Goal: Task Accomplishment & Management: Manage account settings

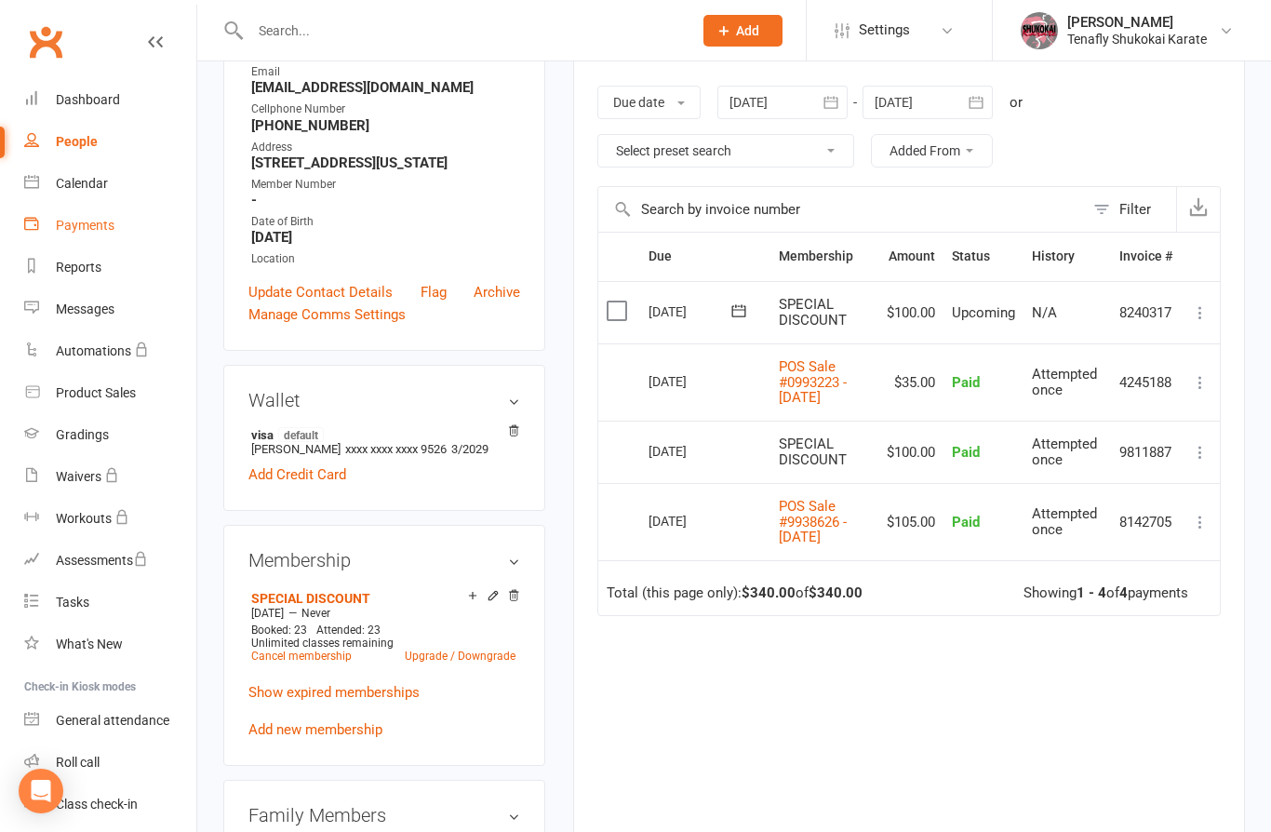
click at [85, 223] on div "Payments" at bounding box center [85, 225] width 59 height 15
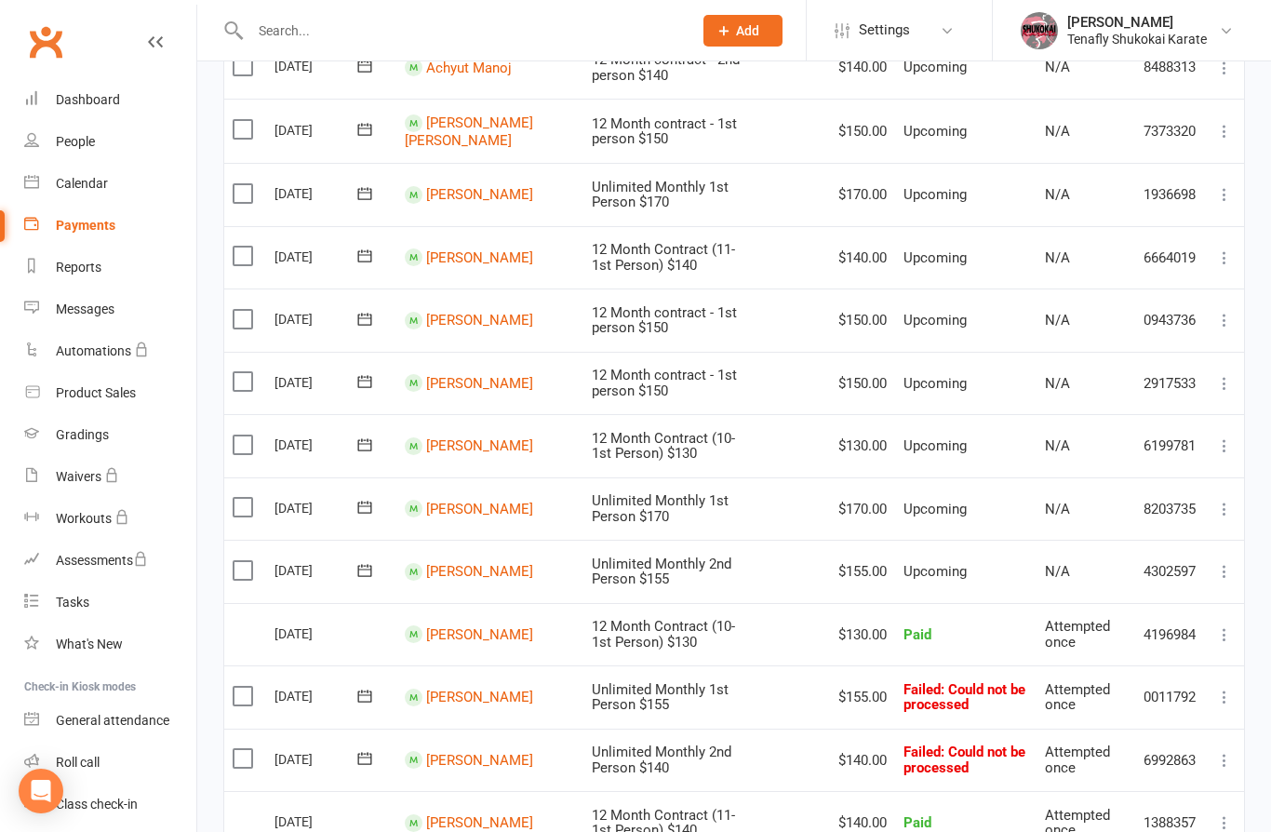
scroll to position [1015, 0]
click at [457, 450] on link "[PERSON_NAME]" at bounding box center [479, 447] width 107 height 17
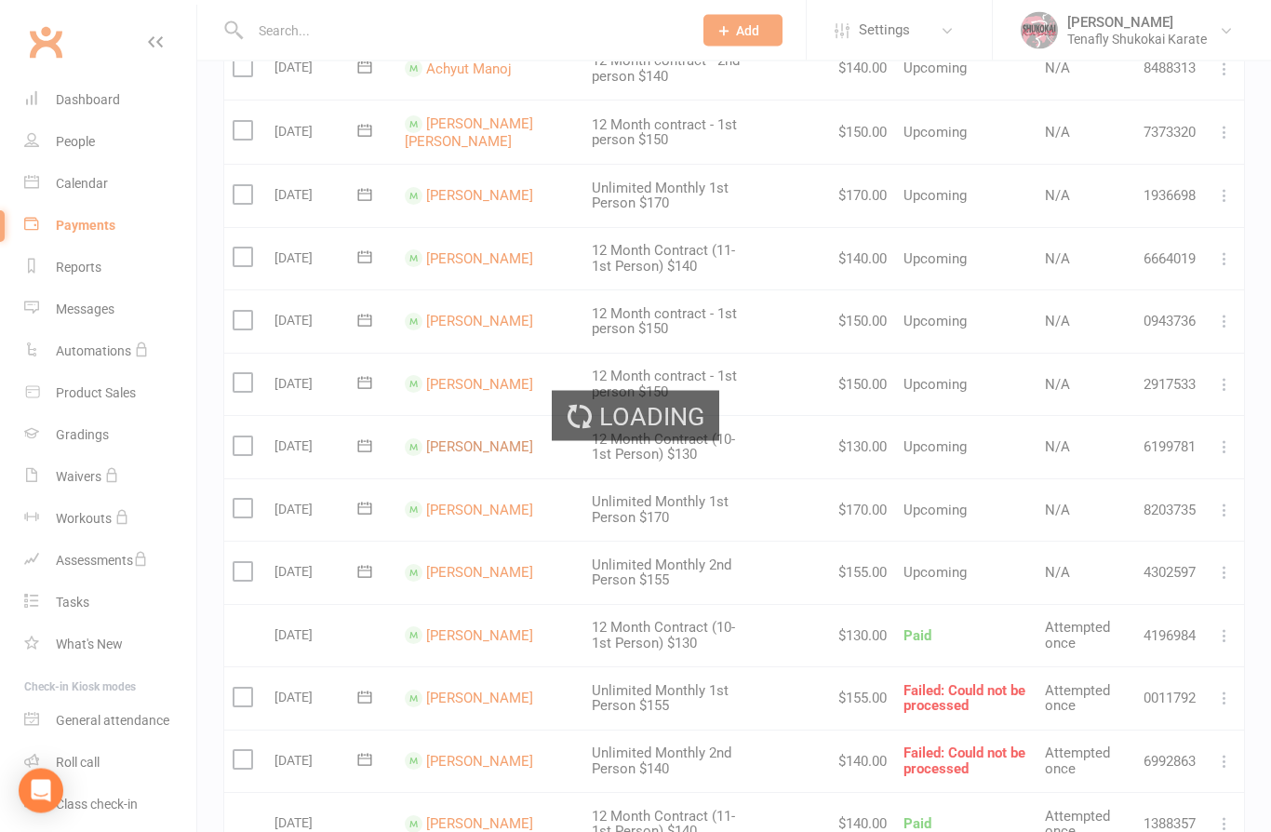
scroll to position [1016, 0]
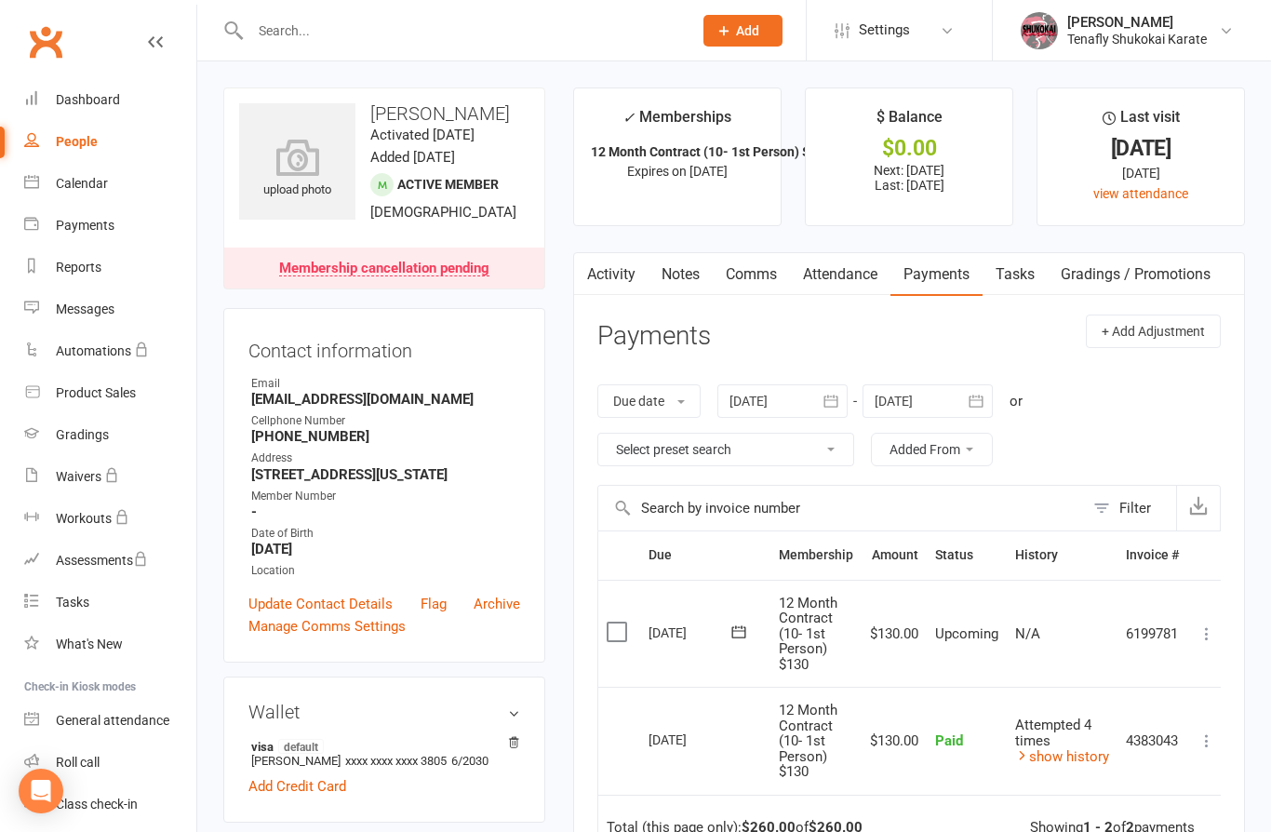
click at [457, 276] on div "Membership cancellation pending" at bounding box center [384, 268] width 210 height 15
click at [453, 276] on div "Membership cancellation pending" at bounding box center [384, 268] width 210 height 15
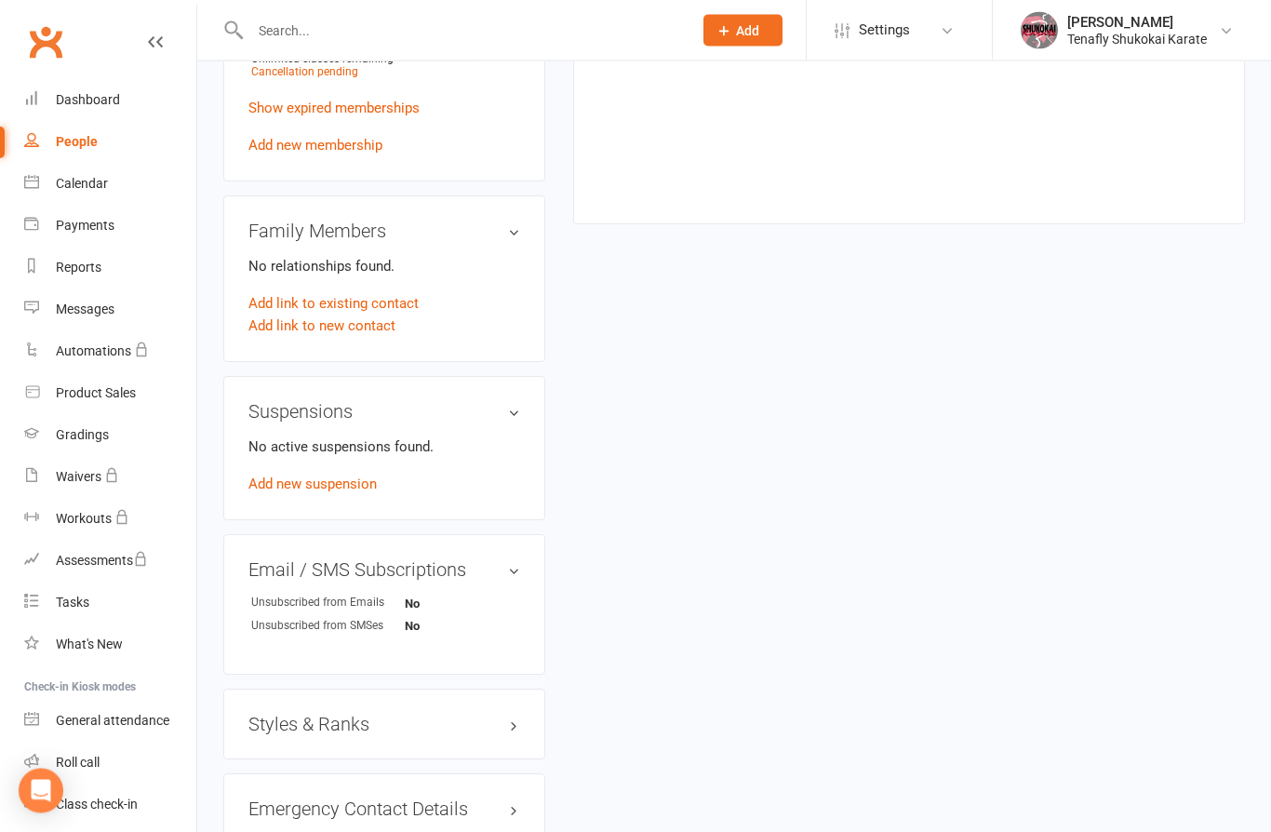
scroll to position [895, 0]
click at [312, 78] on span "Cancellation pending" at bounding box center [304, 71] width 107 height 13
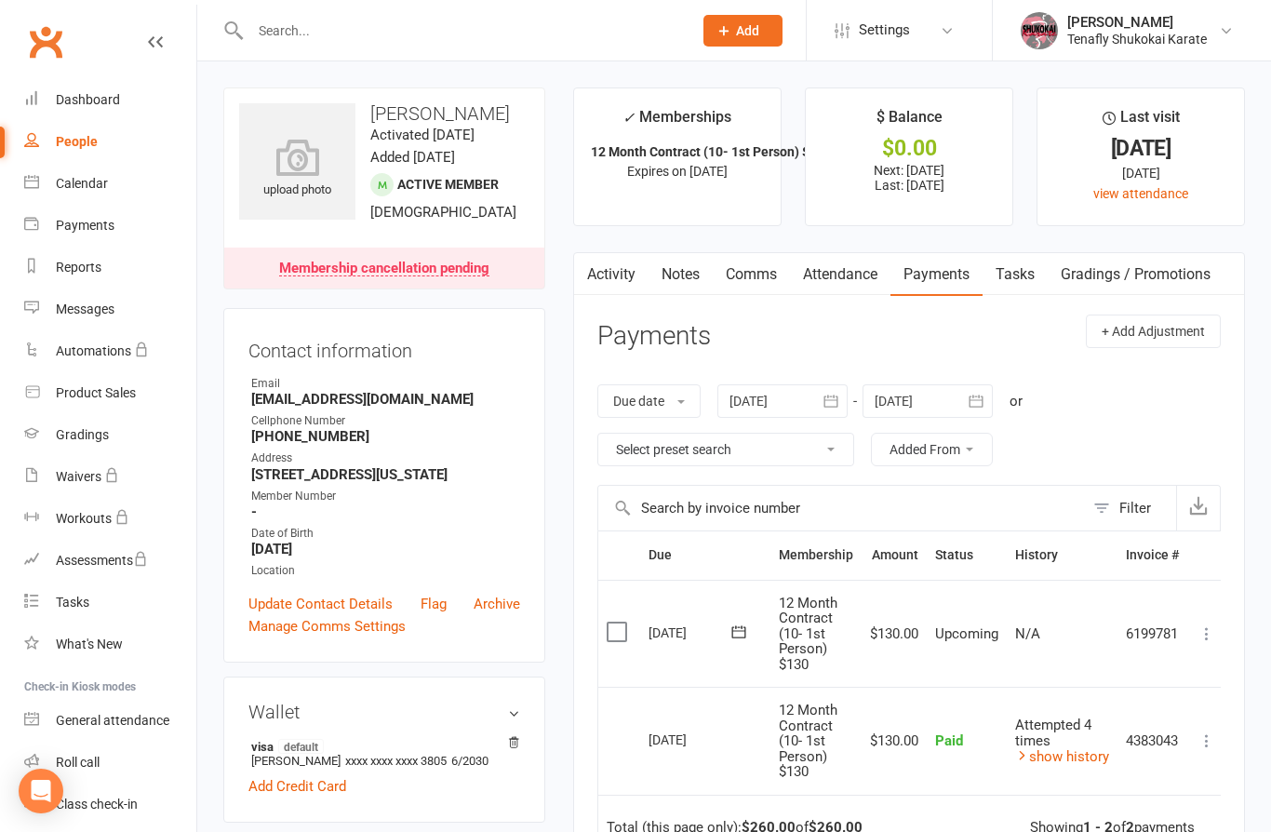
click at [462, 288] on link "Membership cancellation pending" at bounding box center [384, 267] width 320 height 41
click at [91, 230] on div "Payments" at bounding box center [85, 225] width 59 height 15
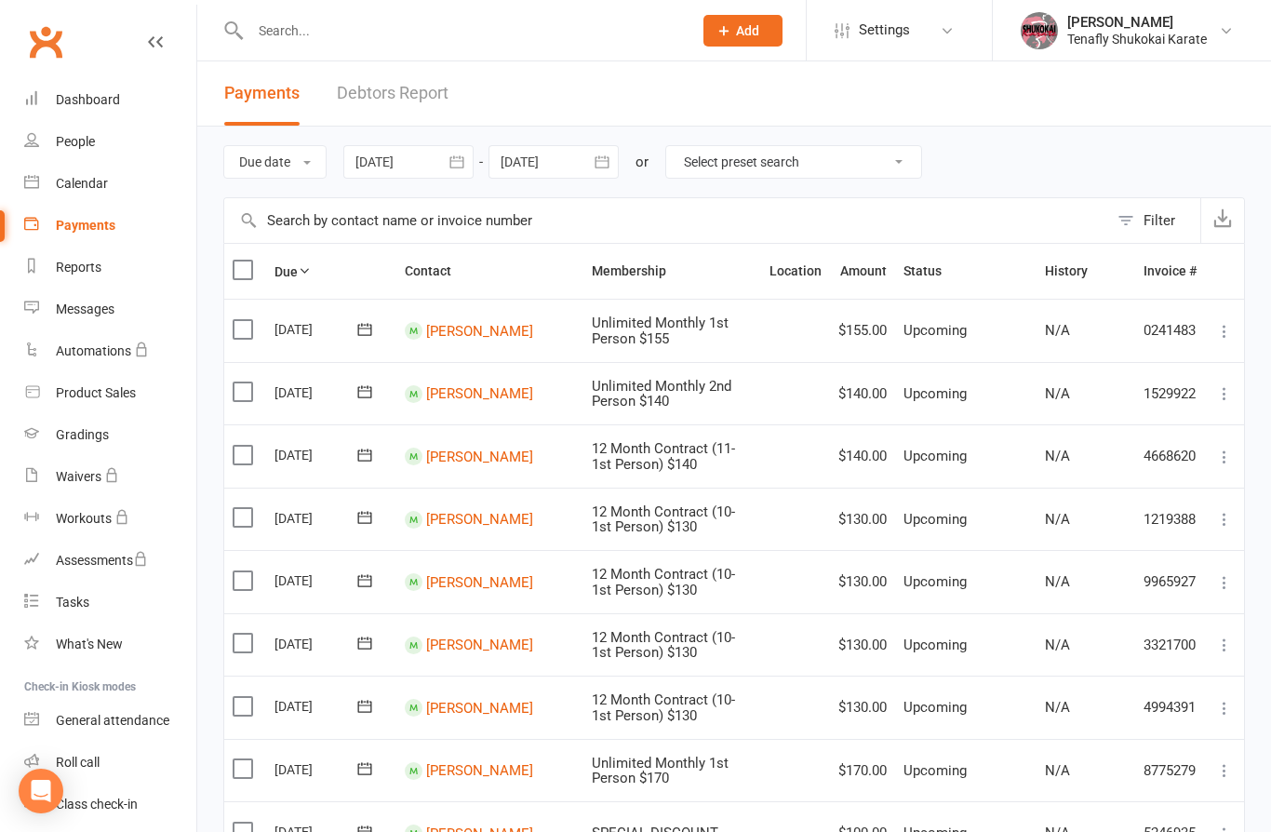
click at [412, 154] on div at bounding box center [408, 161] width 130 height 33
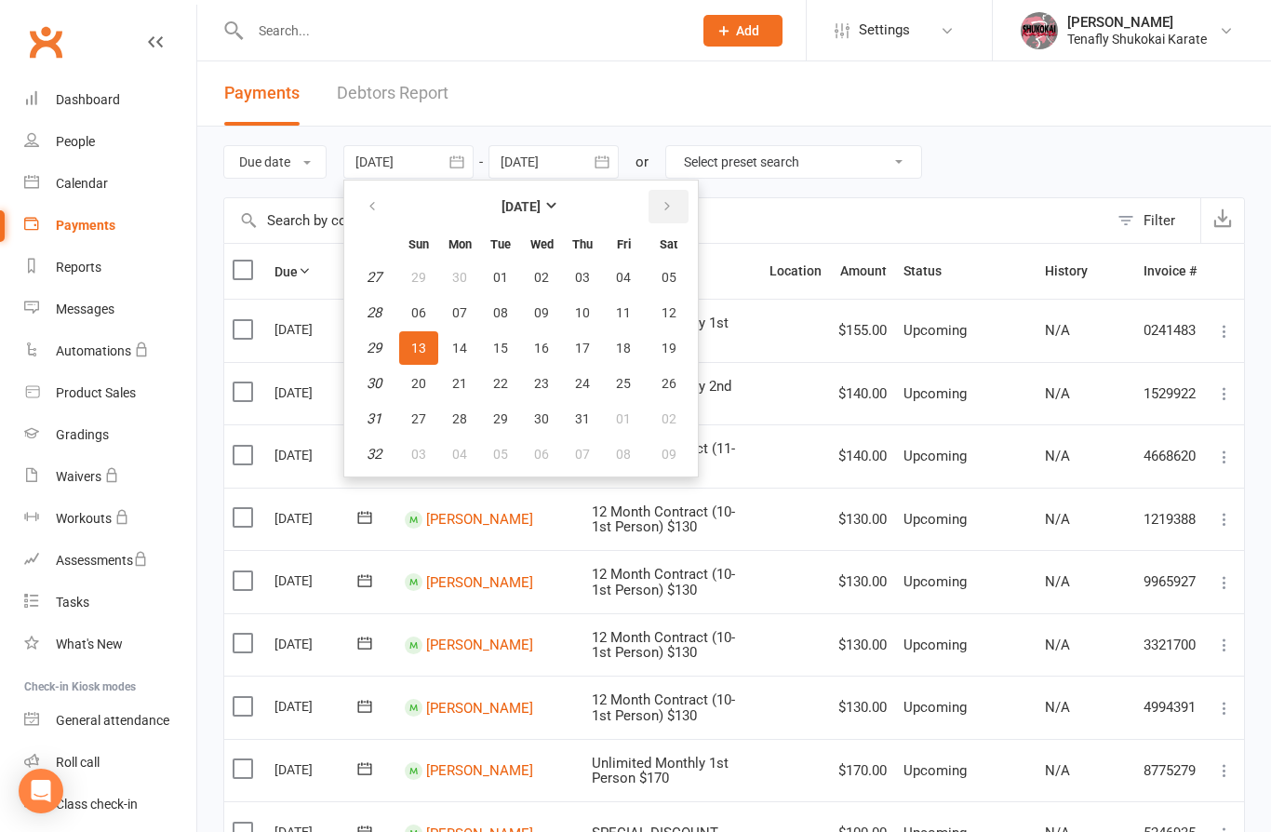
click at [674, 205] on icon "button" at bounding box center [667, 206] width 13 height 15
click at [631, 275] on span "01" at bounding box center [623, 277] width 15 height 15
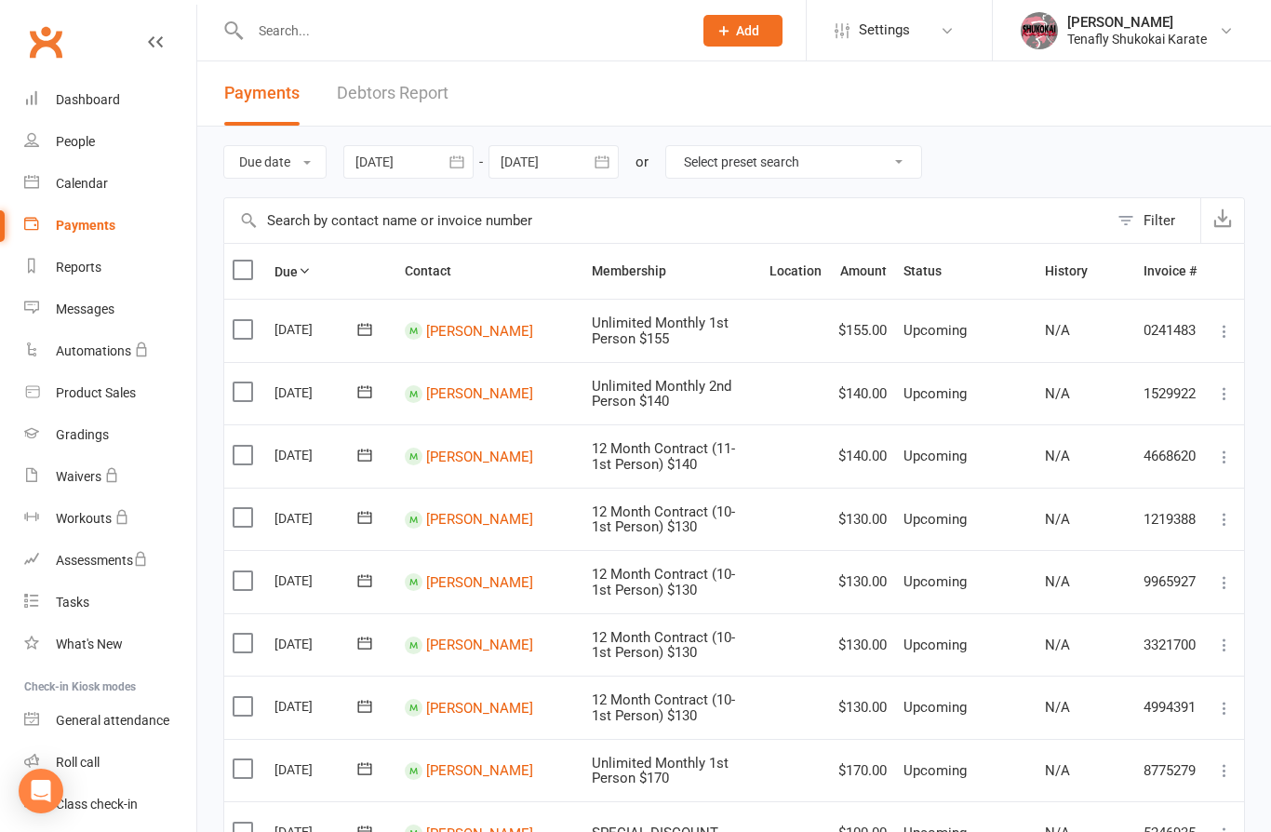
type input "01 Aug 2025"
click at [580, 167] on div at bounding box center [553, 161] width 130 height 33
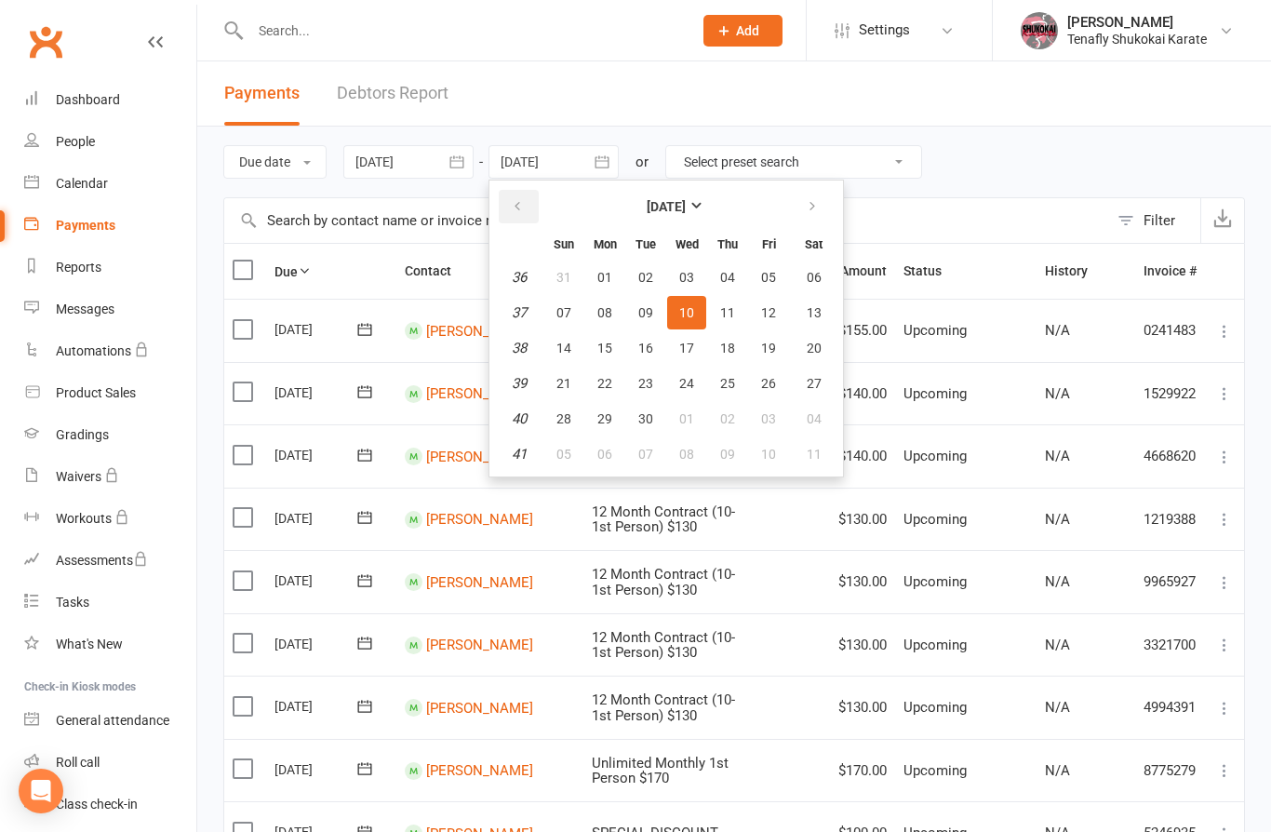
click at [528, 207] on button "button" at bounding box center [519, 206] width 40 height 33
click at [571, 452] on span "31" at bounding box center [563, 454] width 15 height 15
type input "31 Aug 2025"
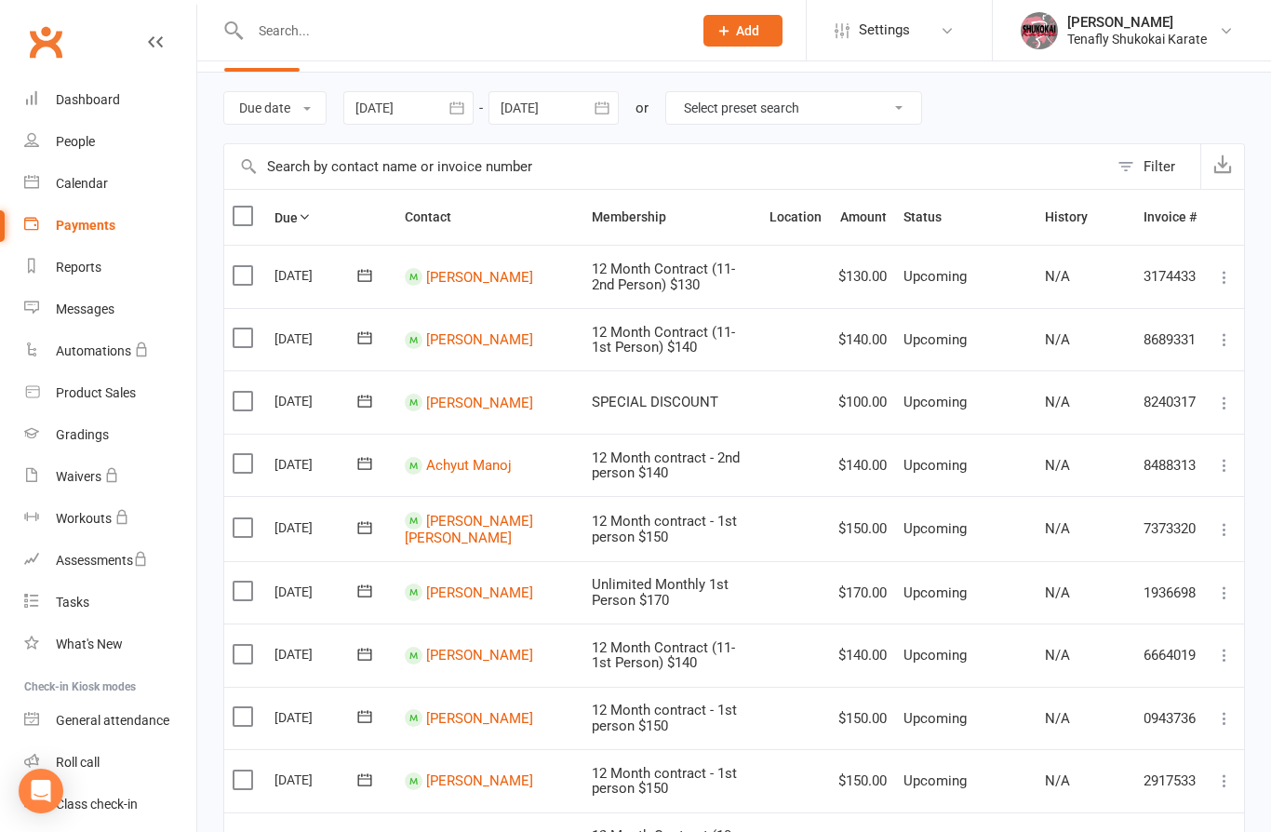
scroll to position [53, 0]
click at [458, 401] on link "Itai Lidor" at bounding box center [479, 402] width 107 height 17
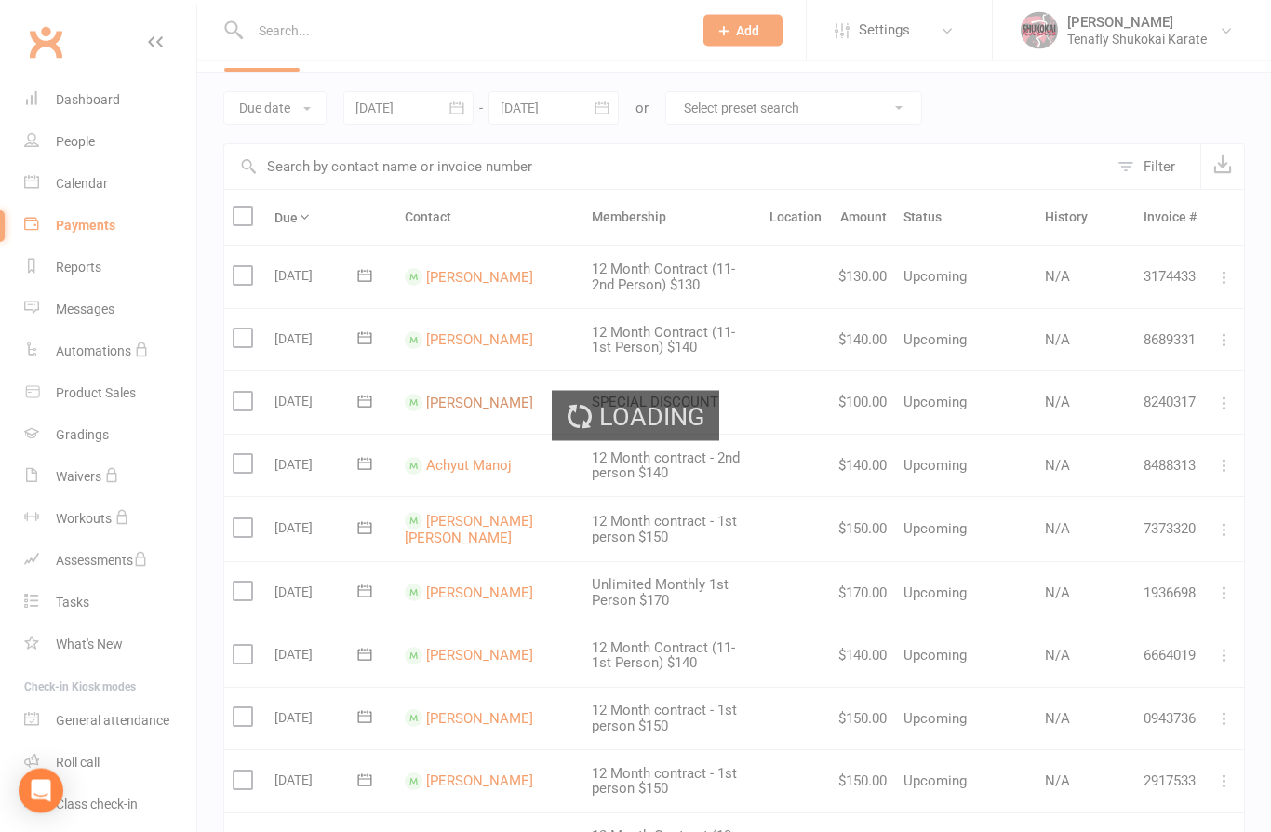
scroll to position [54, 0]
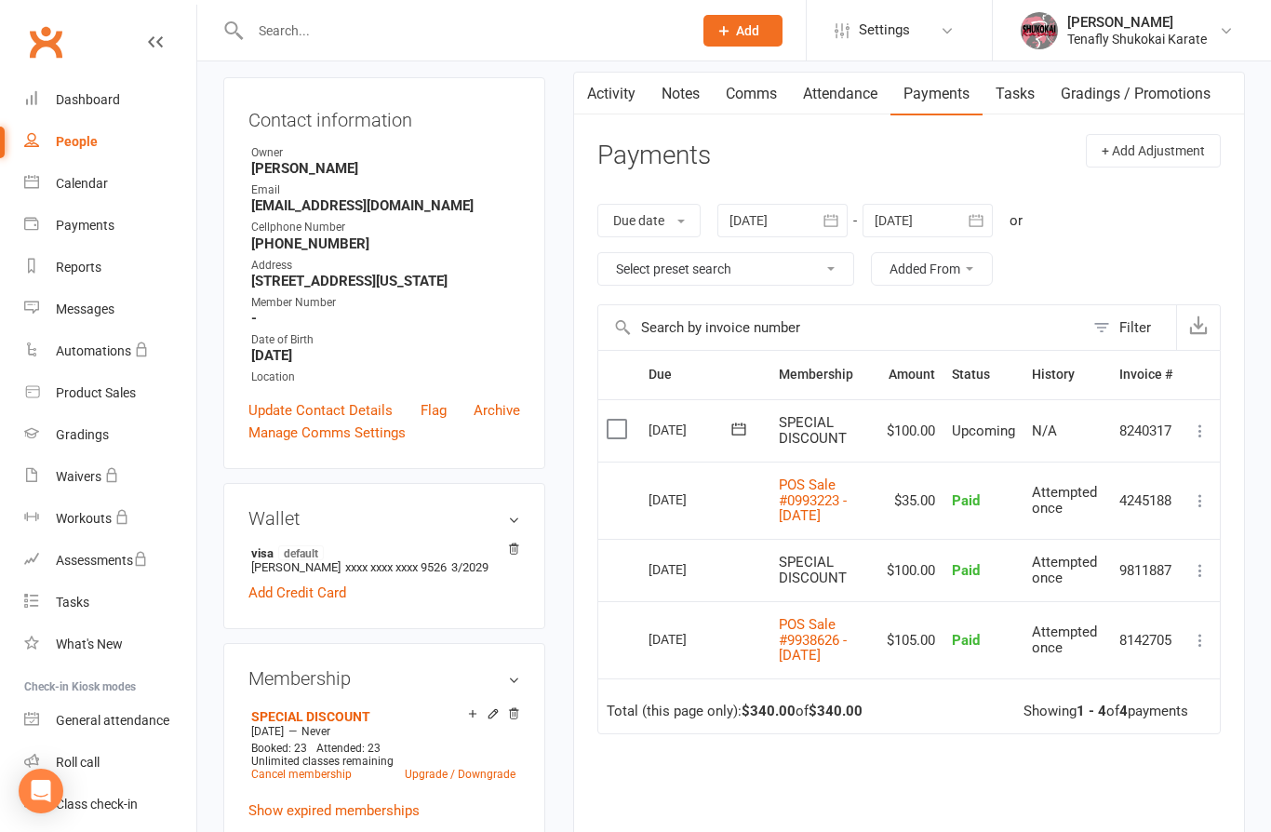
scroll to position [179, 0]
click at [788, 221] on div at bounding box center [782, 222] width 130 height 33
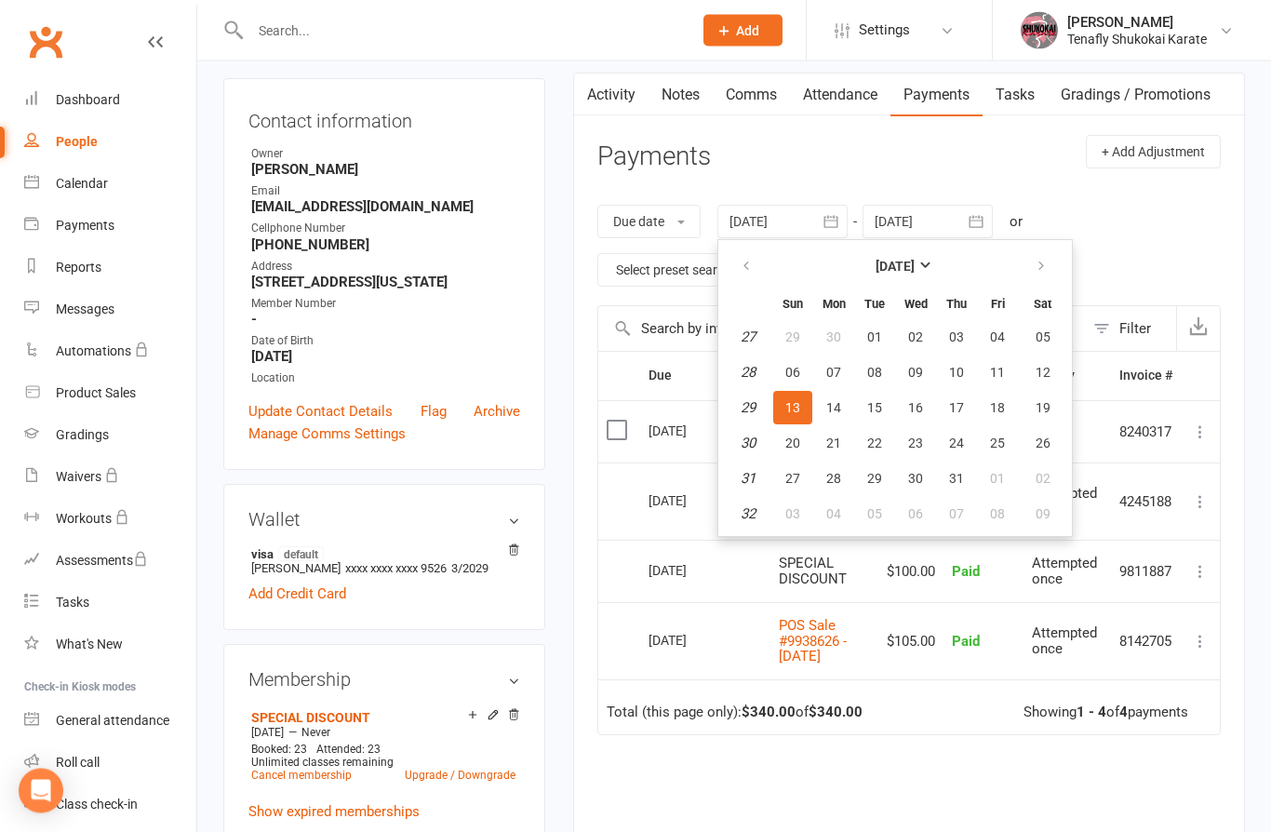
scroll to position [180, 0]
click at [746, 266] on icon "button" at bounding box center [746, 266] width 13 height 15
click at [750, 271] on icon "button" at bounding box center [746, 266] width 13 height 15
click at [758, 271] on button "button" at bounding box center [748, 265] width 40 height 33
click at [882, 341] on button "01" at bounding box center [874, 336] width 39 height 33
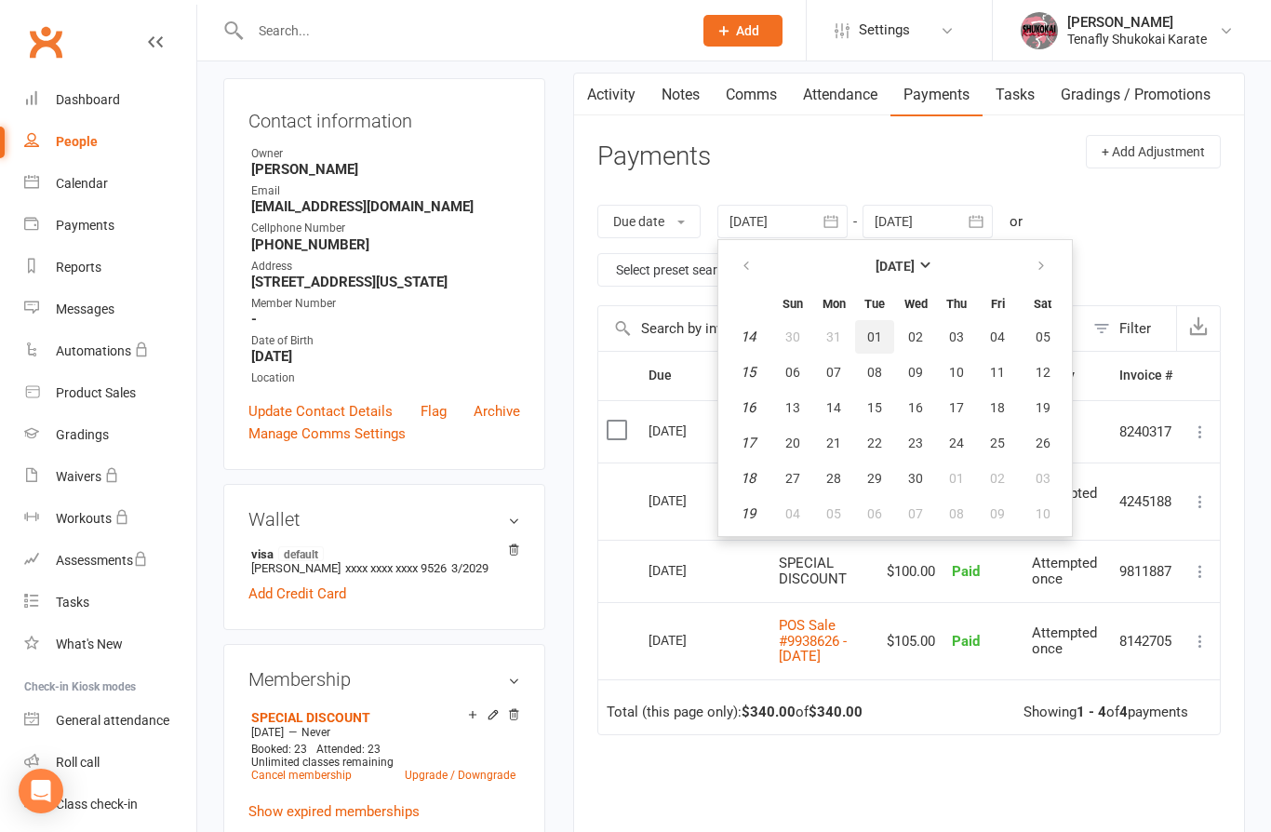
type input "01 Apr 2025"
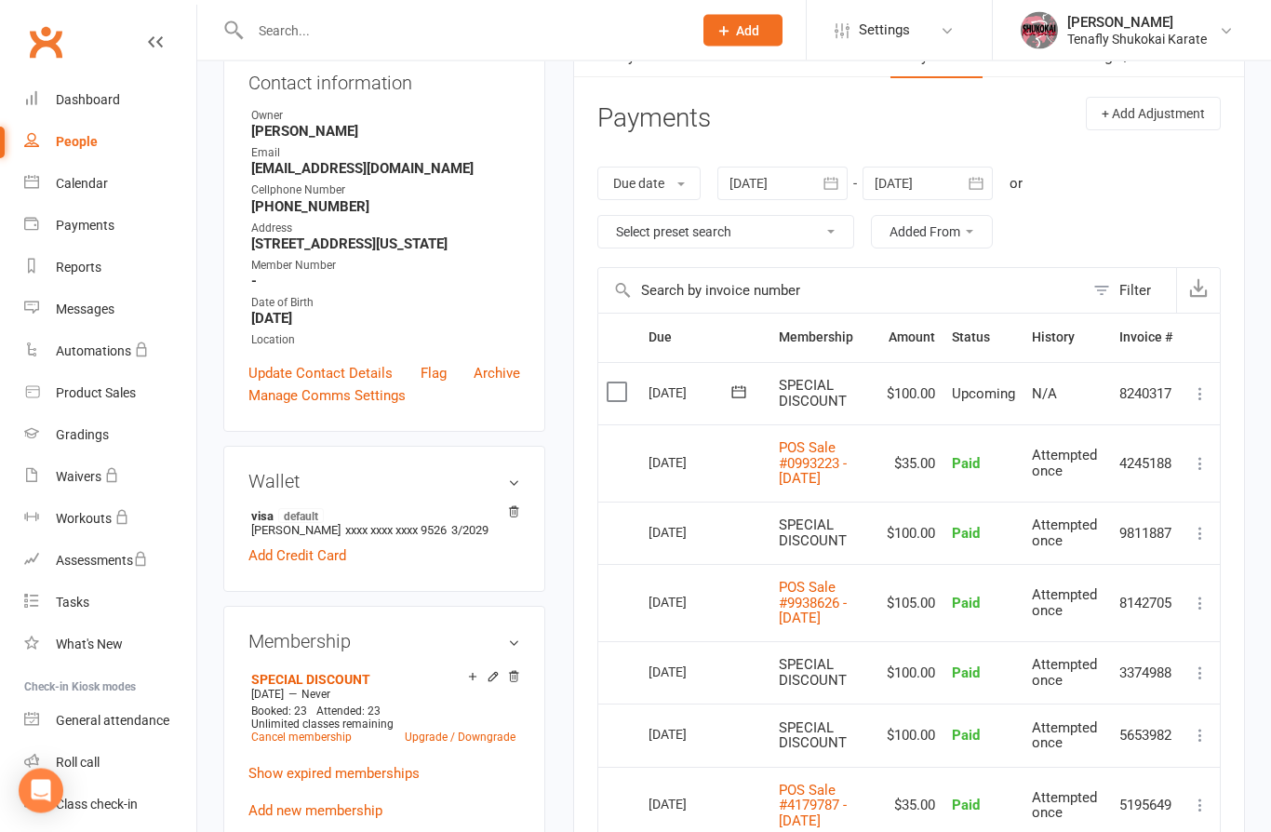
scroll to position [218, 0]
click at [319, 743] on link "Cancel membership" at bounding box center [301, 736] width 100 height 13
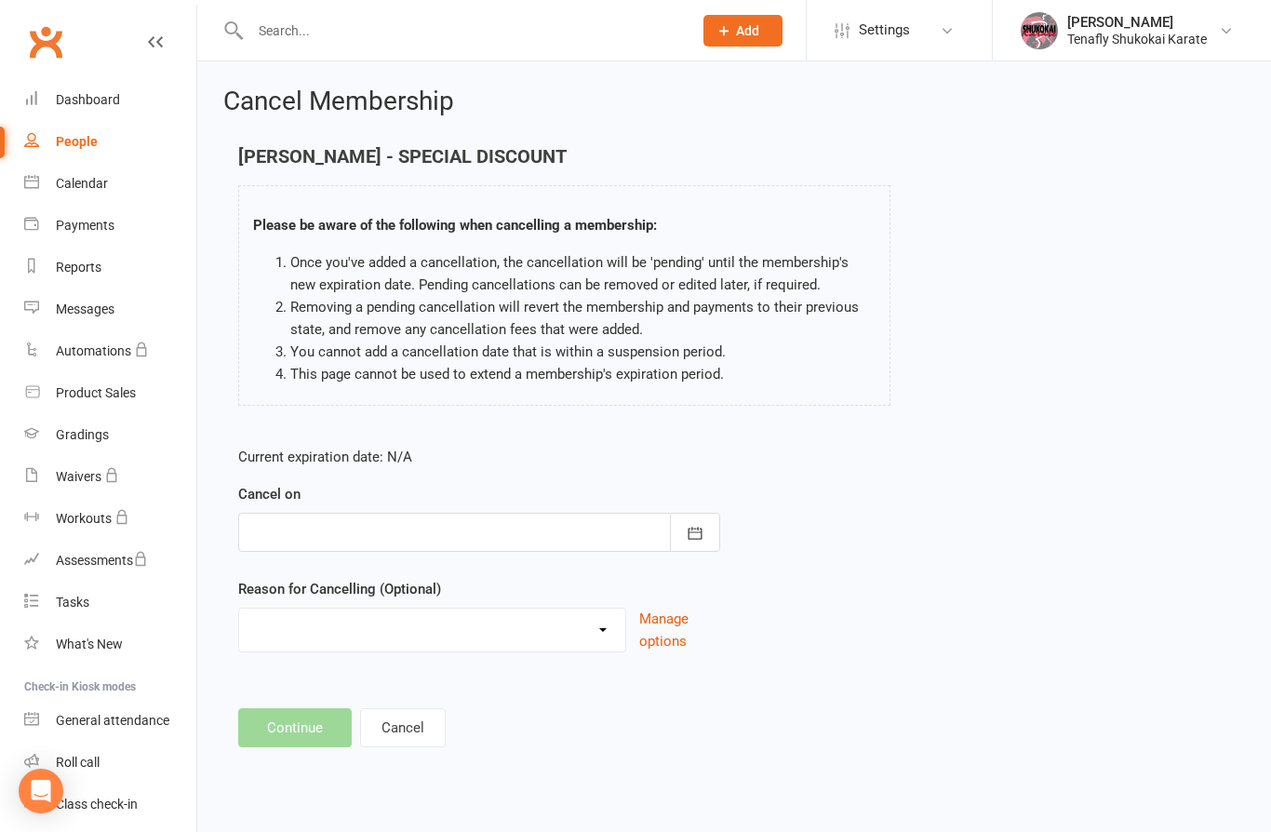
click at [375, 527] on div at bounding box center [479, 532] width 482 height 39
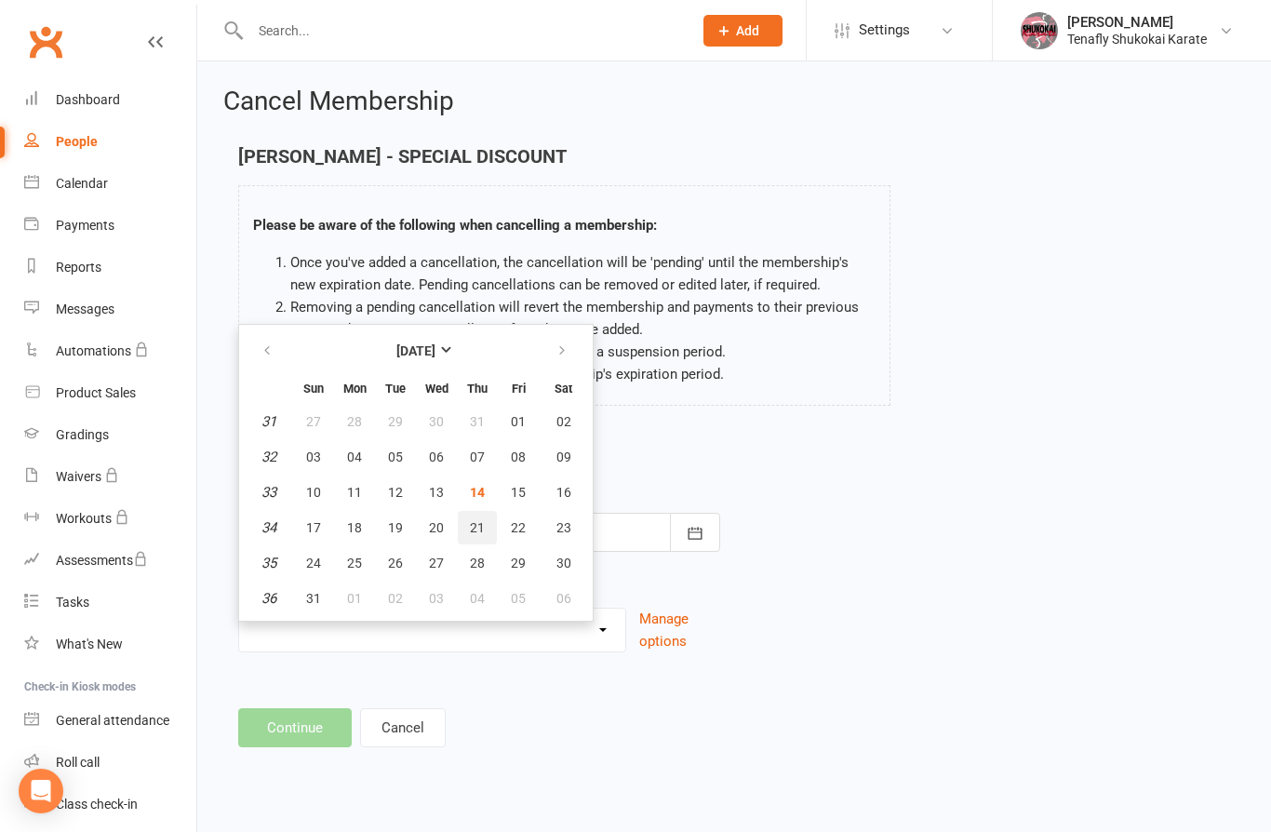
click at [474, 526] on span "21" at bounding box center [477, 527] width 15 height 15
type input "21 Aug 2025"
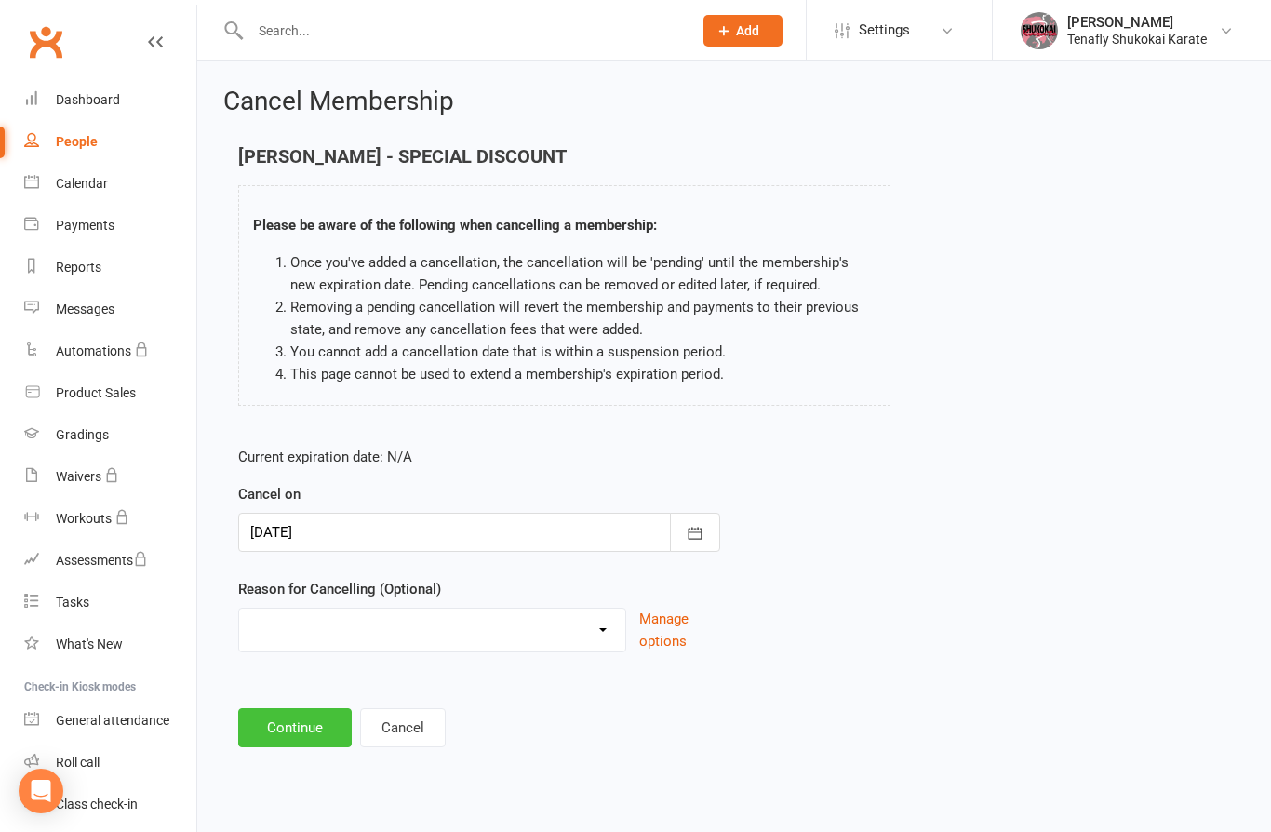
click at [303, 717] on button "Continue" at bounding box center [295, 727] width 114 height 39
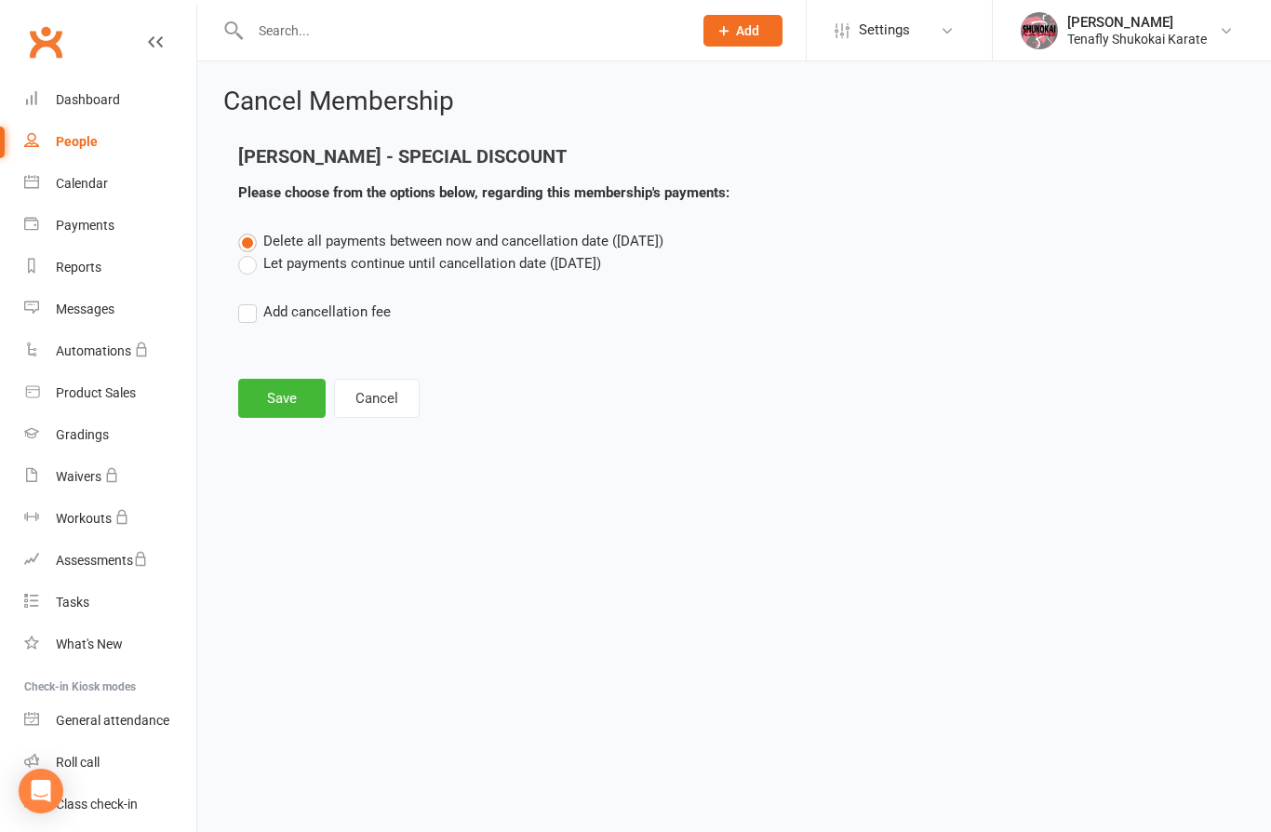
click at [248, 269] on label "Let payments continue until cancellation date (Aug 21, 2025)" at bounding box center [419, 263] width 363 height 22
click at [248, 252] on input "Let payments continue until cancellation date (Aug 21, 2025)" at bounding box center [244, 252] width 12 height 0
click at [283, 389] on button "Save" at bounding box center [281, 398] width 87 height 39
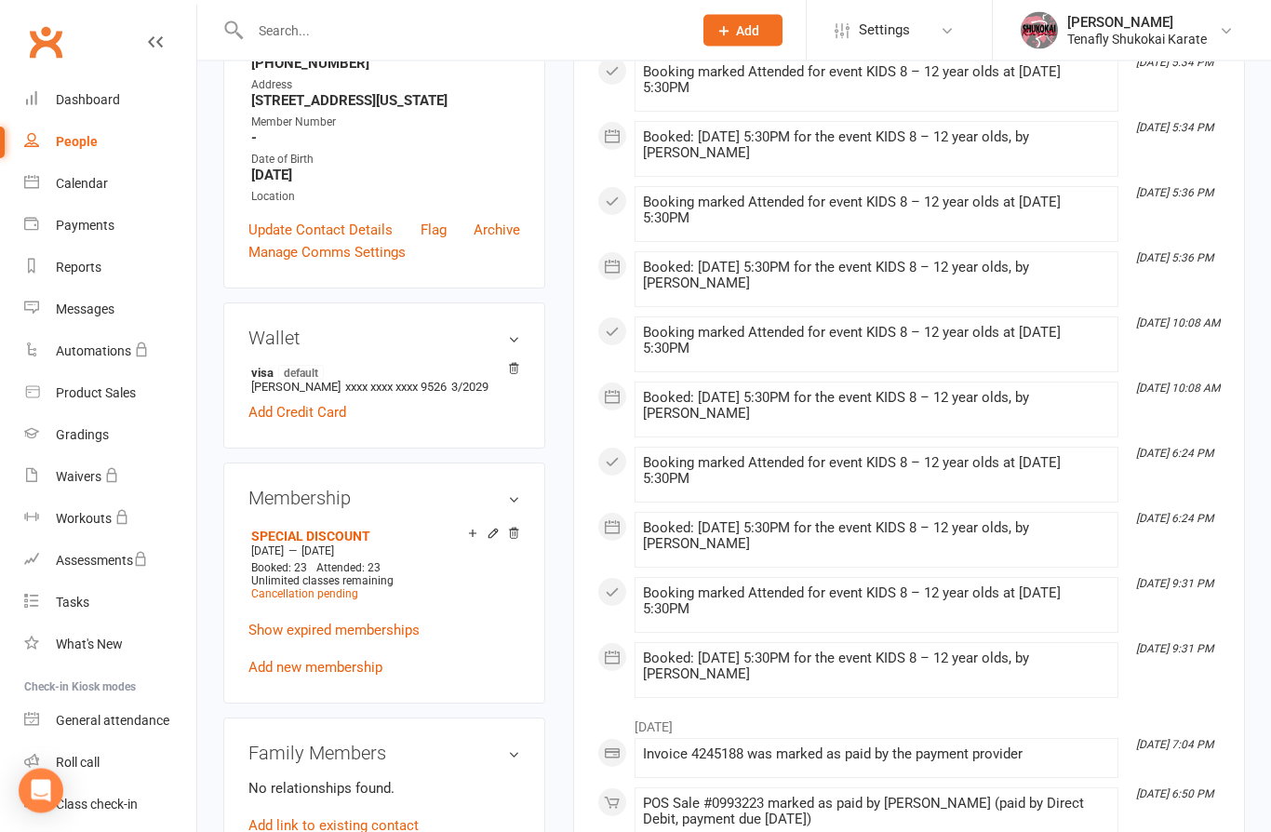
scroll to position [431, 0]
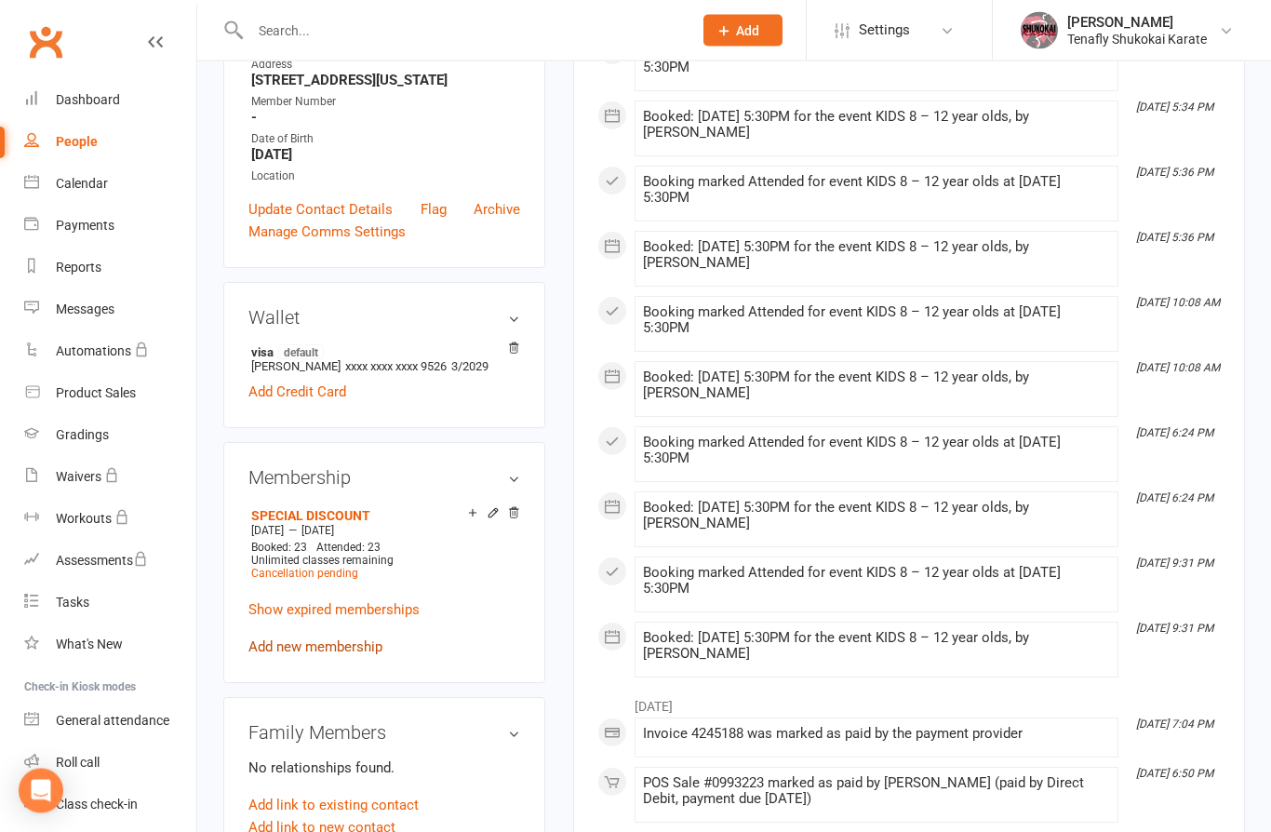
click at [338, 656] on link "Add new membership" at bounding box center [315, 647] width 134 height 17
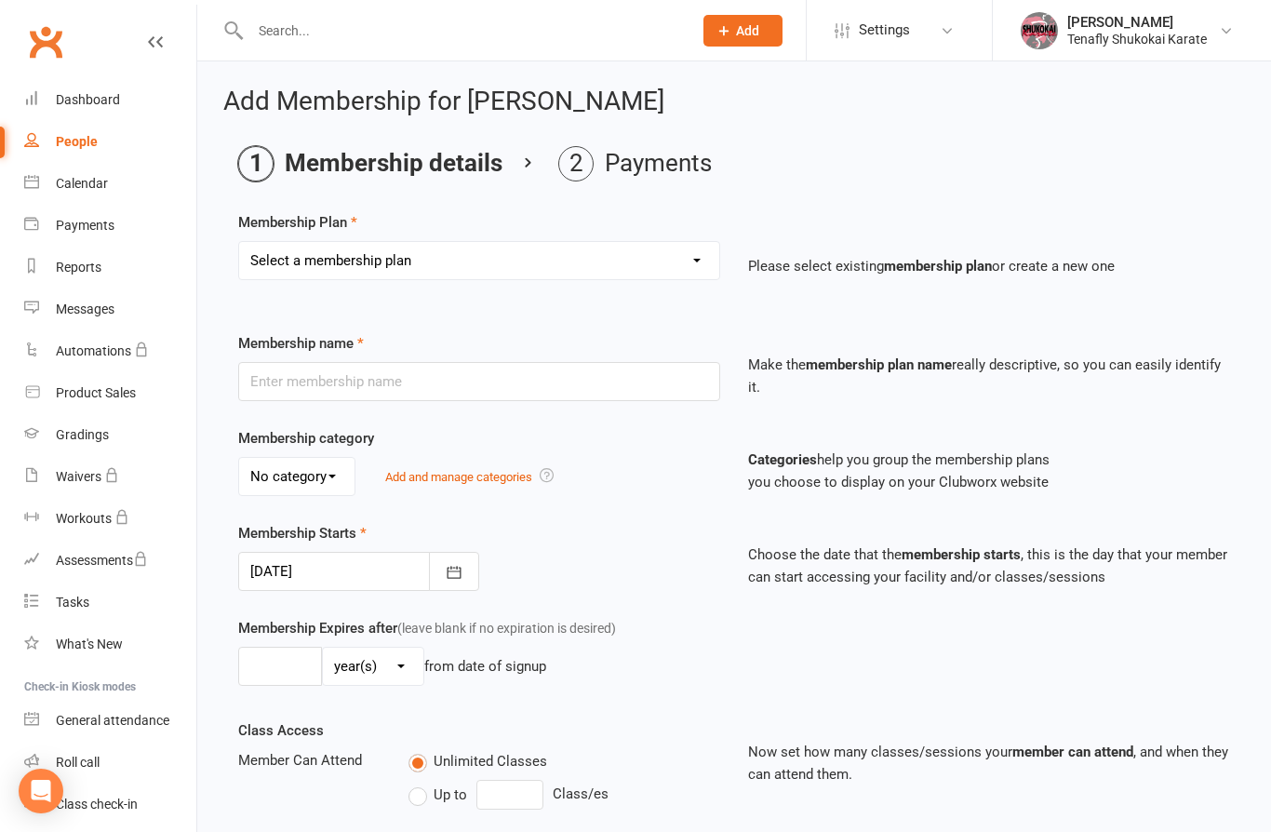
click at [576, 250] on select "Select a membership plan Create new Membership Plan 3 – DAY PASS Unlimited Mont…" at bounding box center [479, 260] width 480 height 37
select select "2"
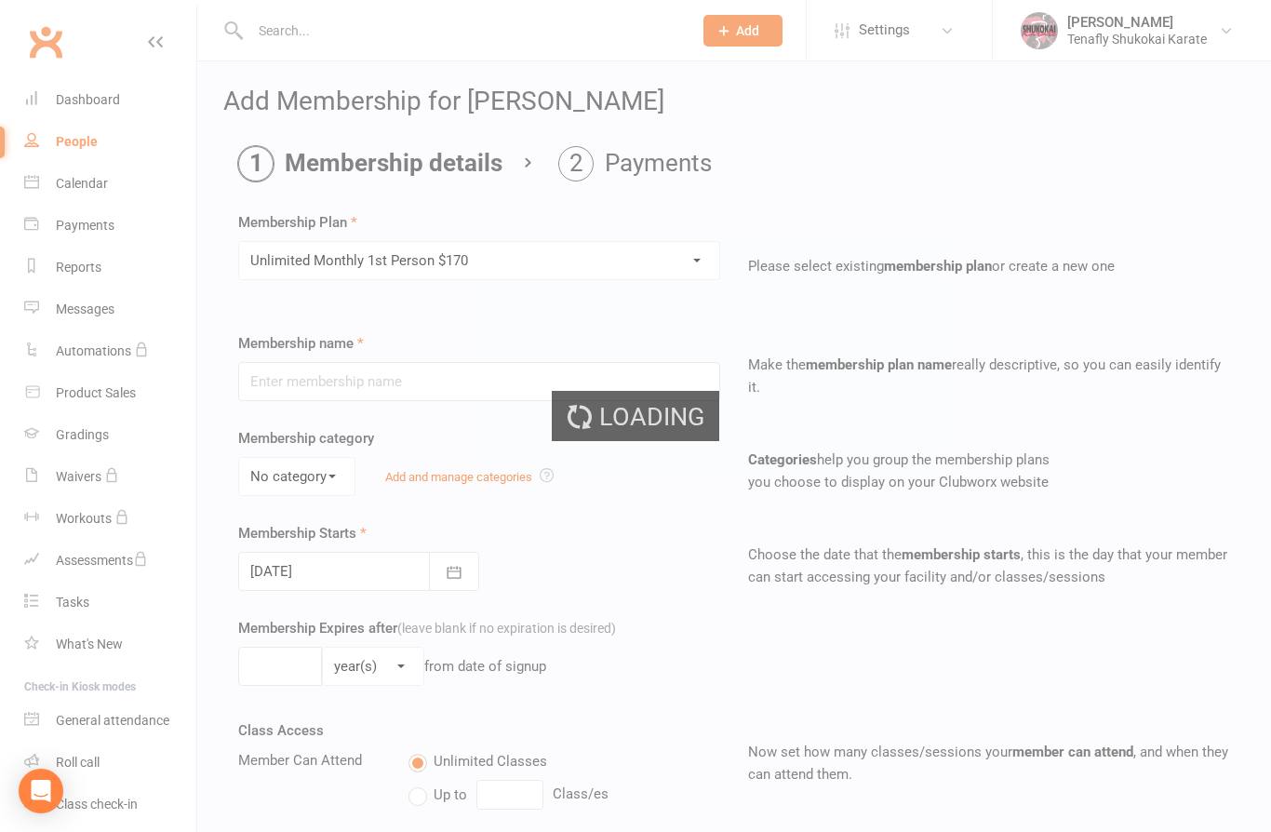
type input "Unlimited Monthly 1st Person $170"
type input "15 Aug 2025"
type input "0"
select select "2"
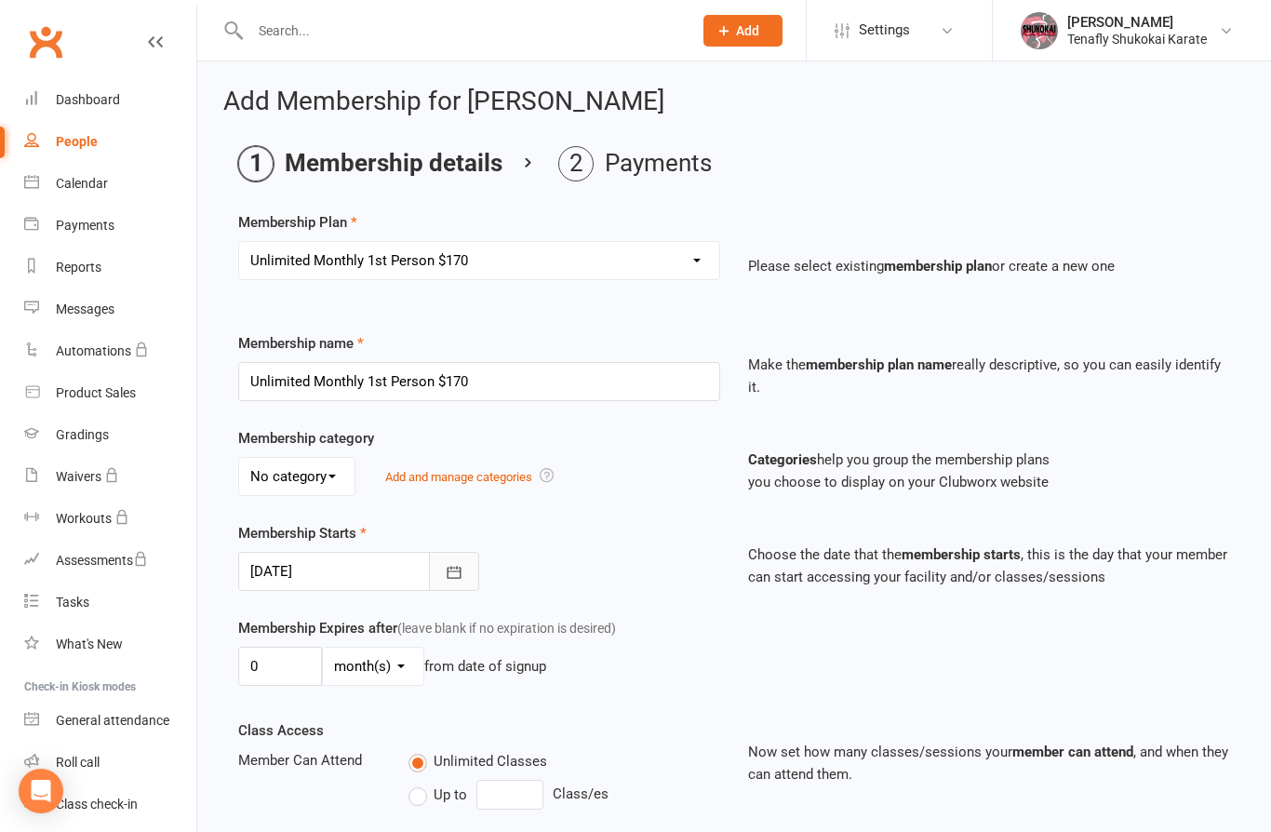
click at [460, 567] on icon "button" at bounding box center [454, 572] width 14 height 12
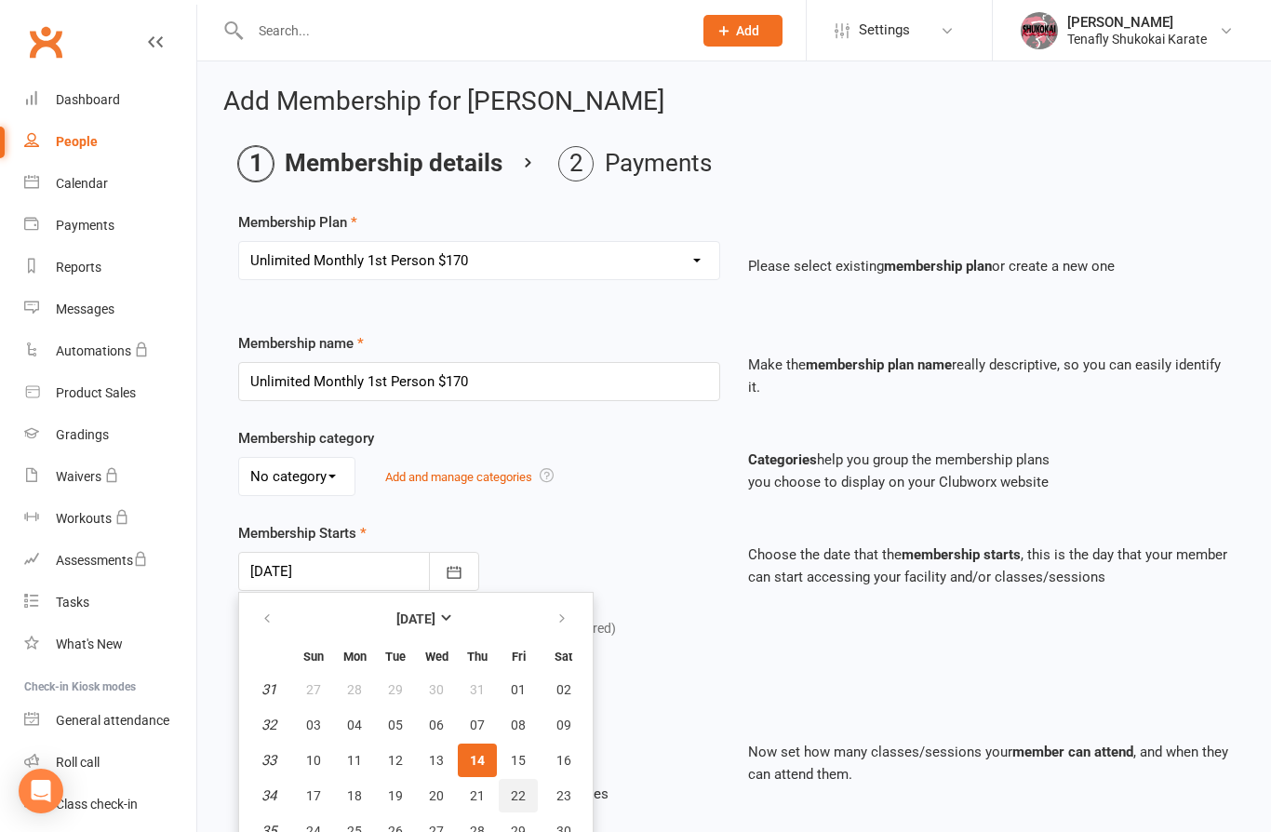
click at [524, 788] on span "22" at bounding box center [518, 795] width 15 height 15
type input "22 Aug 2025"
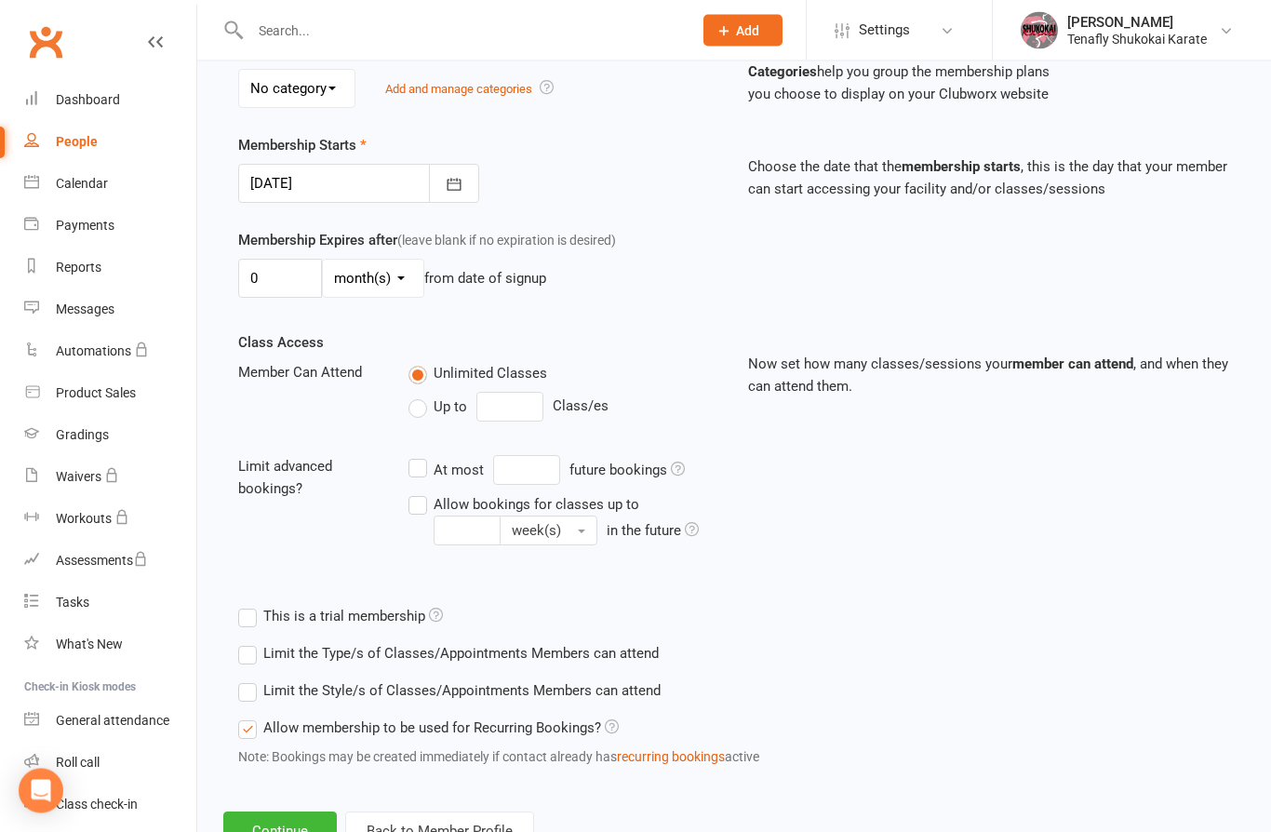
scroll to position [393, 0]
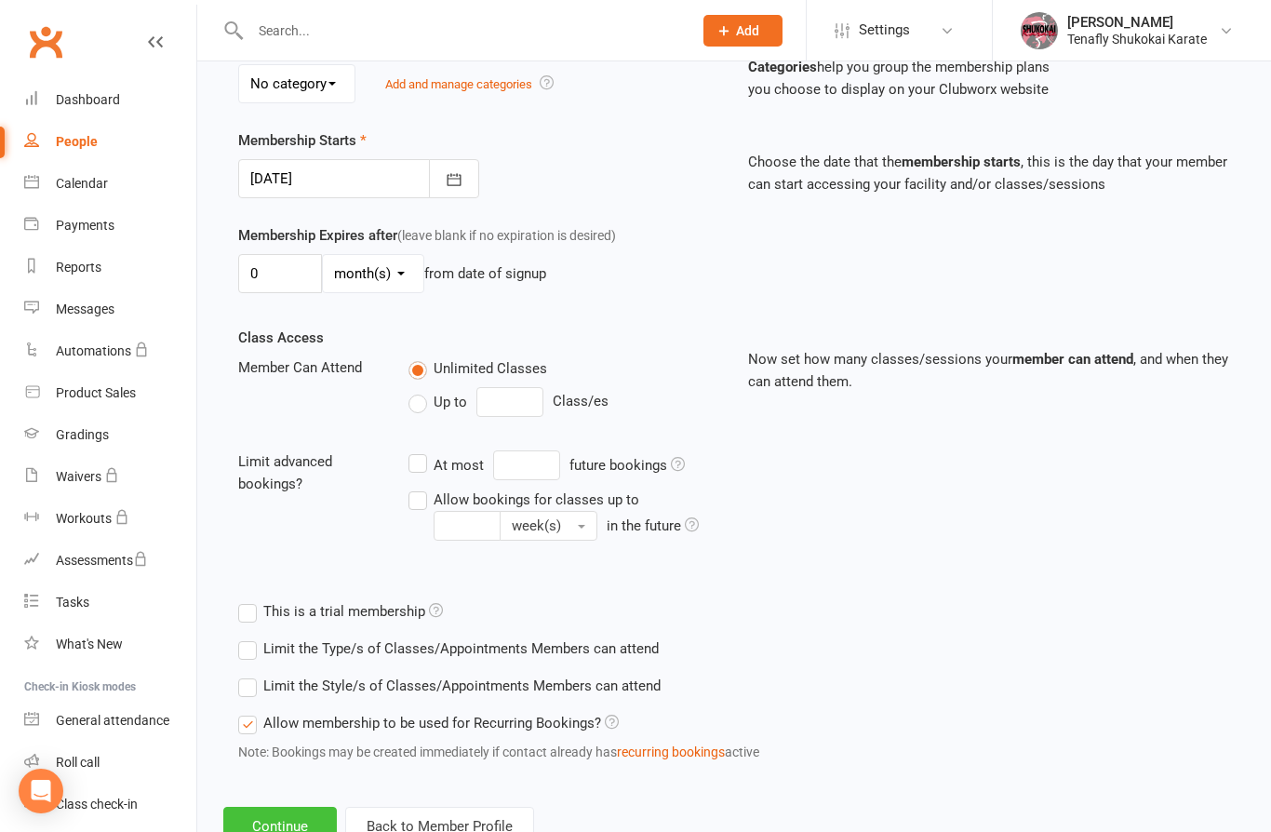
click at [284, 826] on button "Continue" at bounding box center [280, 826] width 114 height 39
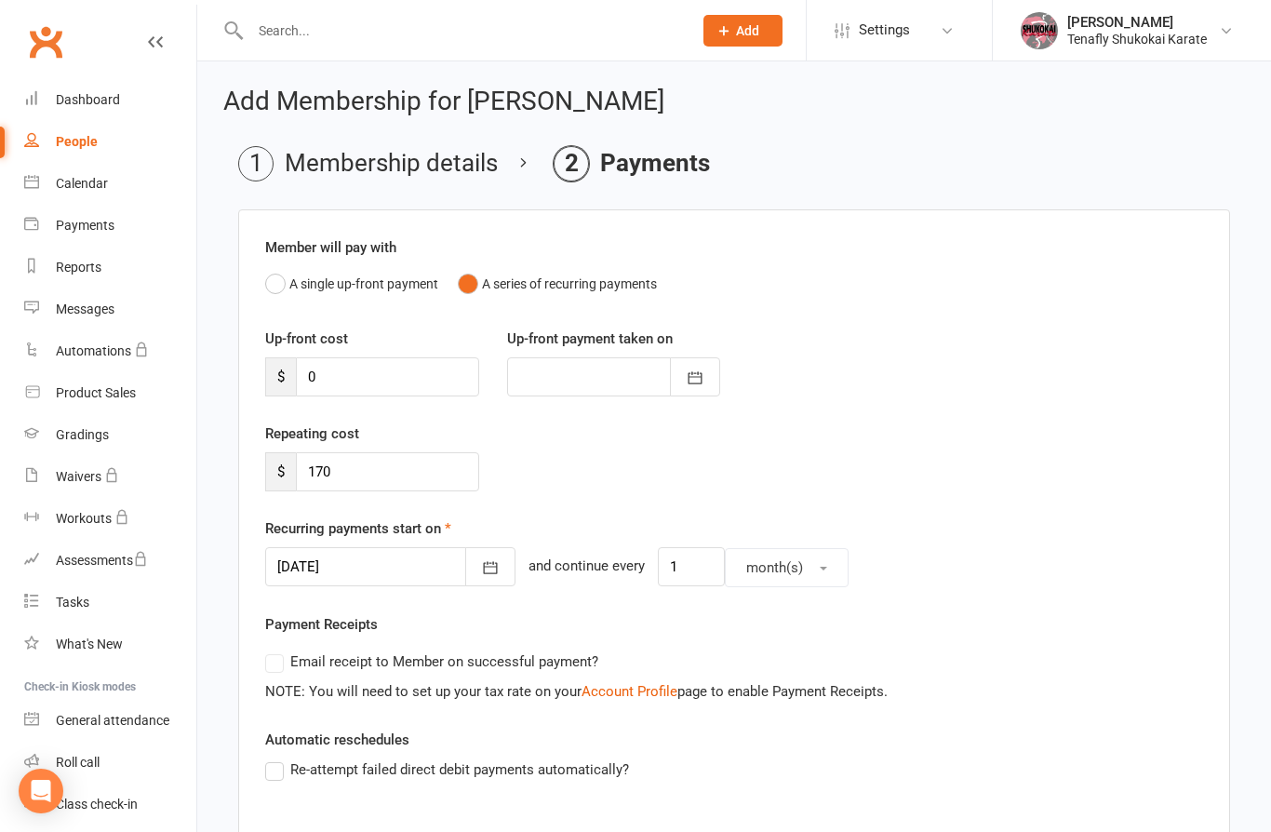
click at [265, 779] on label "Re-attempt failed direct debit payments automatically?" at bounding box center [447, 769] width 364 height 22
click at [265, 758] on input "Re-attempt failed direct debit payments automatically?" at bounding box center [271, 758] width 12 height 0
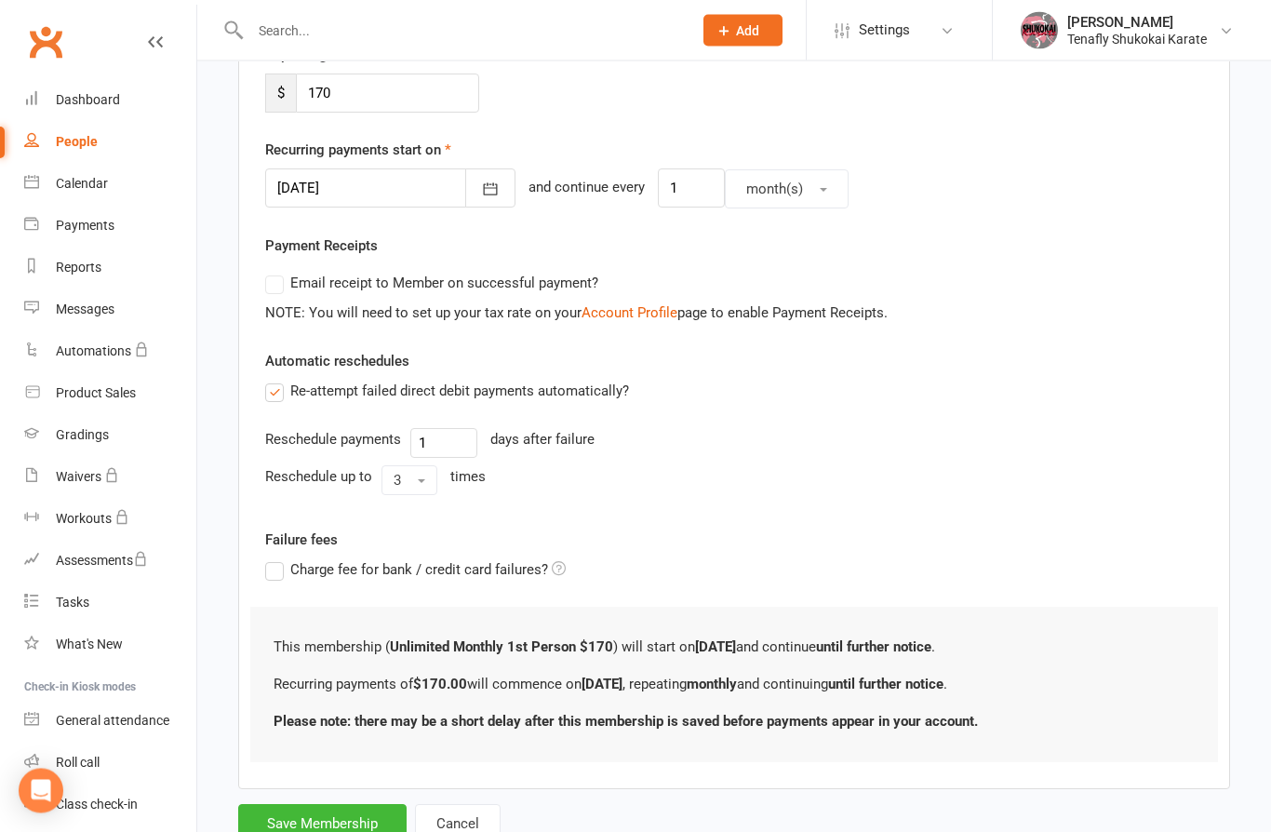
scroll to position [380, 0]
click at [349, 808] on button "Save Membership" at bounding box center [322, 822] width 168 height 39
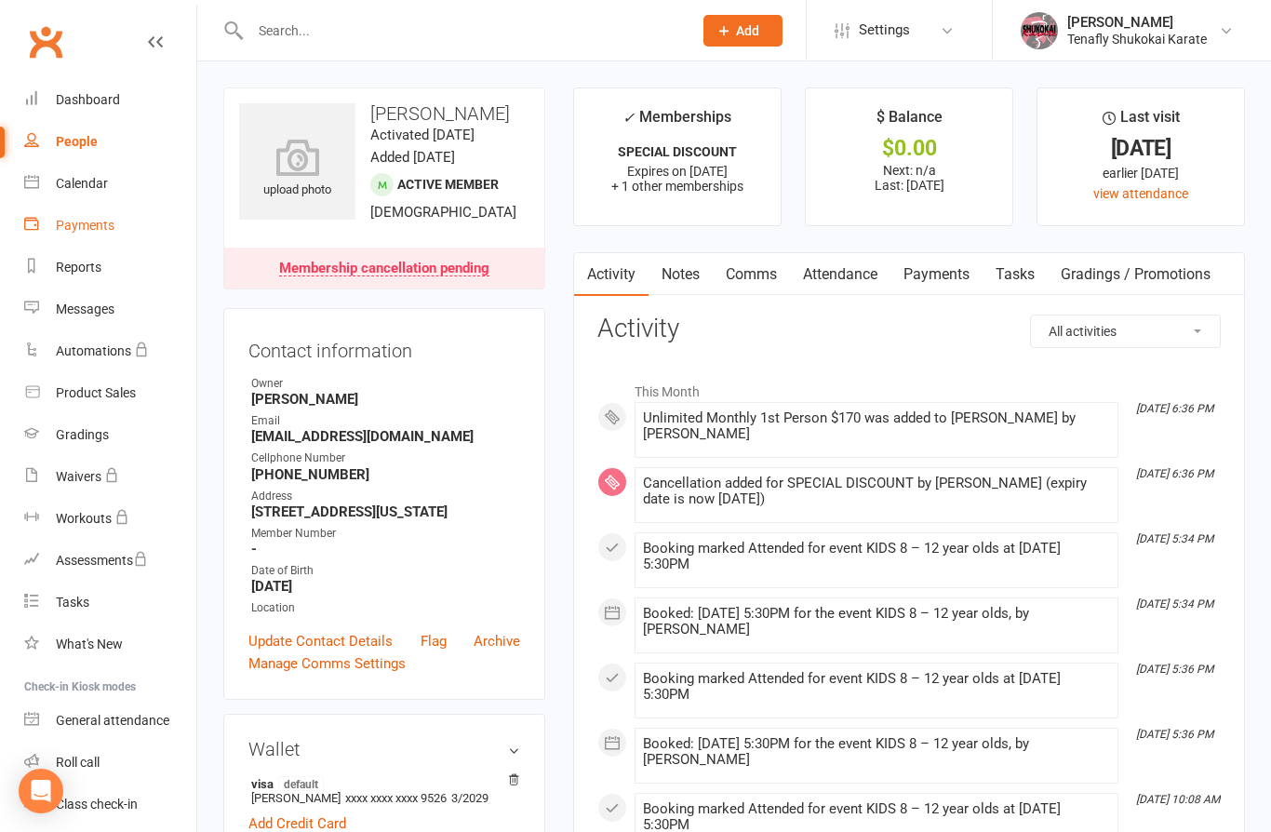
click at [87, 230] on div "Payments" at bounding box center [85, 225] width 59 height 15
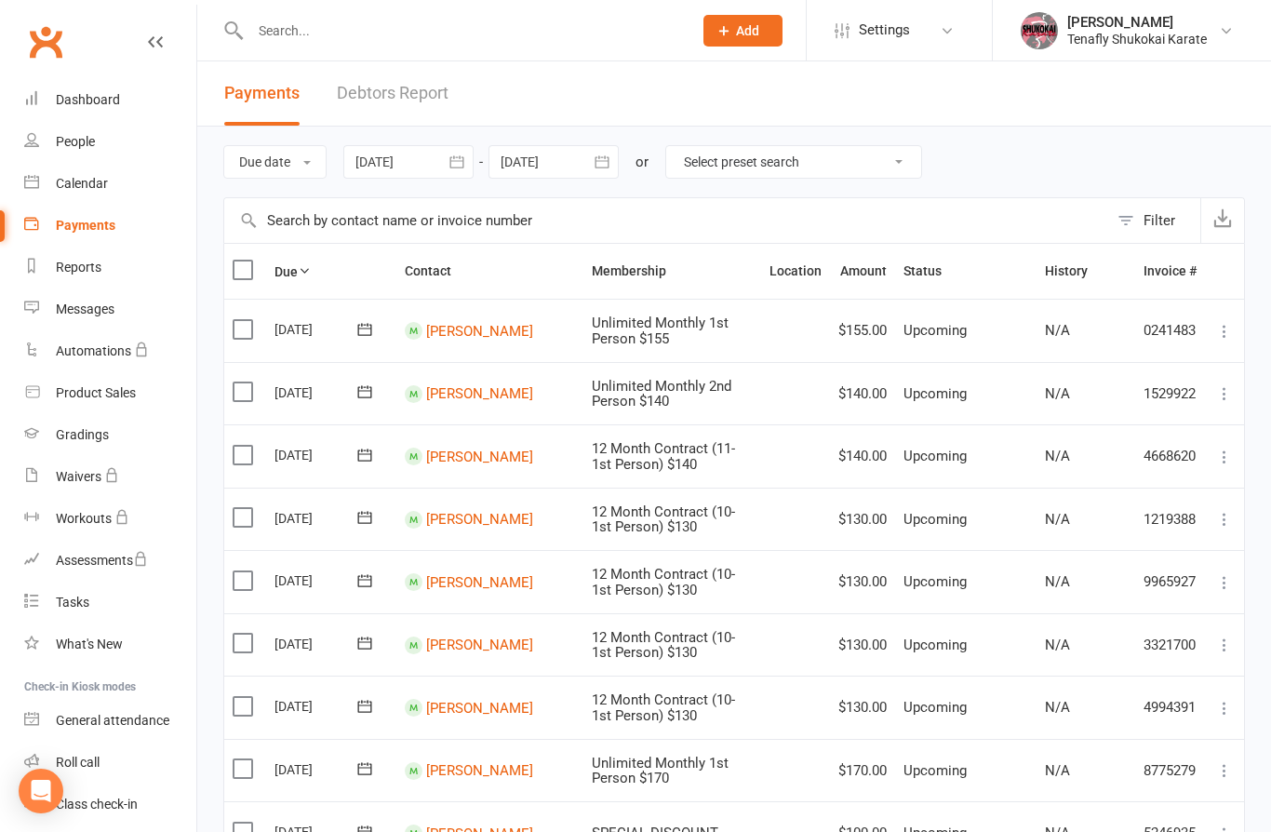
click at [433, 175] on div at bounding box center [408, 161] width 130 height 33
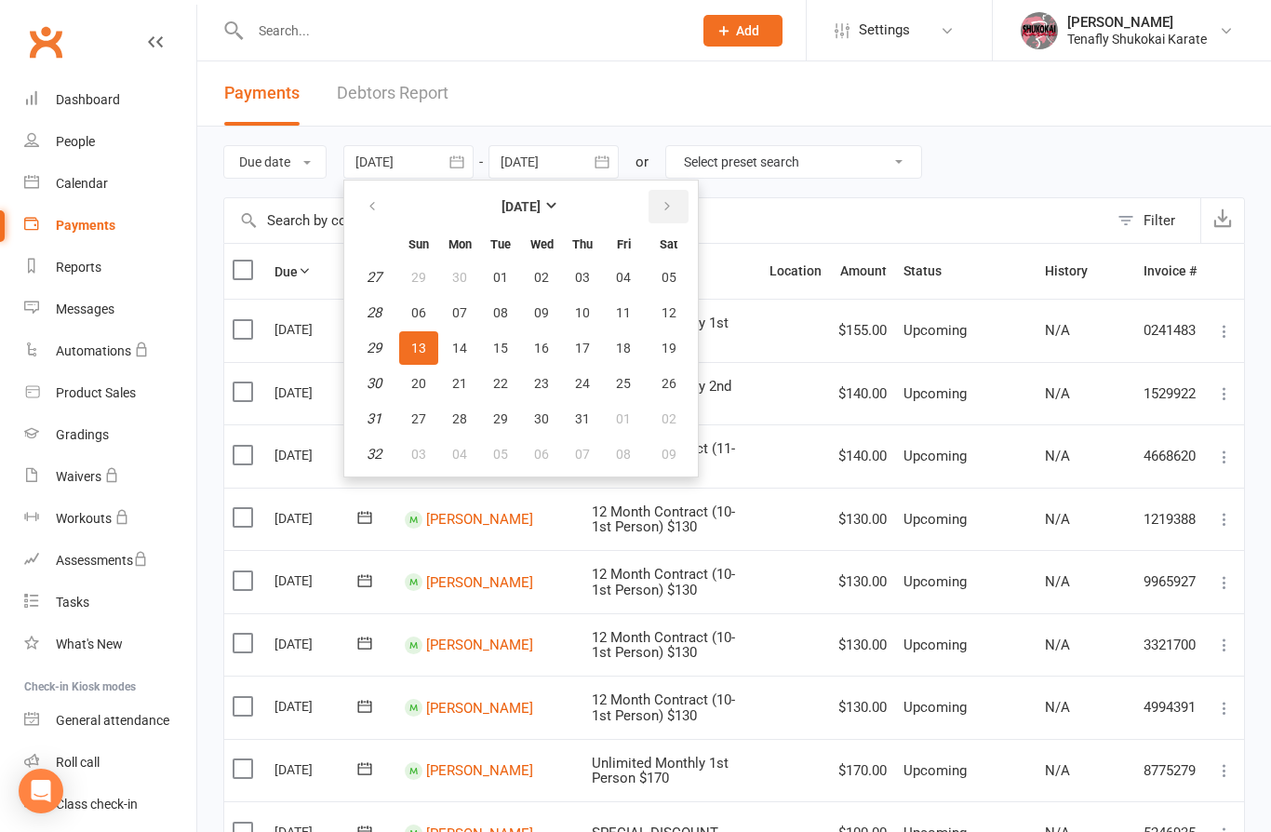
click at [672, 207] on icon "button" at bounding box center [667, 206] width 13 height 15
click at [634, 283] on button "01" at bounding box center [623, 276] width 39 height 33
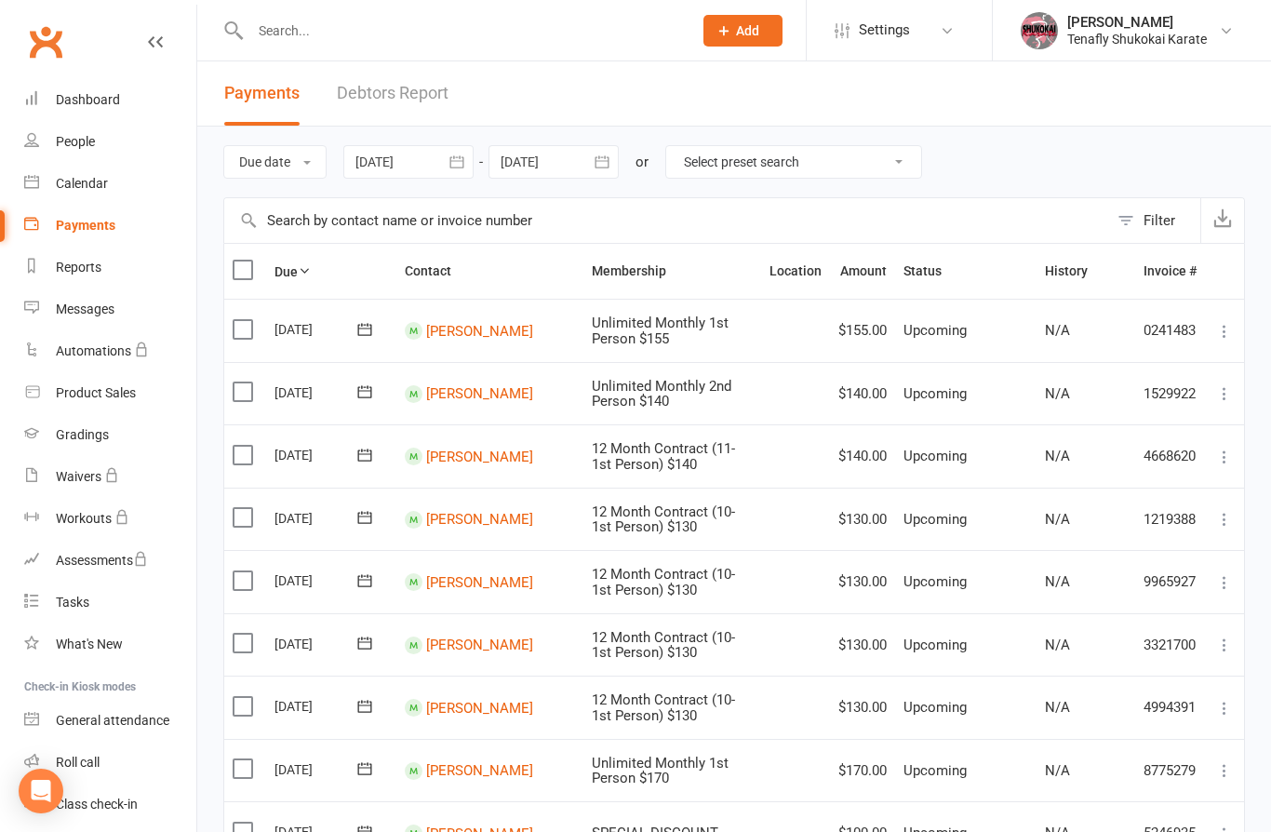
type input "01 Aug 2025"
click at [583, 166] on div at bounding box center [553, 161] width 130 height 33
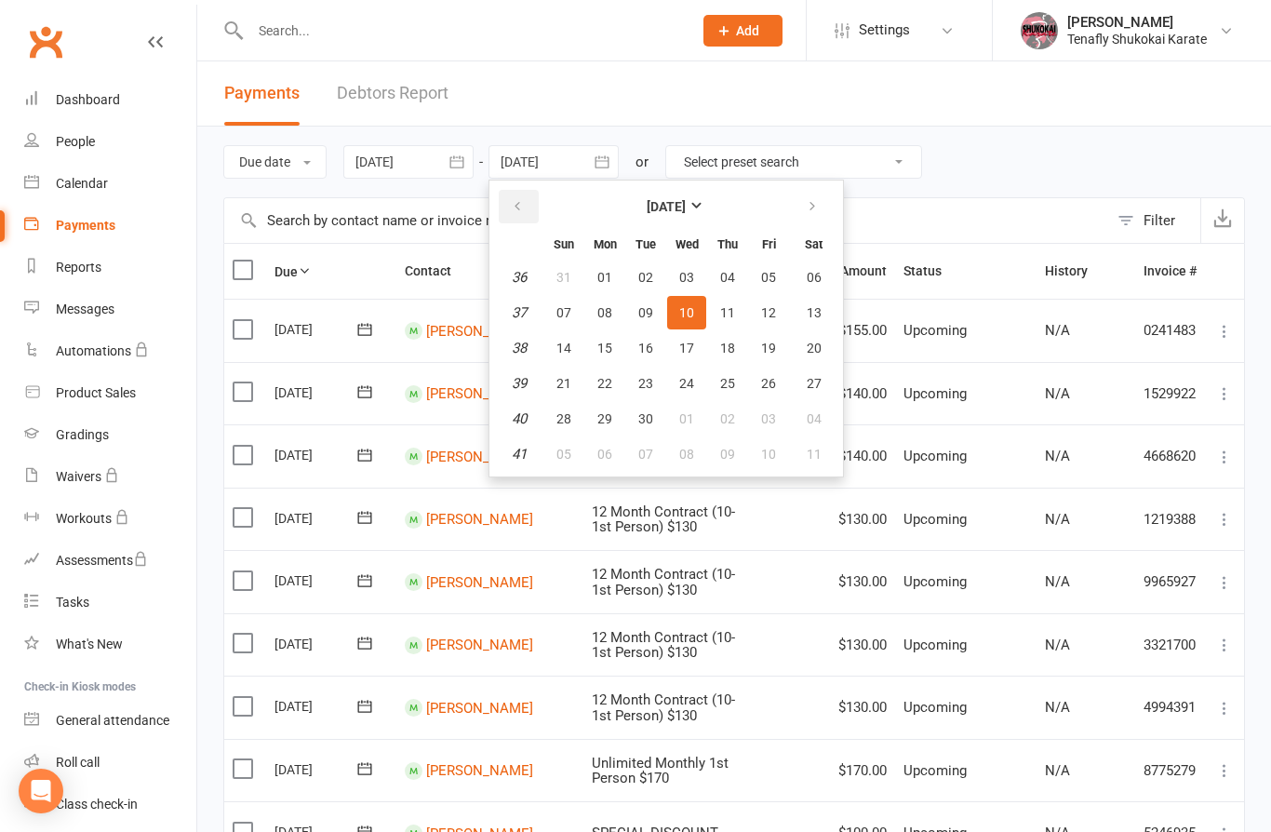
click at [533, 207] on button "button" at bounding box center [519, 206] width 40 height 33
click at [571, 450] on span "31" at bounding box center [563, 454] width 15 height 15
type input "31 Aug 2025"
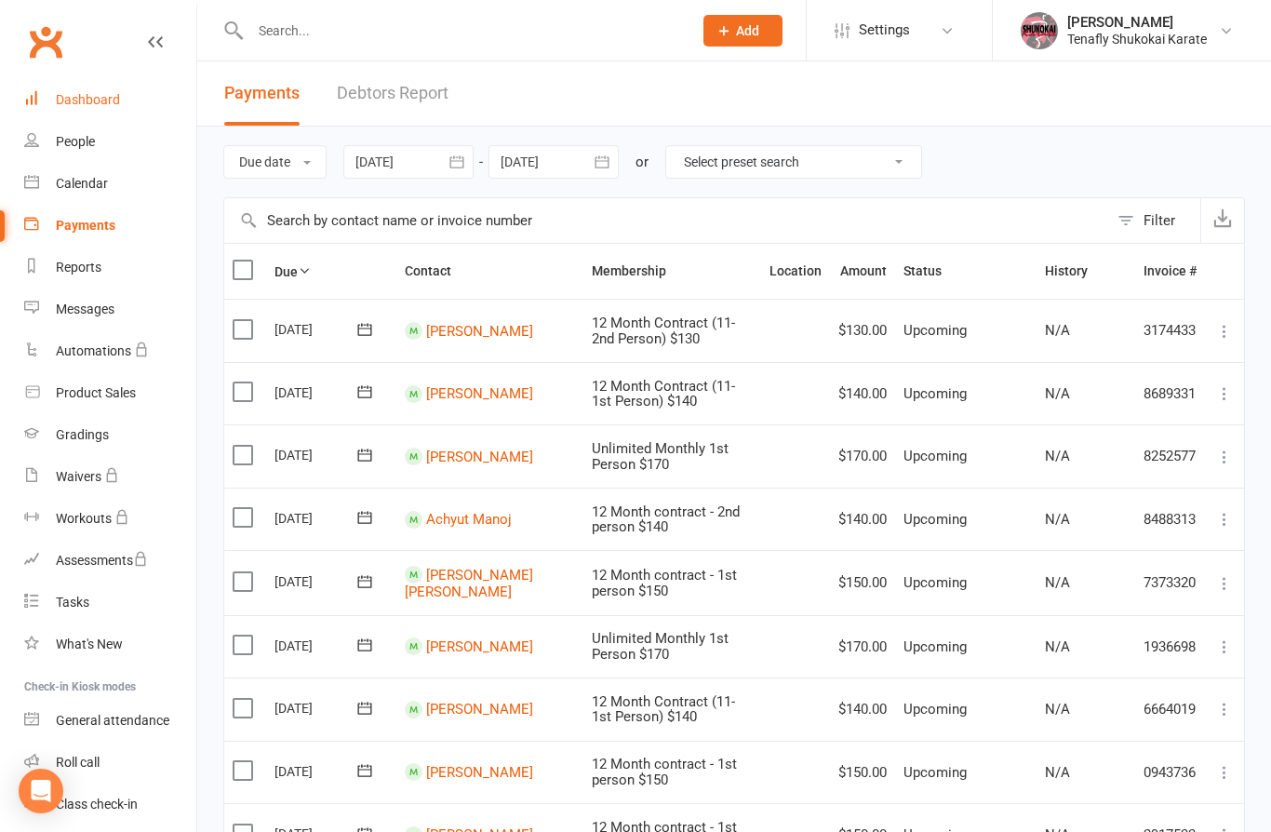
click at [92, 104] on div "Dashboard" at bounding box center [88, 99] width 64 height 15
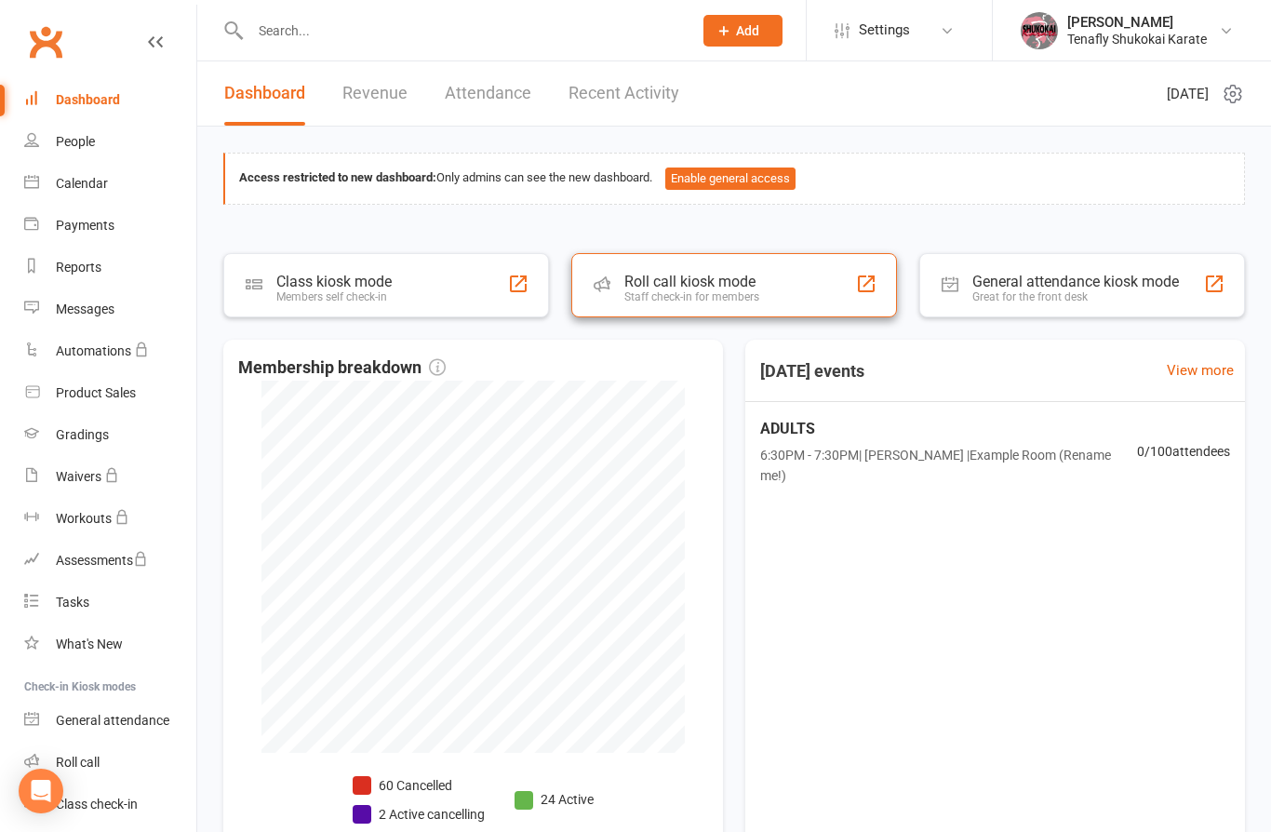
click at [732, 293] on div "Staff check-in for members" at bounding box center [691, 296] width 135 height 13
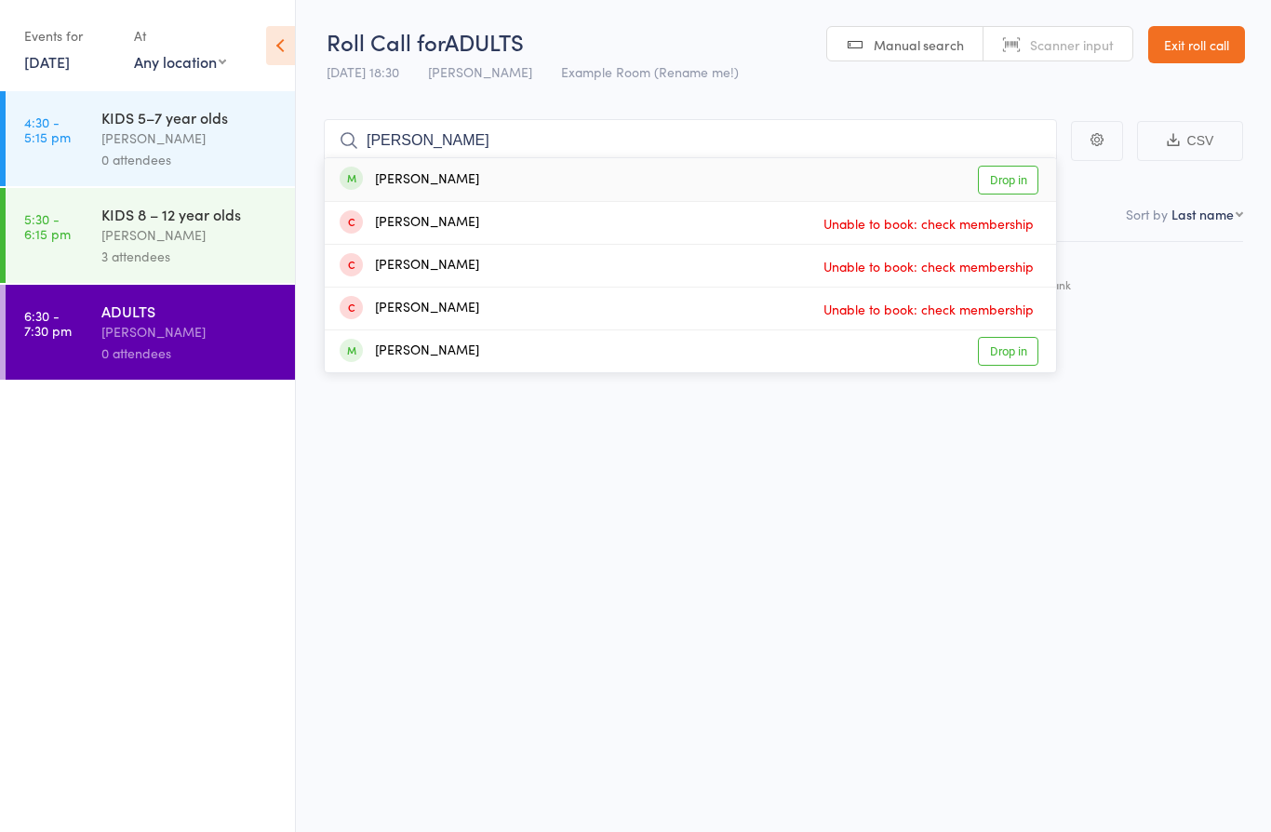
type input "[PERSON_NAME]"
click at [494, 180] on div "[PERSON_NAME] Drop in" at bounding box center [690, 179] width 731 height 43
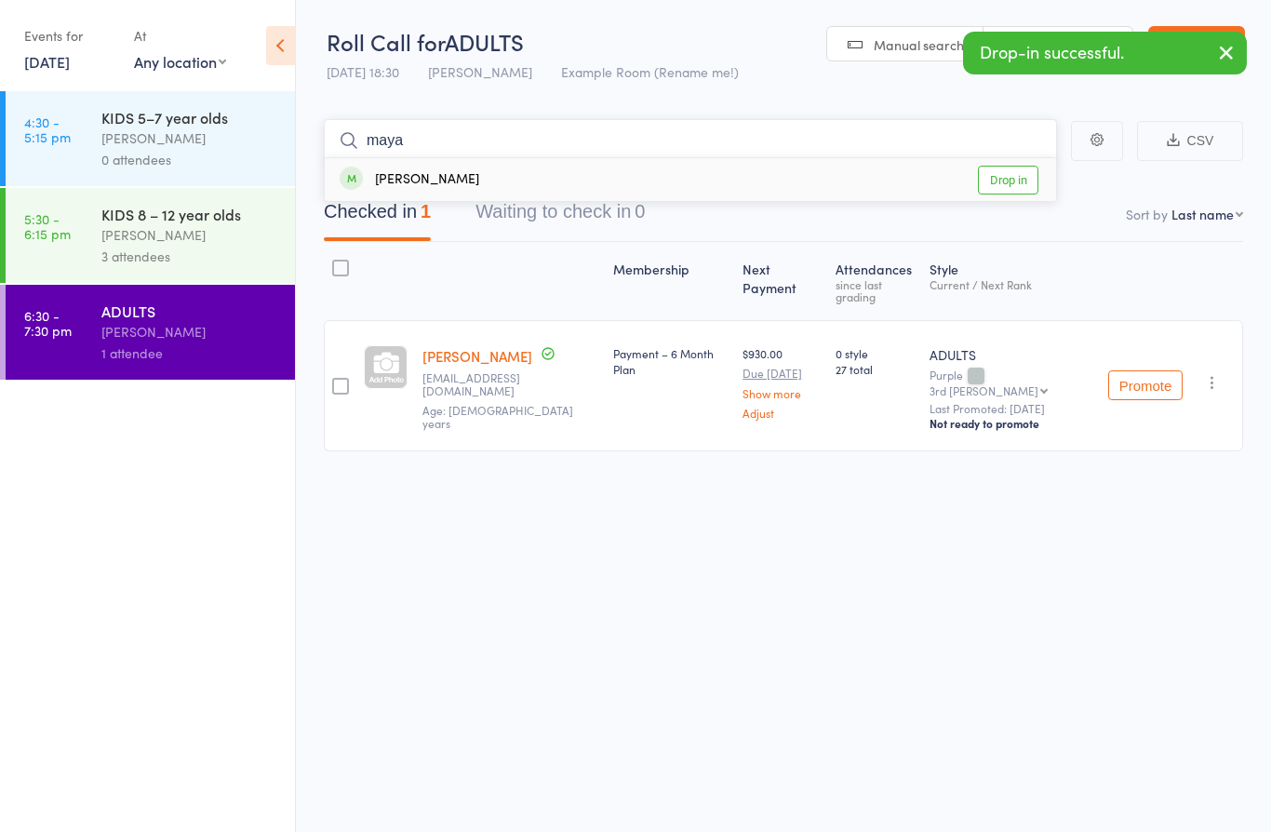
type input "maya"
click at [488, 173] on div "[PERSON_NAME] Drop in" at bounding box center [690, 179] width 731 height 43
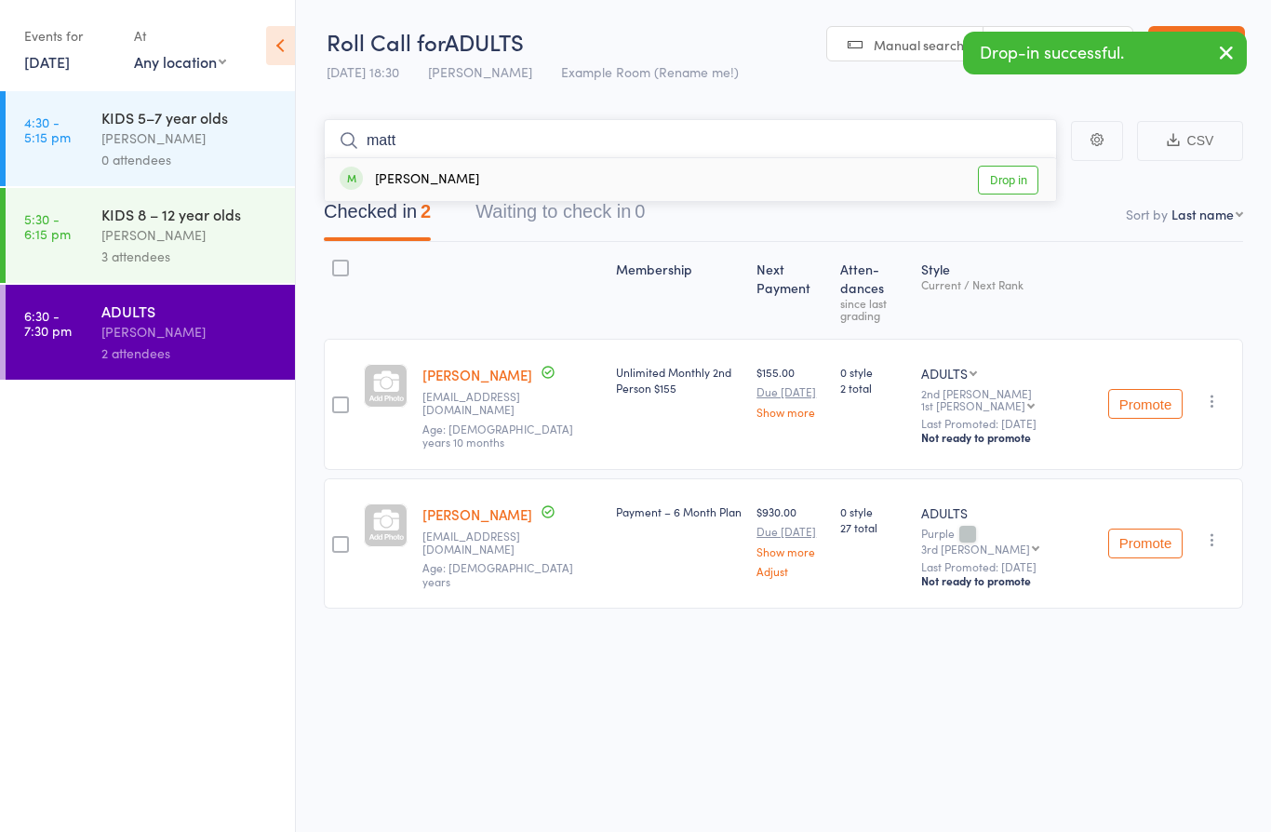
type input "matt"
click at [464, 180] on div "[PERSON_NAME]" at bounding box center [410, 179] width 140 height 21
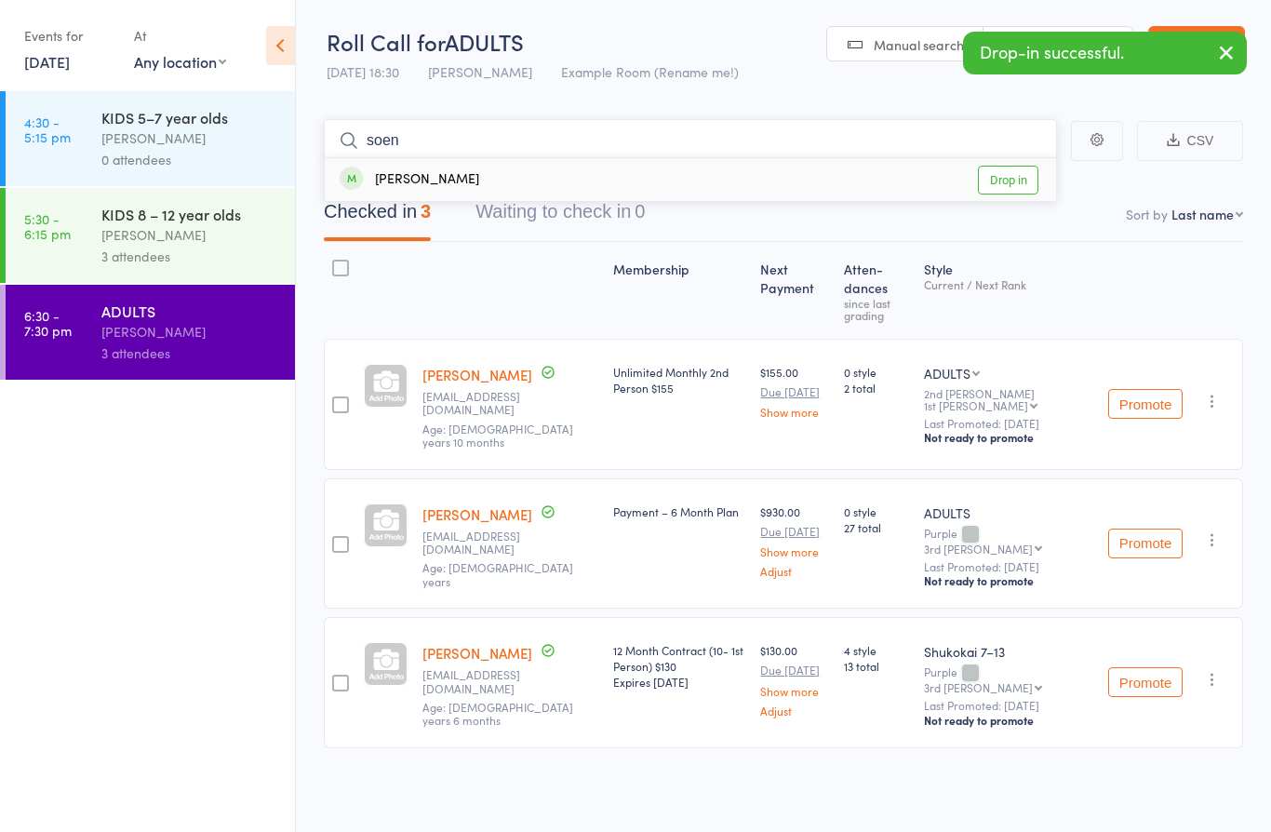
type input "soen"
click at [444, 192] on div "[PERSON_NAME] Drop in" at bounding box center [690, 179] width 731 height 43
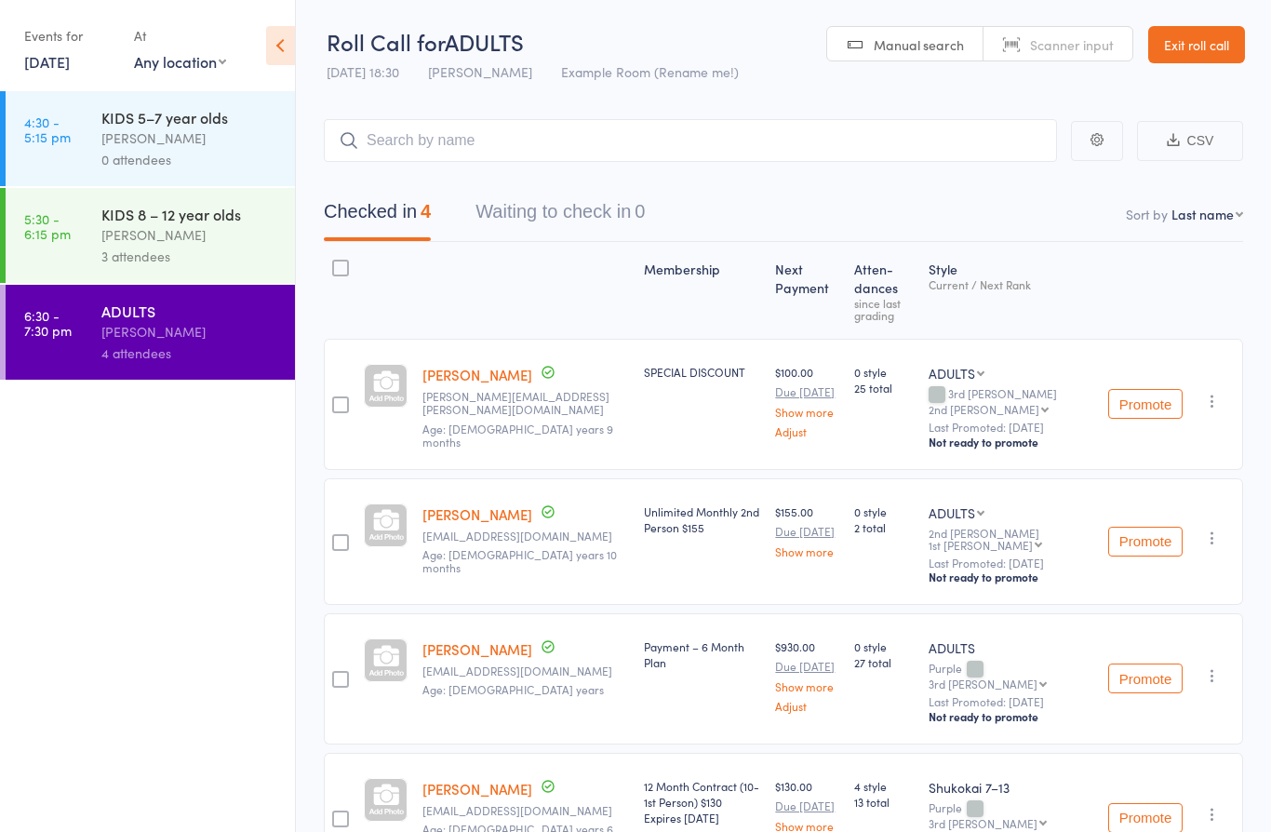
click at [1192, 47] on link "Exit roll call" at bounding box center [1196, 44] width 97 height 37
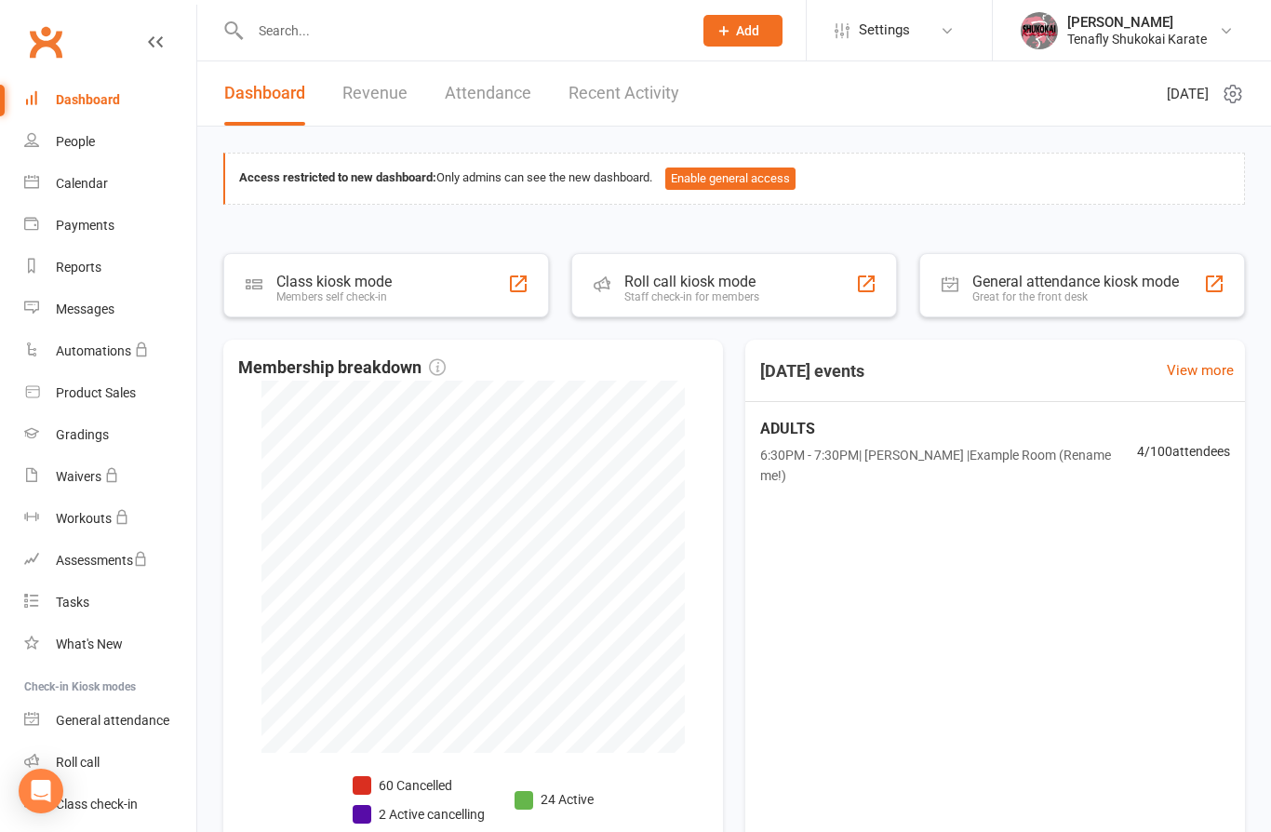
click at [359, 31] on input "text" at bounding box center [462, 31] width 434 height 26
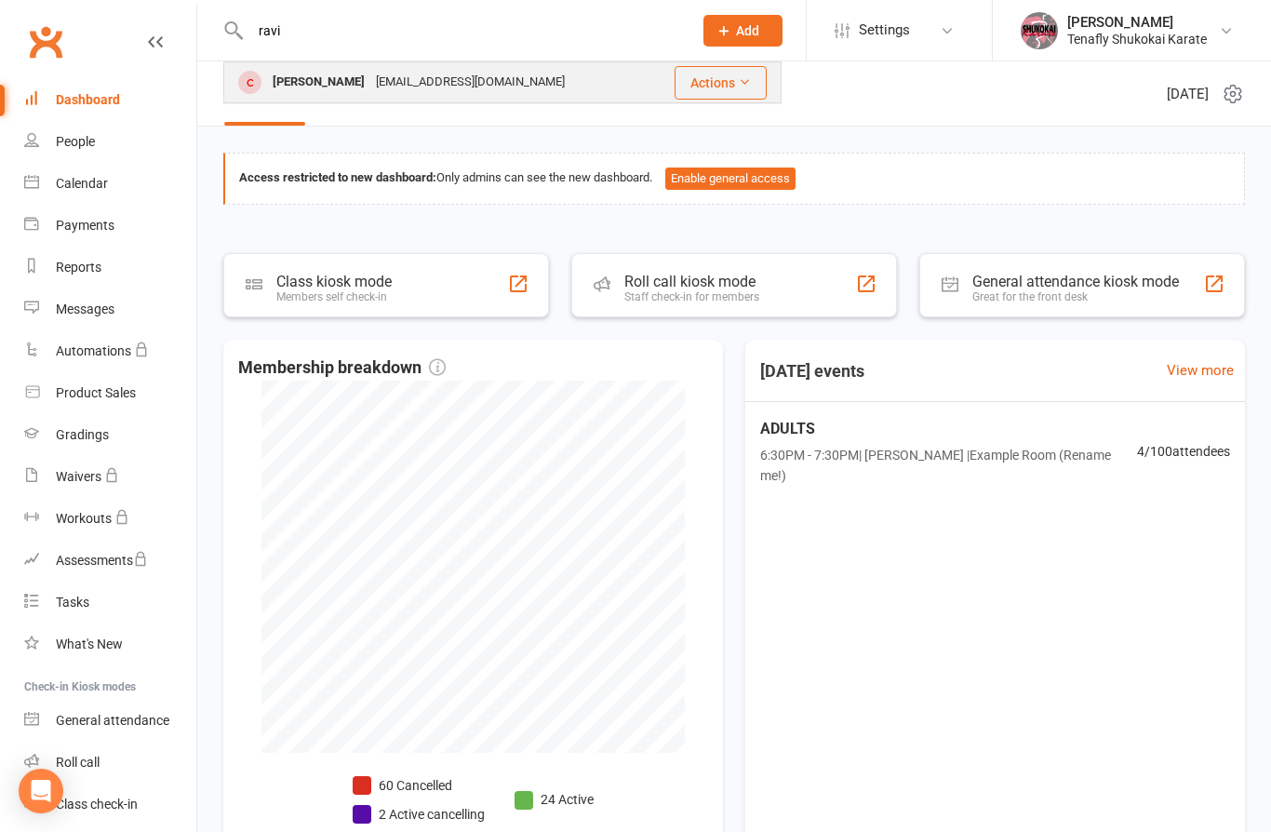
type input "ravi"
click at [314, 81] on div "Ravi Kingan" at bounding box center [318, 82] width 103 height 27
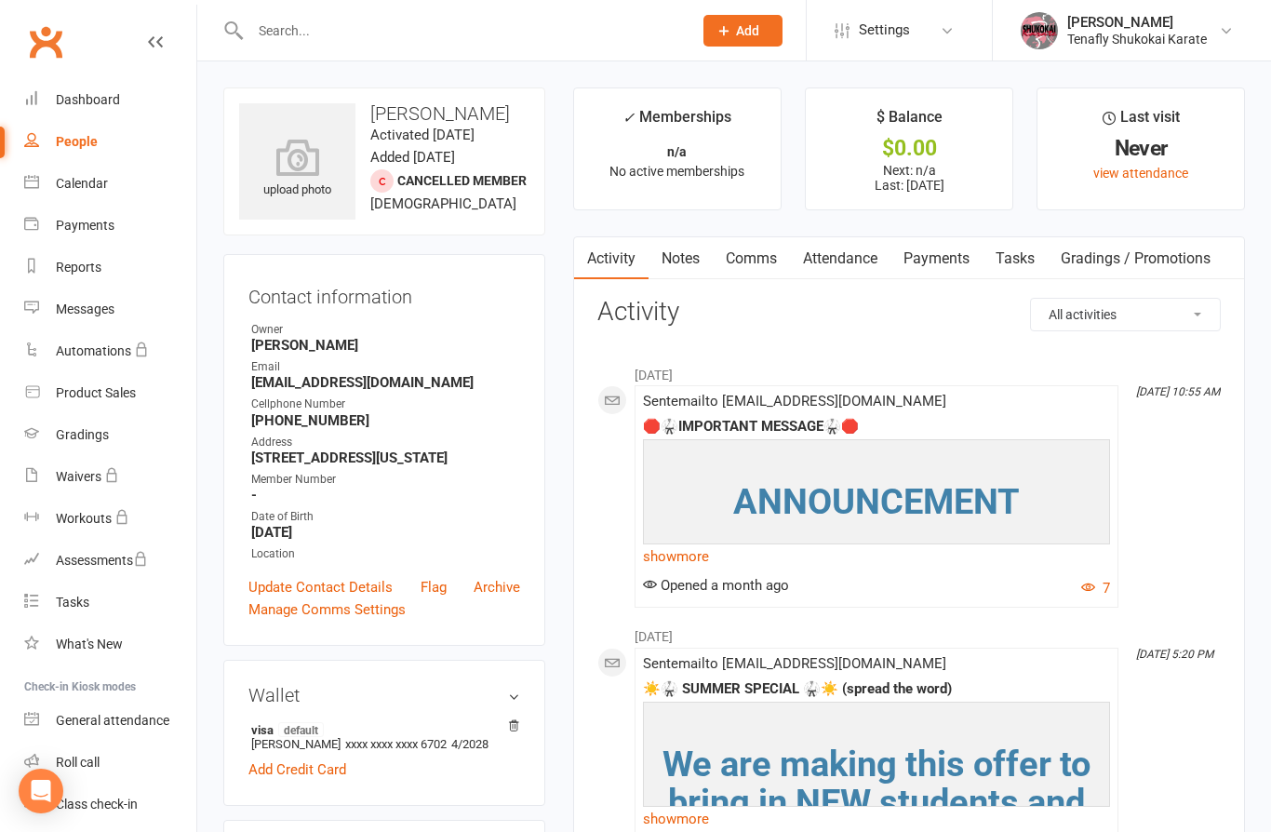
click at [368, 32] on input "text" at bounding box center [462, 31] width 434 height 26
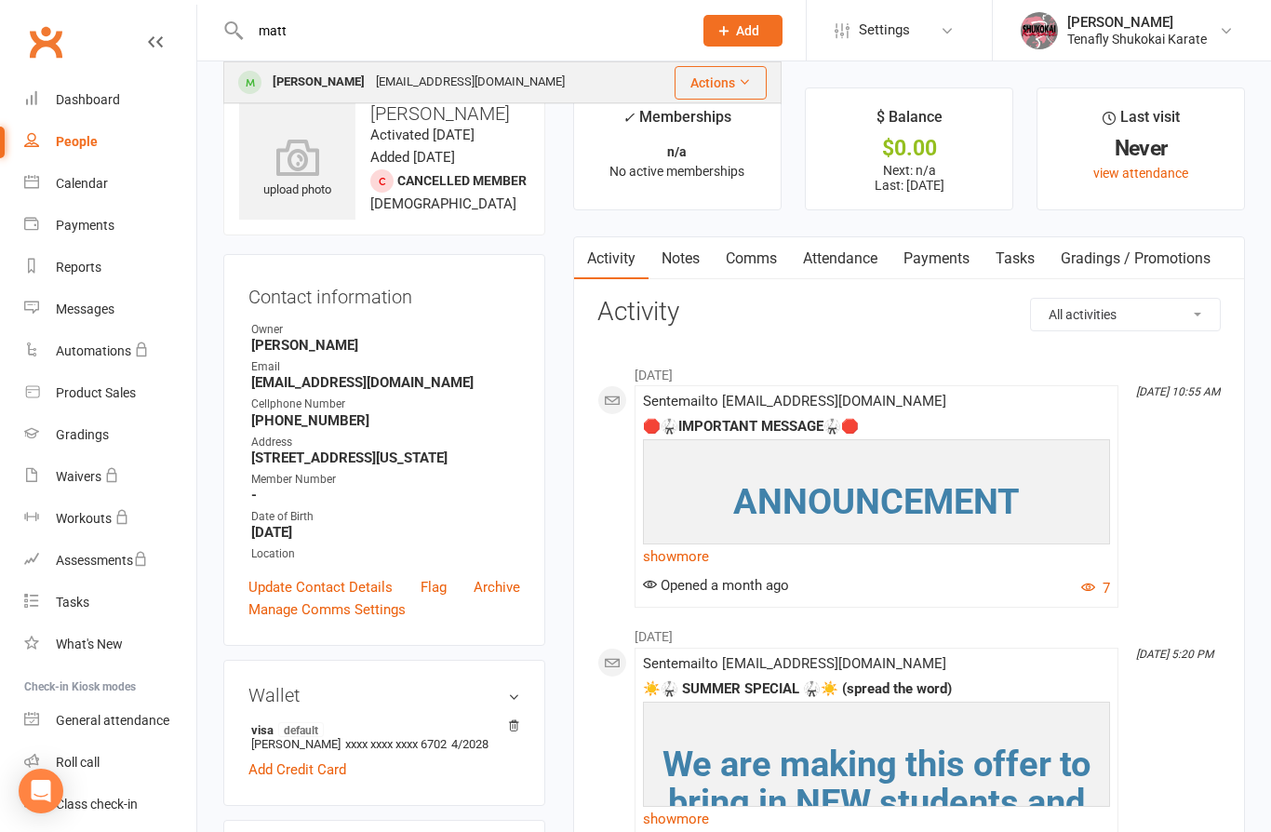
type input "matt"
click at [329, 96] on div "Matthew Wang ww520@yahoo.com" at bounding box center [437, 82] width 425 height 38
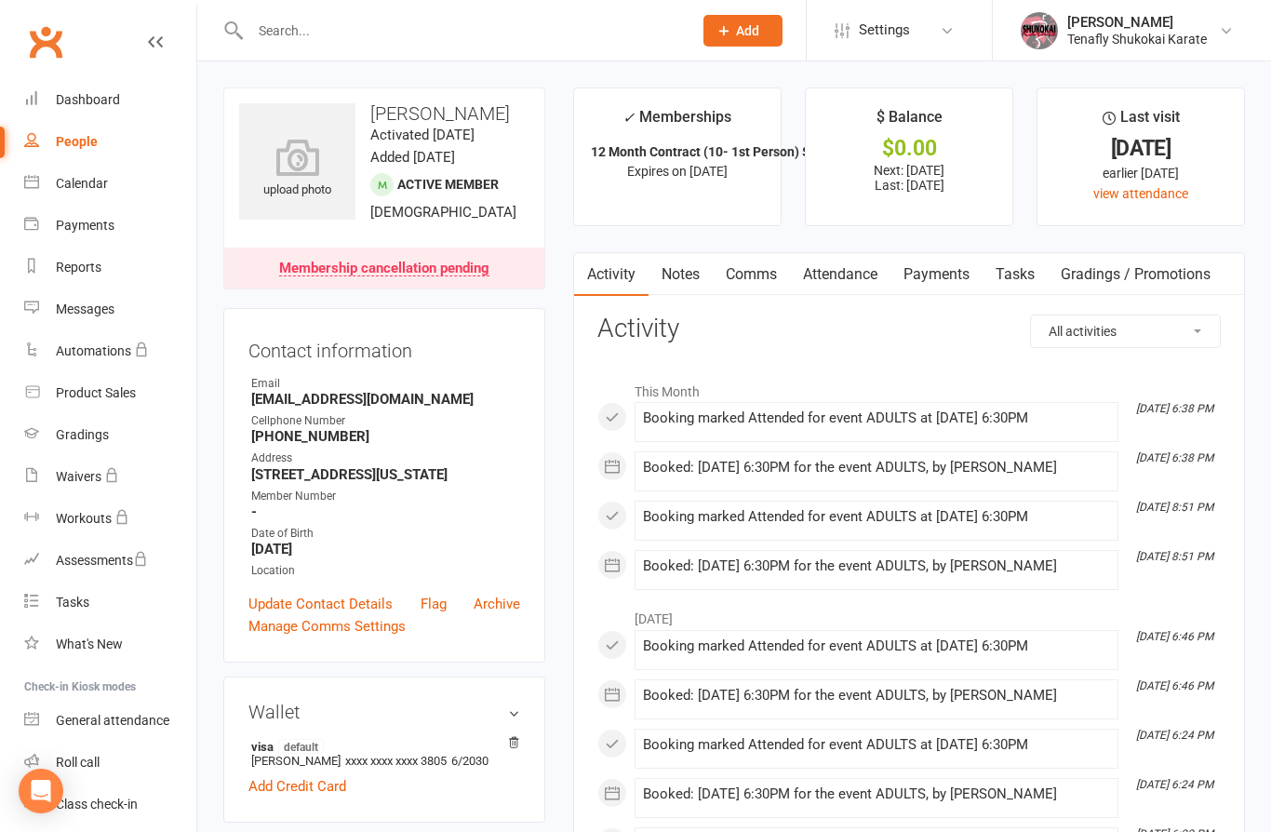
click at [440, 288] on link "Membership cancellation pending" at bounding box center [384, 267] width 320 height 41
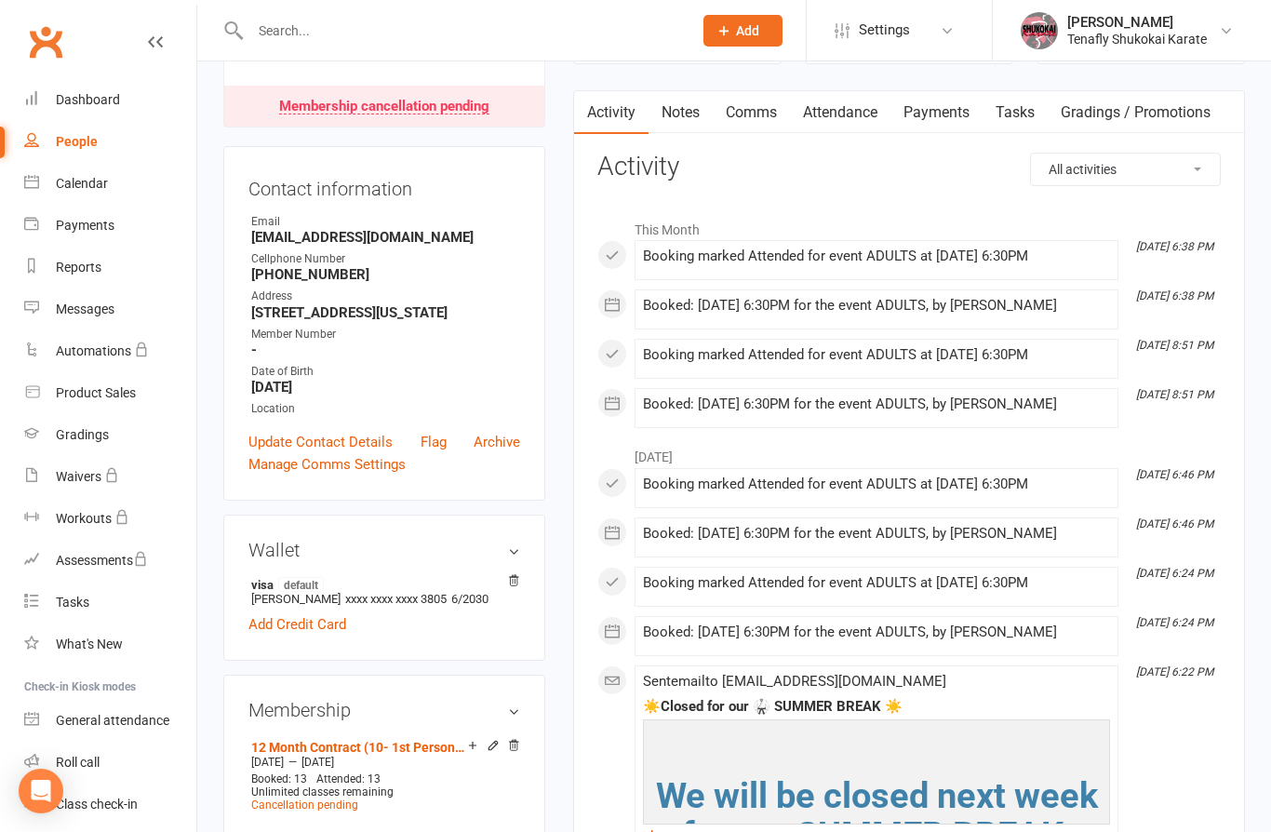
scroll to position [159, 0]
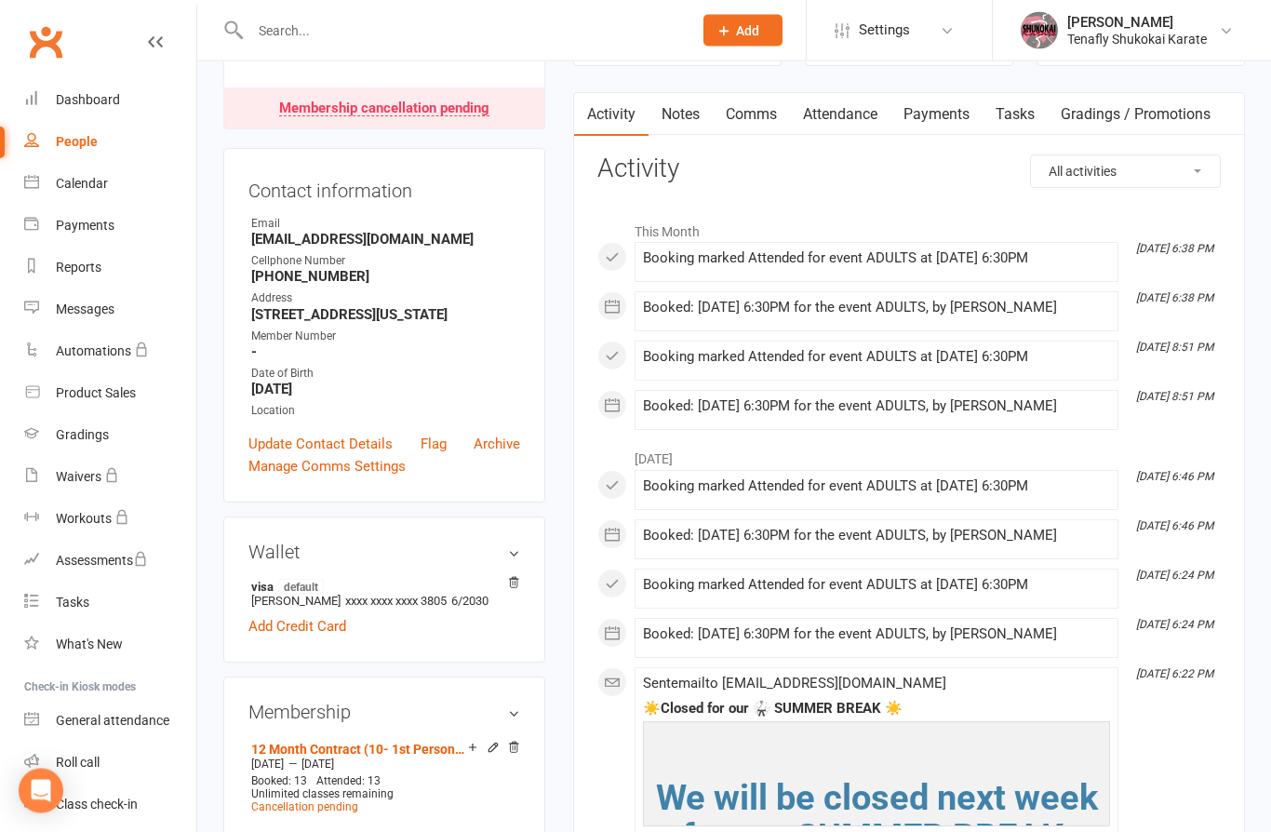
click at [422, 117] on div "Membership cancellation pending" at bounding box center [384, 109] width 210 height 15
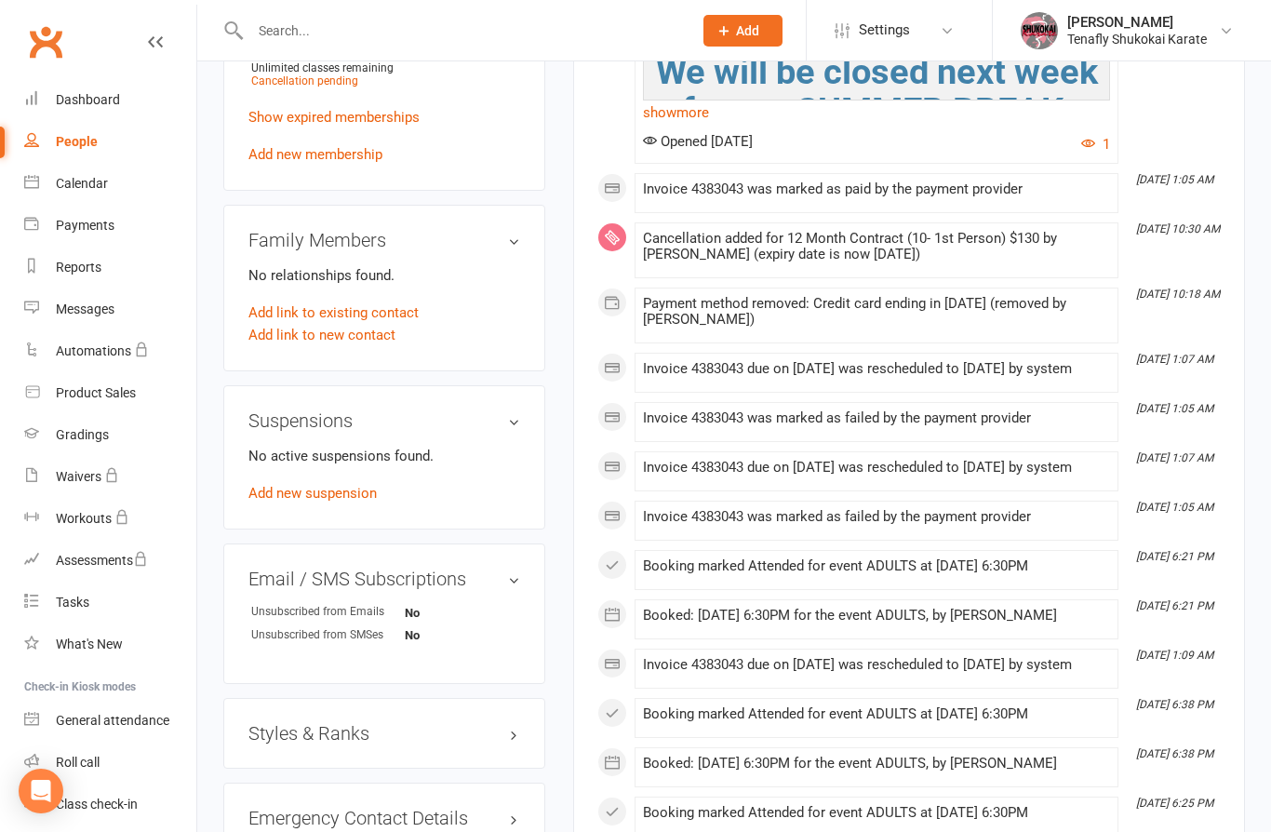
scroll to position [900, 0]
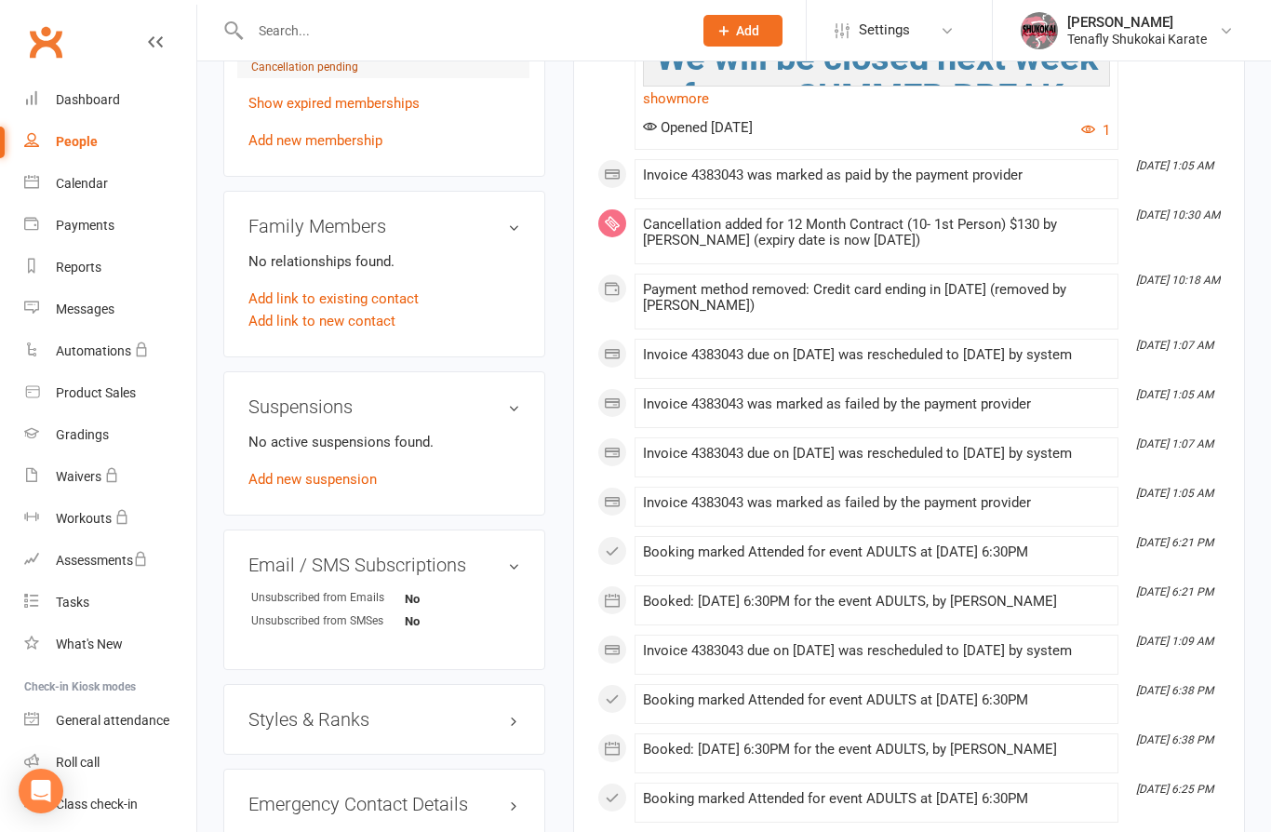
click at [303, 73] on span "Cancellation pending" at bounding box center [304, 66] width 107 height 13
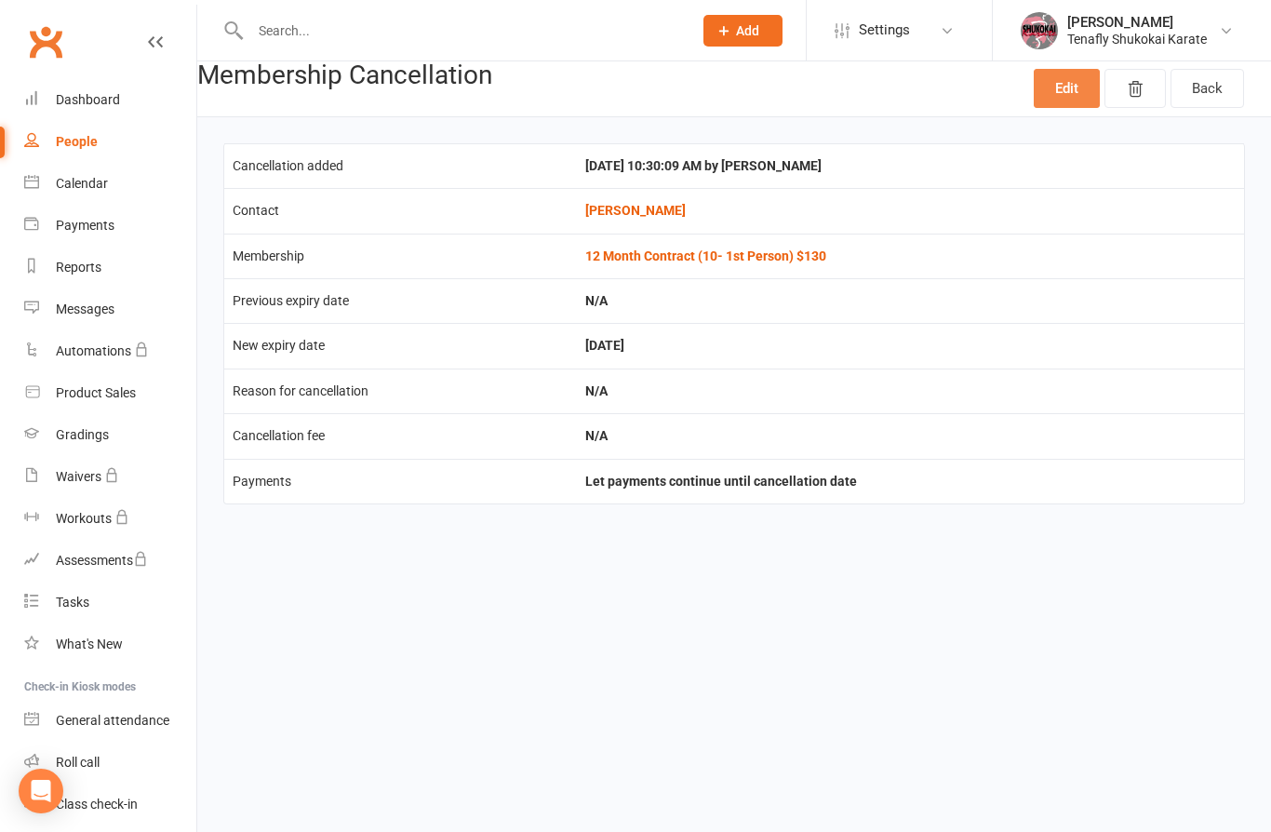
click at [1066, 85] on link "Edit" at bounding box center [1067, 88] width 66 height 39
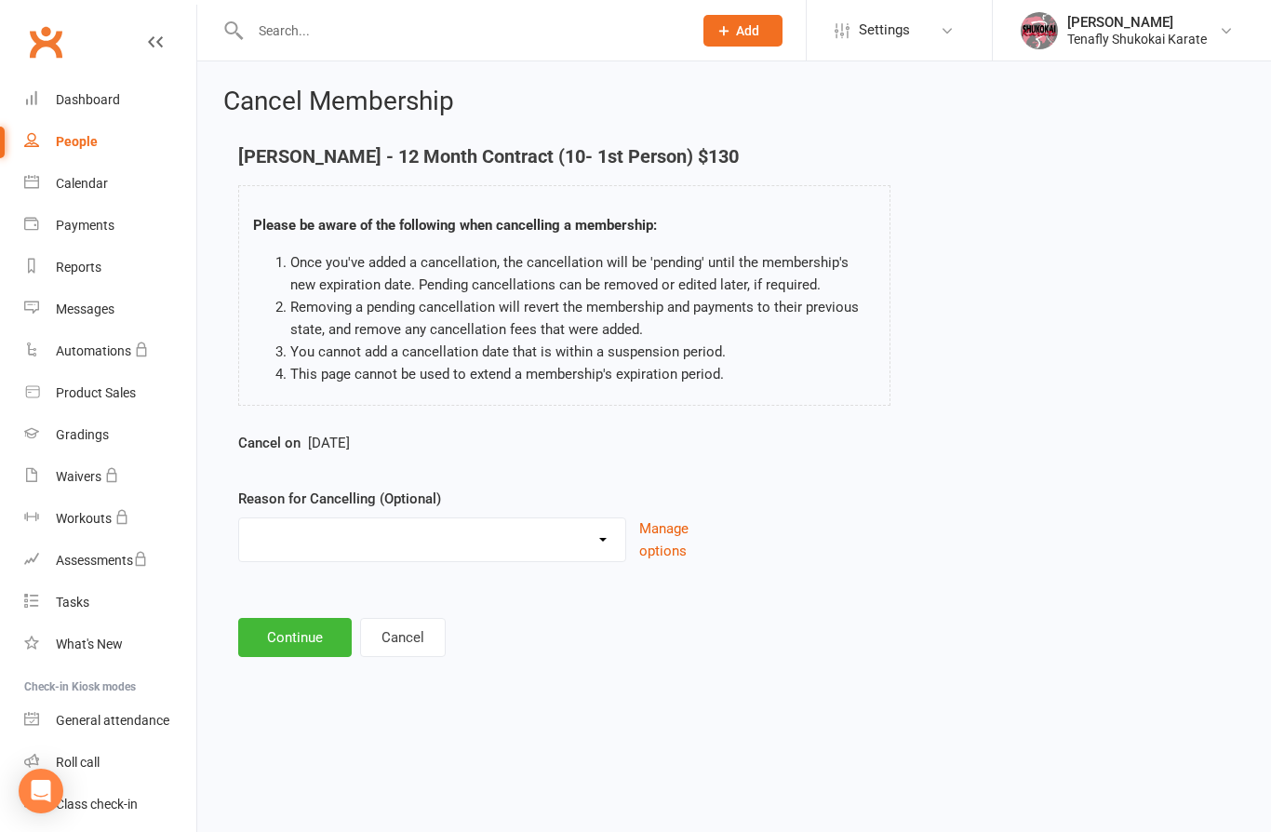
click at [366, 457] on div "Cancel on Aug 30 2025" at bounding box center [479, 447] width 482 height 30
click at [603, 527] on select "Holiday Injury Other reason" at bounding box center [432, 536] width 386 height 37
click at [412, 634] on button "Cancel" at bounding box center [403, 637] width 86 height 39
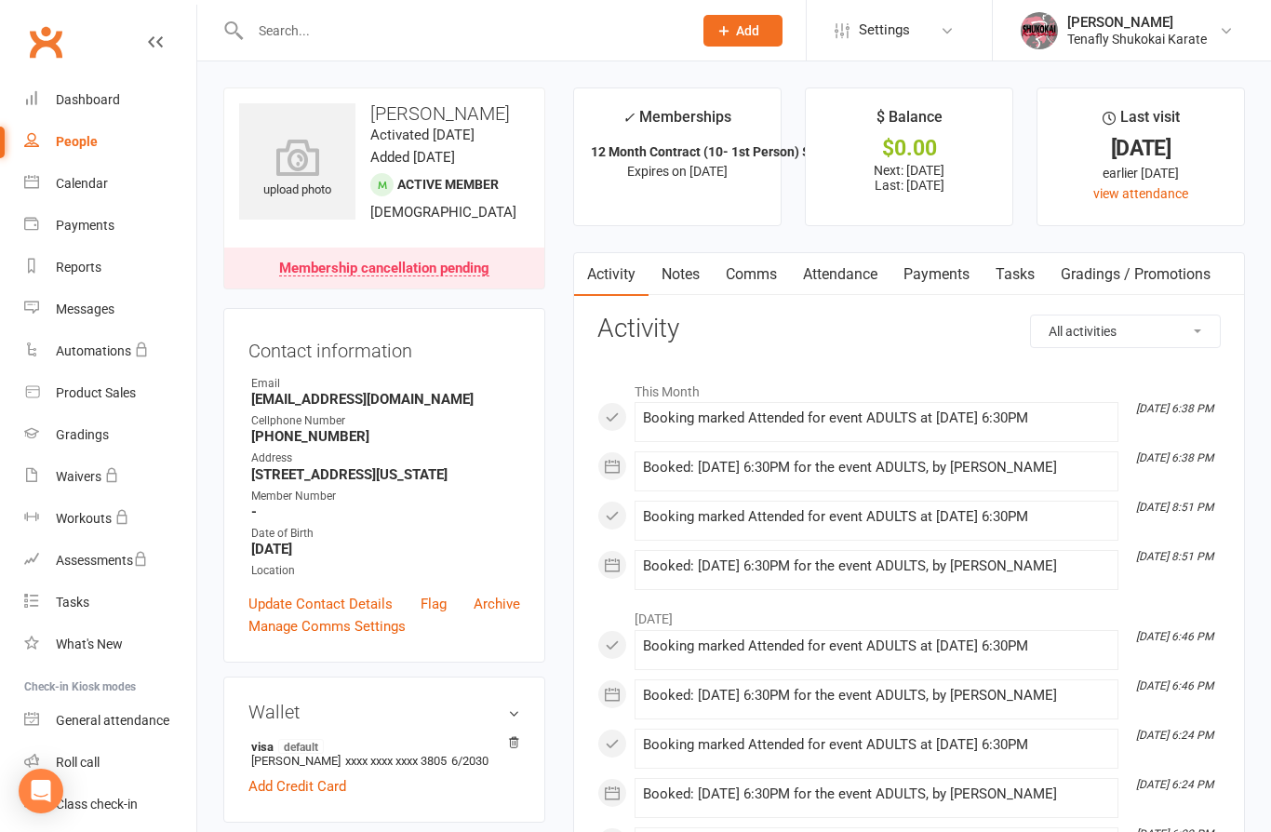
click at [439, 276] on div "Membership cancellation pending" at bounding box center [384, 268] width 210 height 15
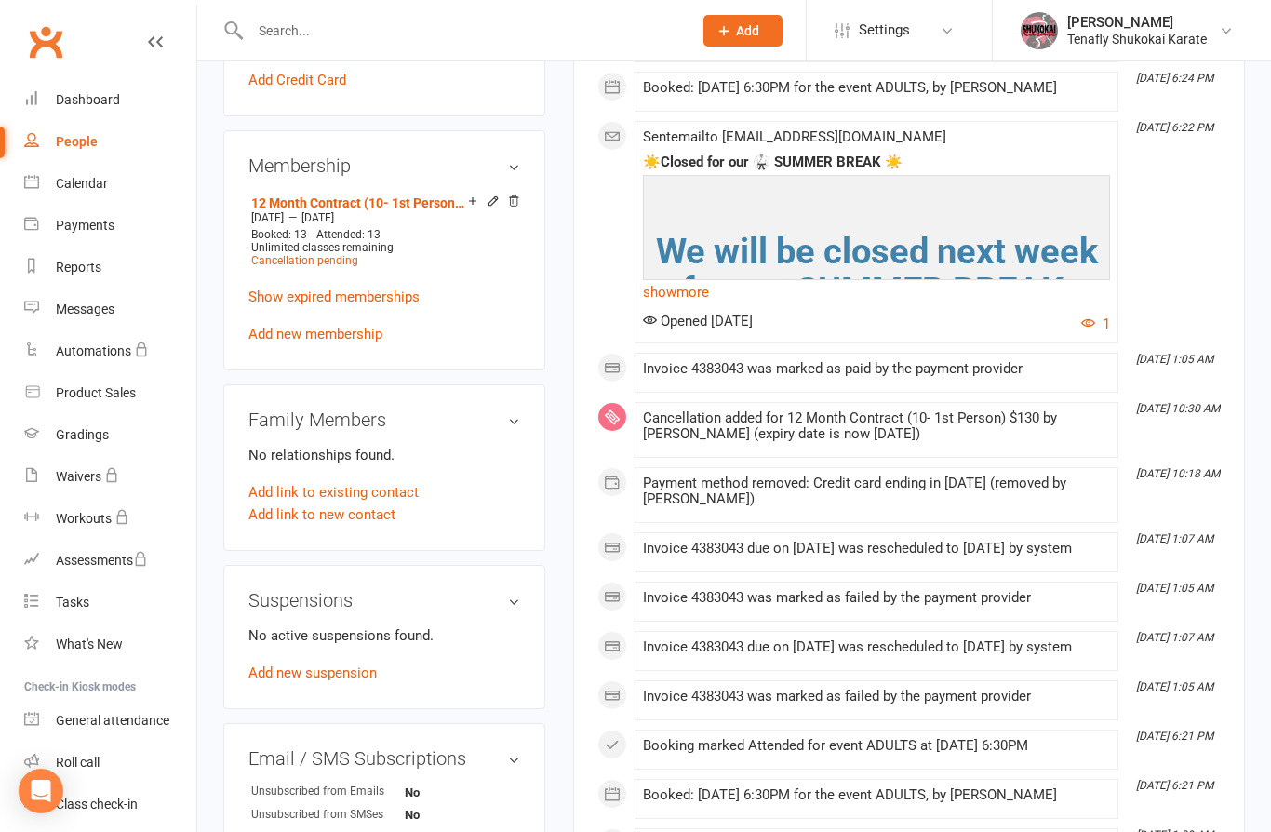
scroll to position [900, 0]
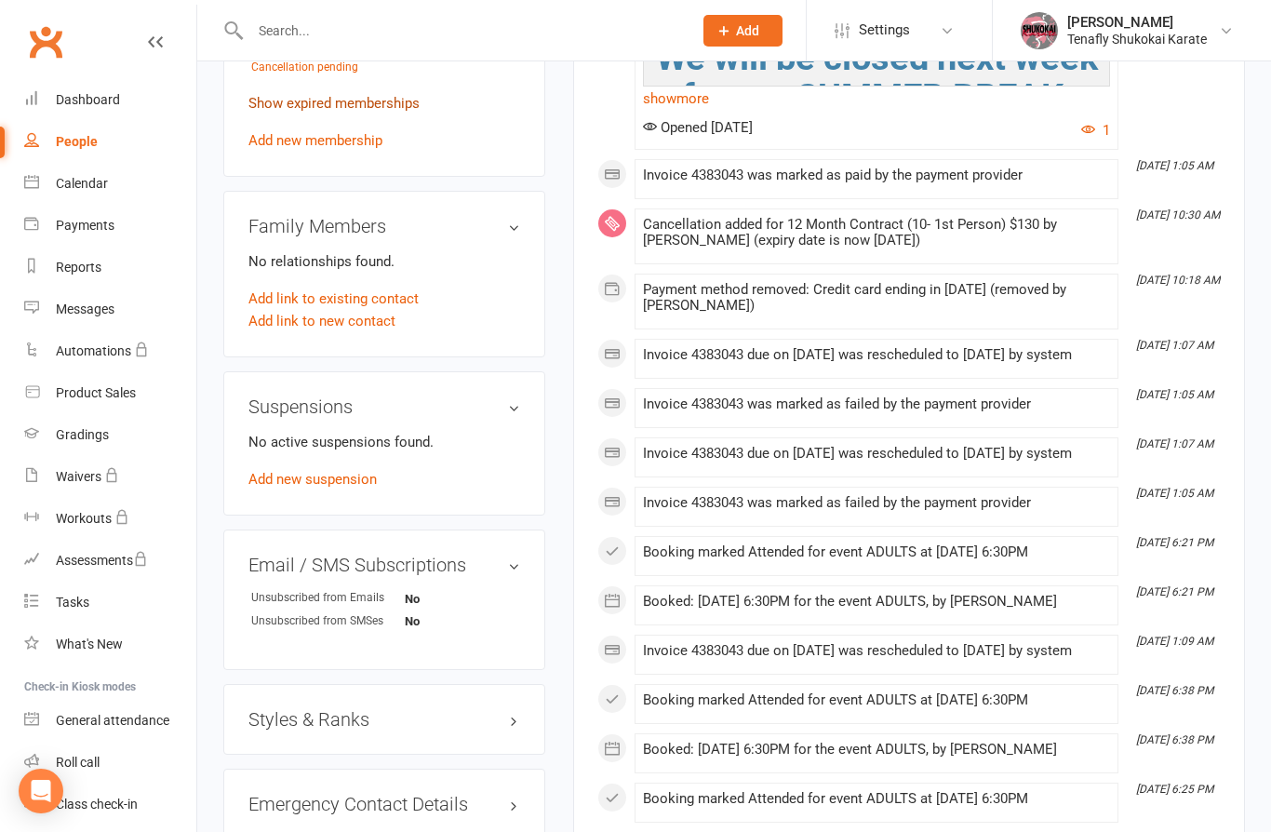
click at [405, 112] on link "Show expired memberships" at bounding box center [333, 103] width 171 height 17
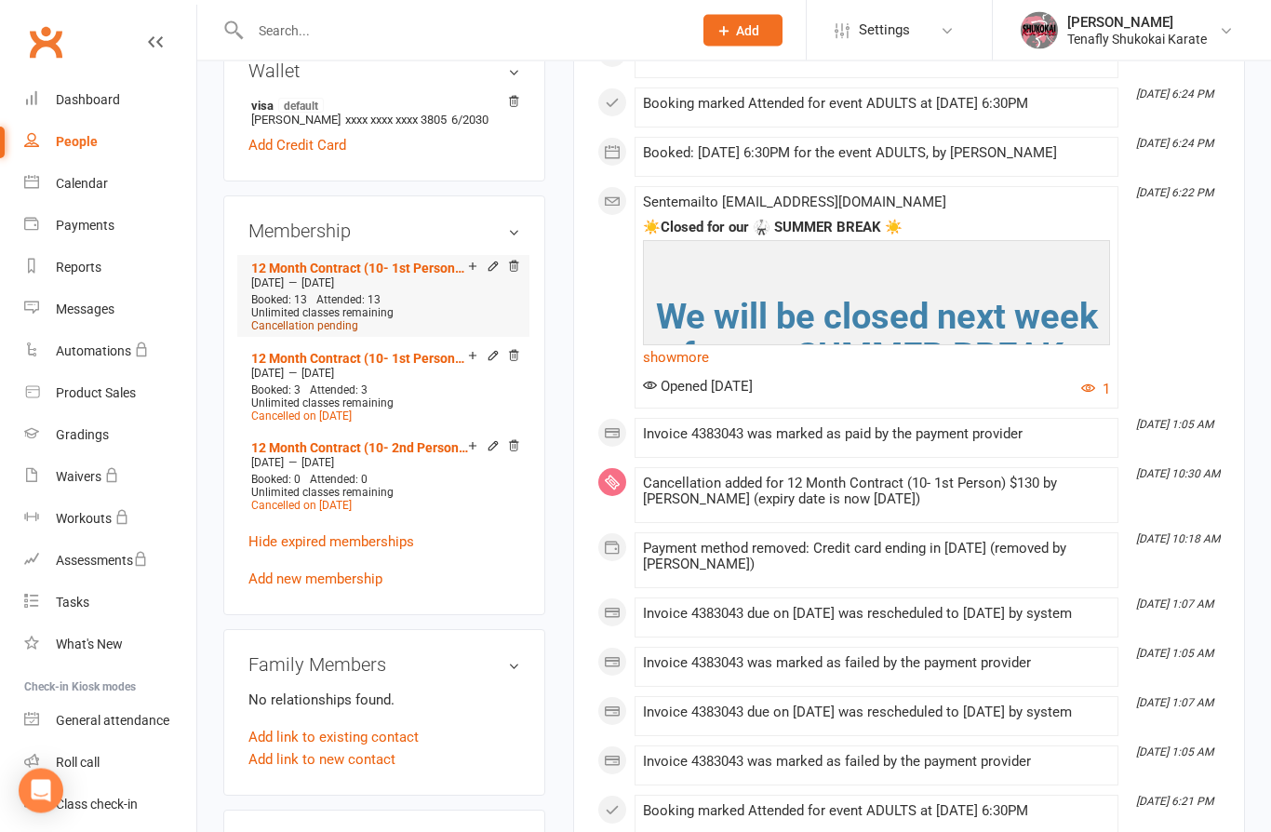
scroll to position [641, 0]
click at [300, 332] on span "Cancellation pending" at bounding box center [304, 325] width 107 height 13
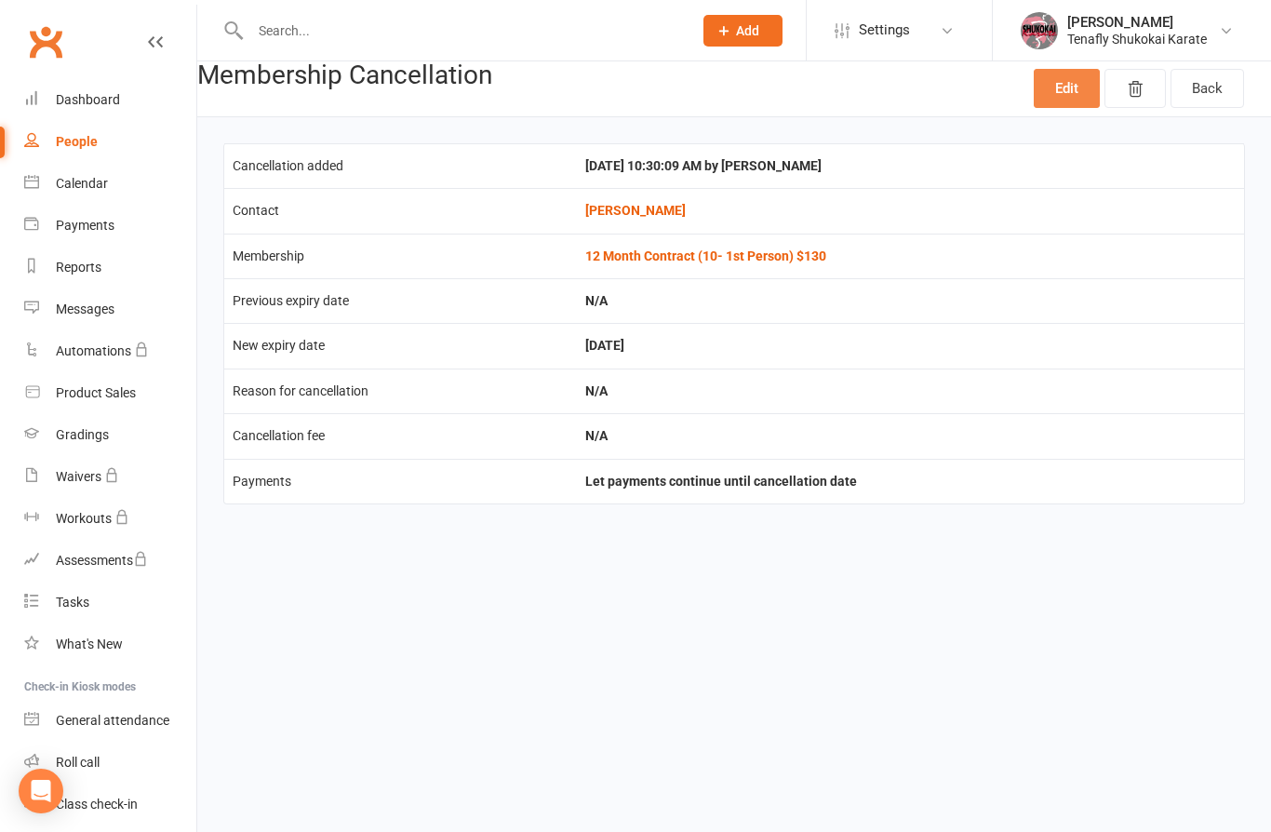
click at [1062, 87] on link "Edit" at bounding box center [1067, 88] width 66 height 39
click at [1134, 85] on icon "button" at bounding box center [1135, 89] width 19 height 19
click at [1130, 83] on icon "button" at bounding box center [1135, 89] width 19 height 19
click at [1139, 87] on icon "button" at bounding box center [1135, 89] width 19 height 19
click at [1139, 86] on icon "button" at bounding box center [1135, 89] width 19 height 19
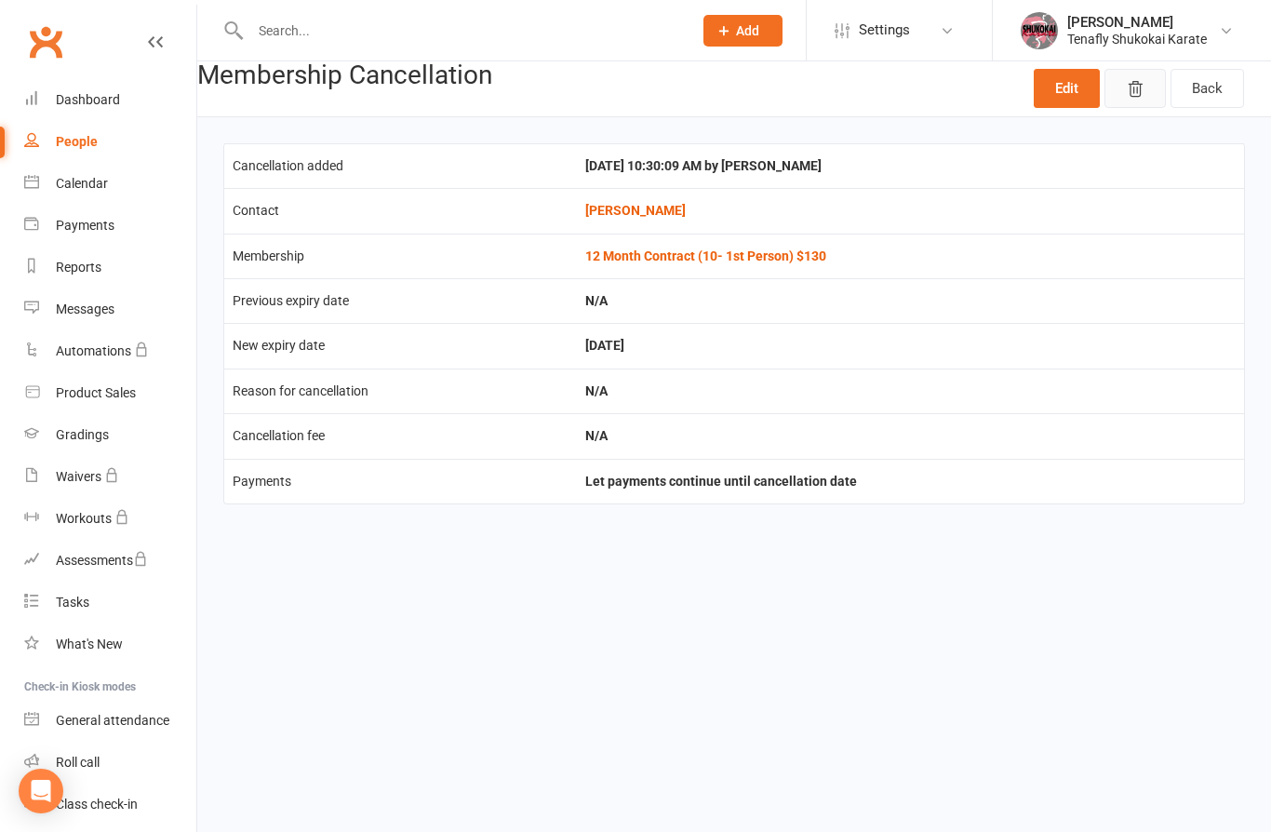
click at [1115, 100] on button "button" at bounding box center [1134, 88] width 61 height 39
click at [152, 36] on icon at bounding box center [155, 41] width 15 height 15
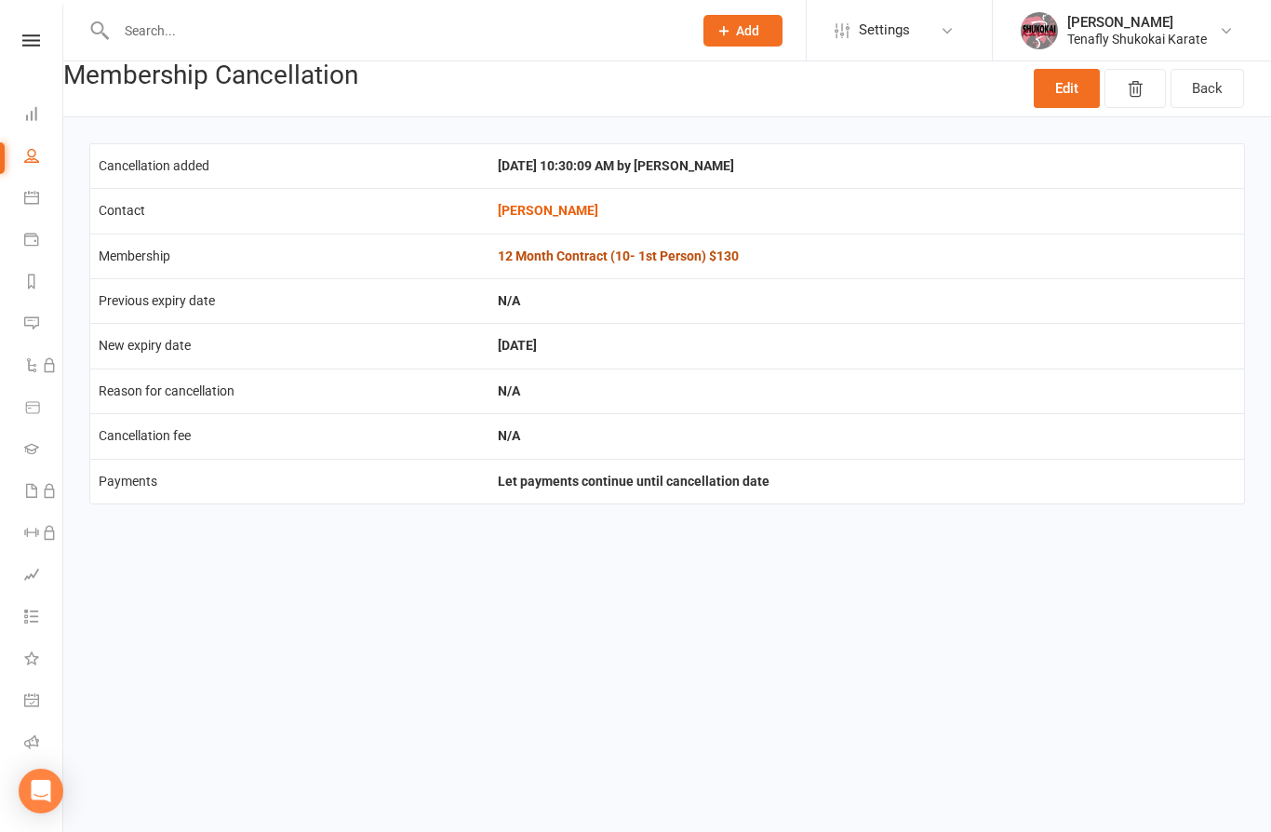
click at [557, 259] on link "12 Month Contract (10- 1st Person) $130" at bounding box center [618, 255] width 241 height 15
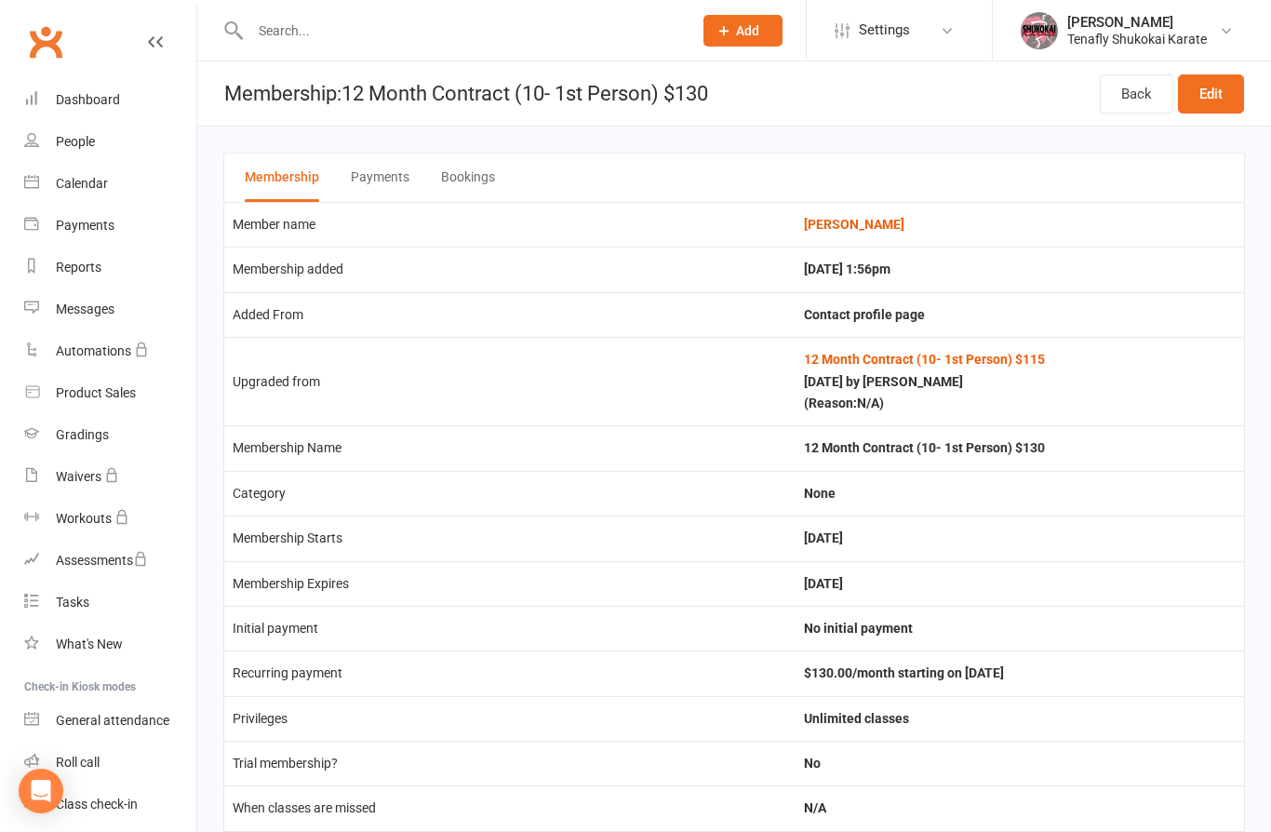
click at [149, 43] on icon at bounding box center [155, 41] width 15 height 15
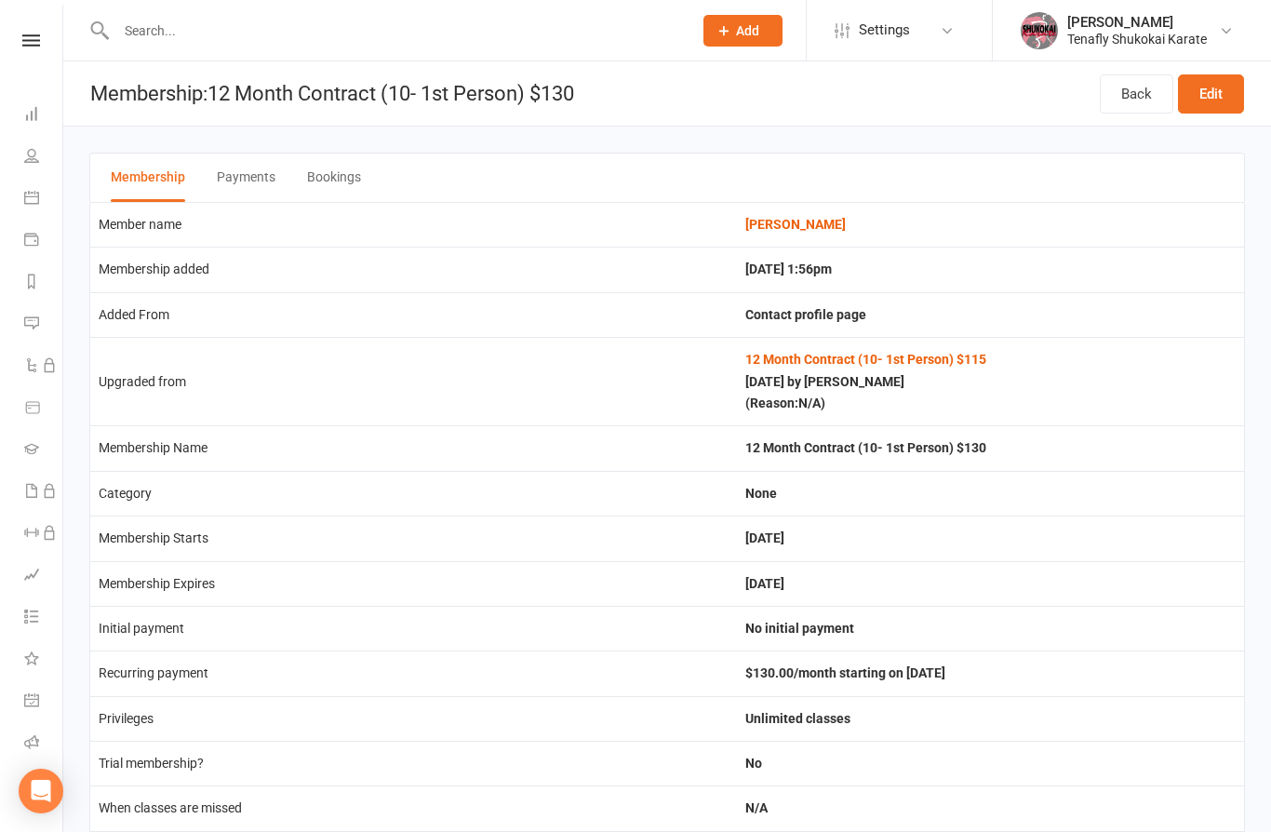
click at [249, 183] on button "Payments" at bounding box center [246, 178] width 59 height 48
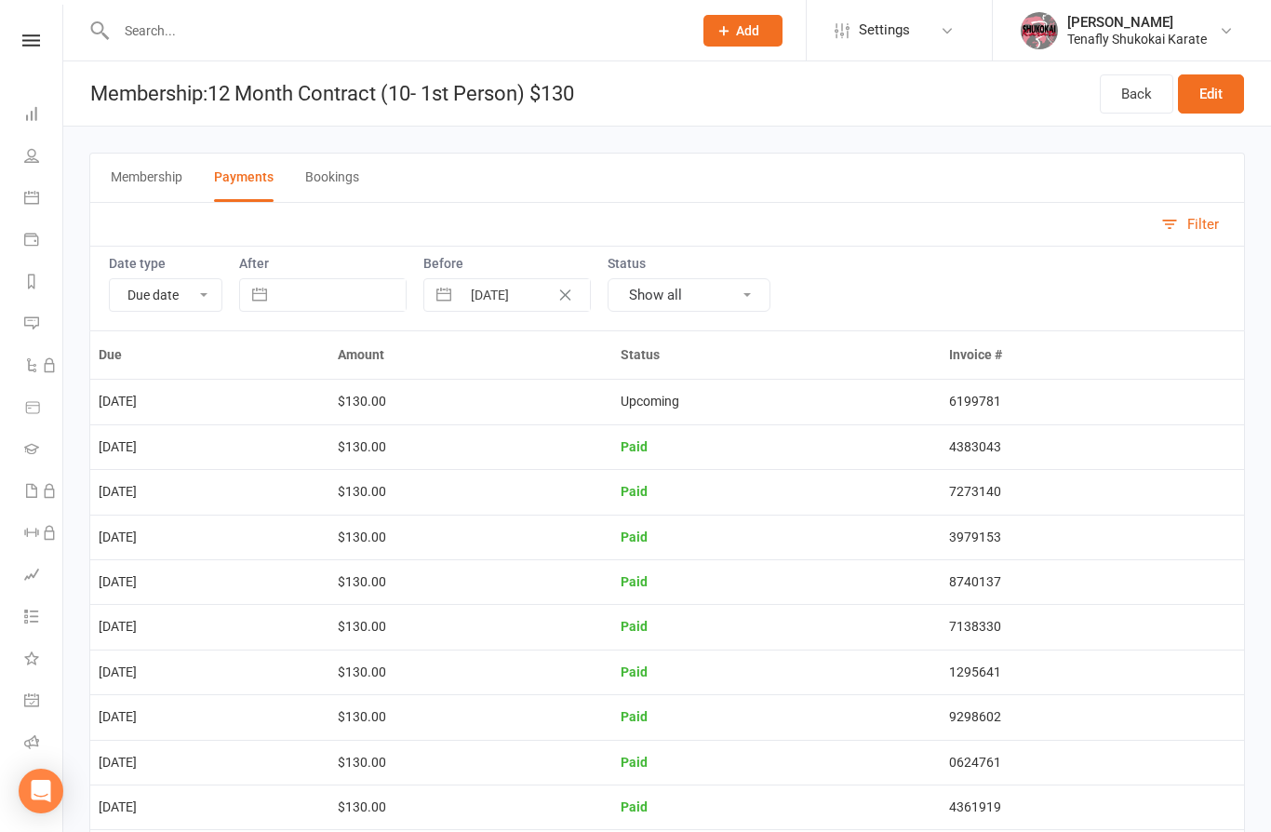
click at [605, 394] on td "$130.00" at bounding box center [471, 401] width 284 height 45
click at [720, 411] on td "Upcoming" at bounding box center [775, 401] width 327 height 45
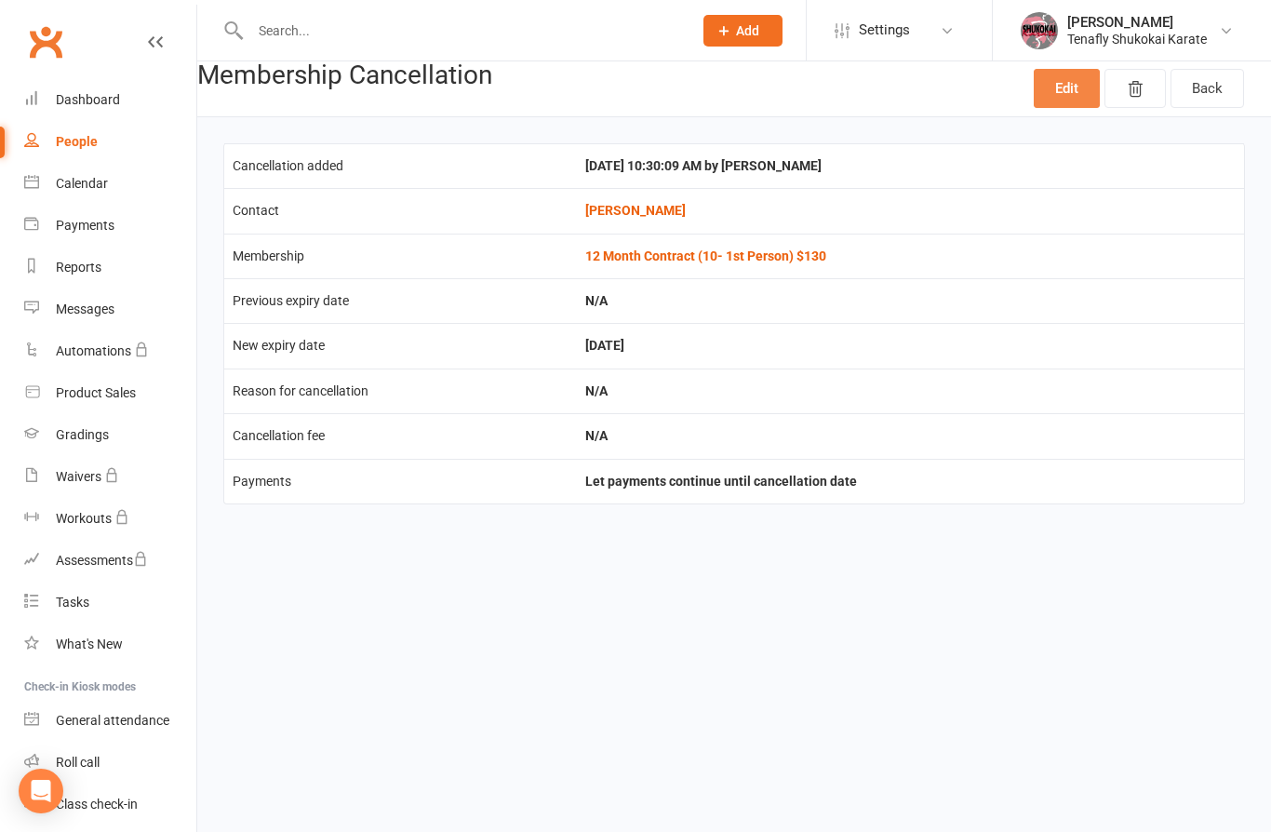
click at [1060, 87] on link "Edit" at bounding box center [1067, 88] width 66 height 39
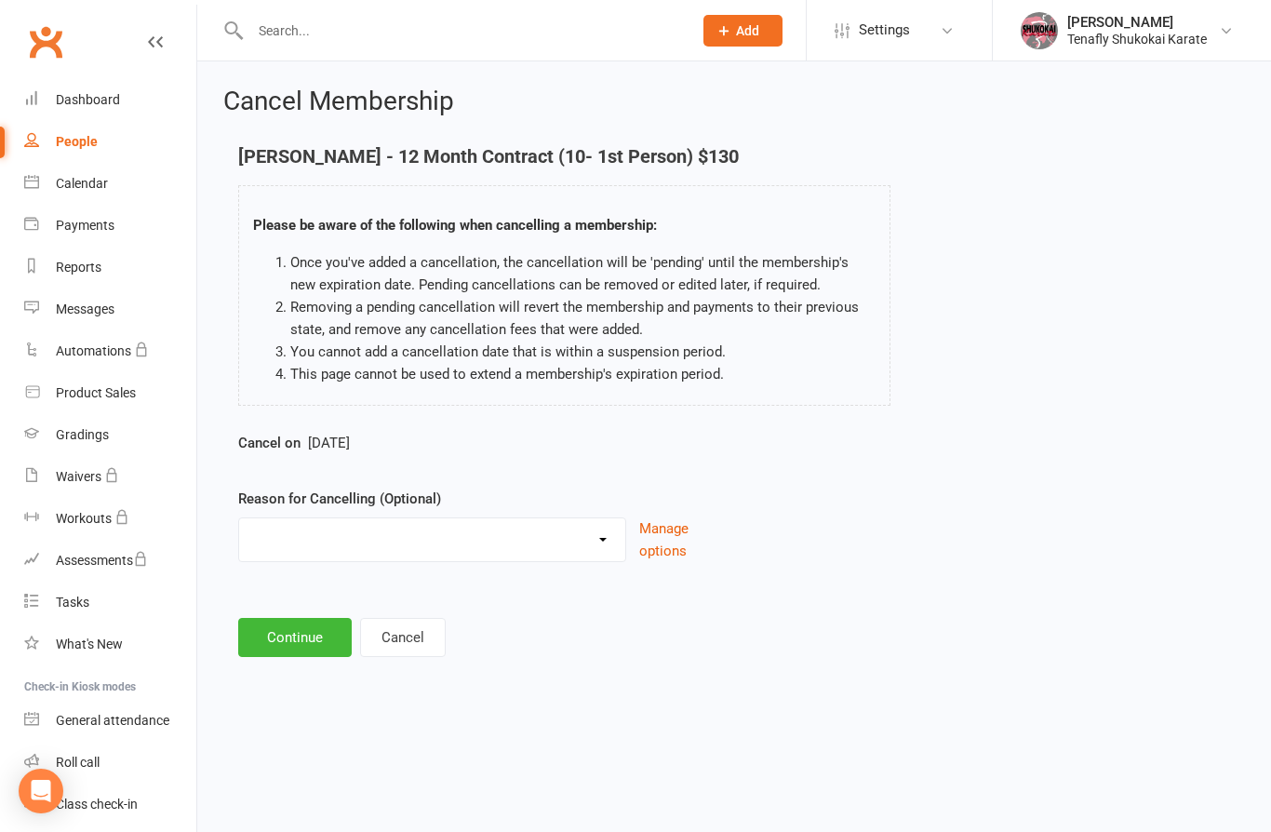
click at [611, 530] on select "Holiday Injury Other reason" at bounding box center [432, 536] width 386 height 37
click at [293, 627] on button "Continue" at bounding box center [295, 637] width 114 height 39
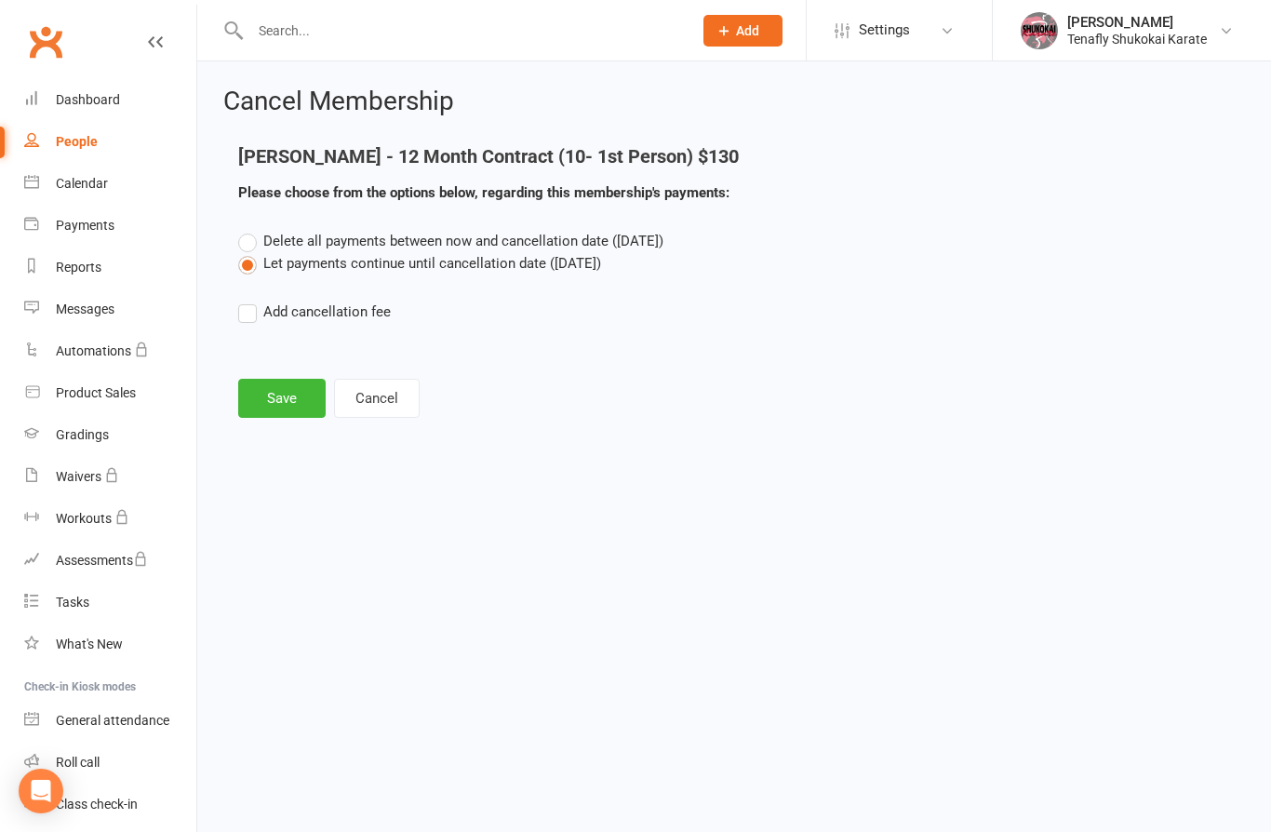
click at [254, 242] on label "Delete all payments between now and cancellation date (Aug 30, 2025)" at bounding box center [450, 241] width 425 height 22
click at [250, 230] on input "Delete all payments between now and cancellation date (Aug 30, 2025)" at bounding box center [244, 230] width 12 height 0
click at [288, 384] on button "Save" at bounding box center [281, 398] width 87 height 39
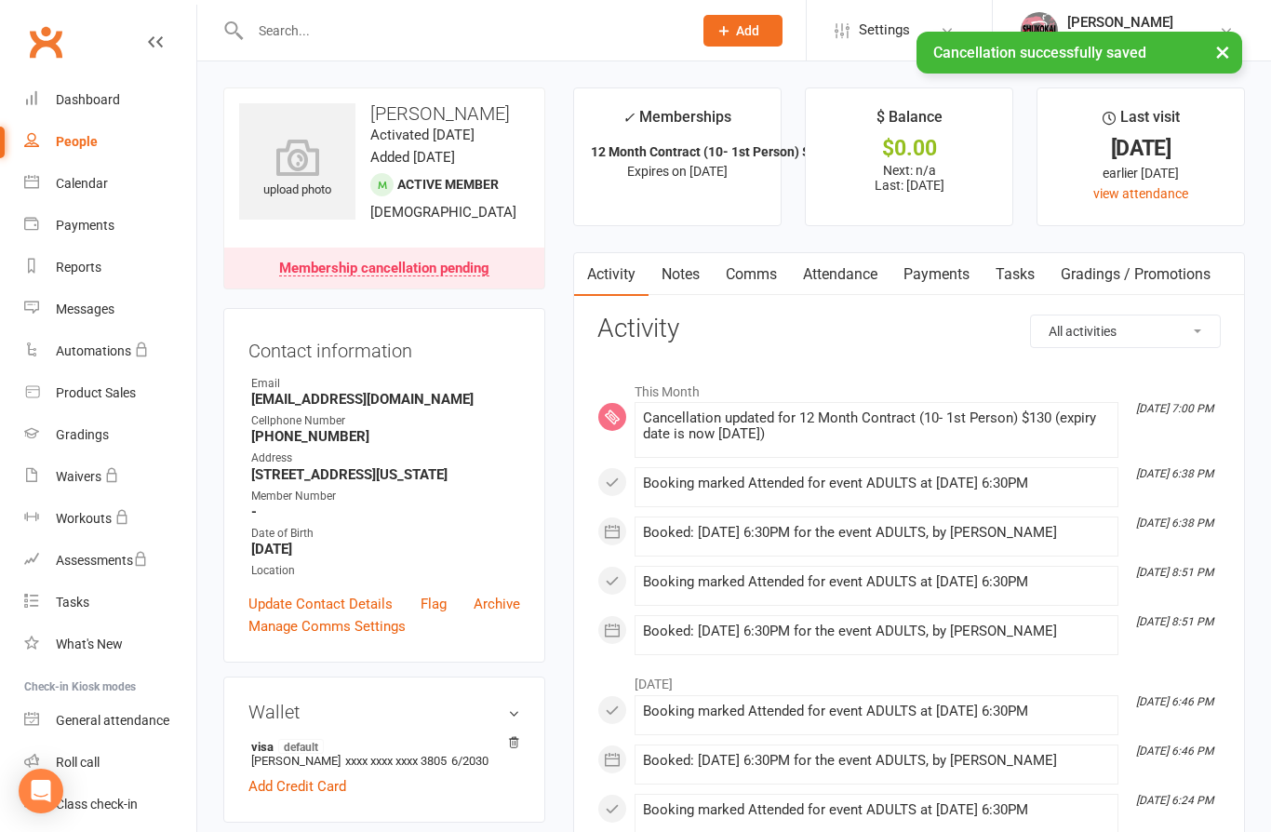
click at [950, 274] on link "Payments" at bounding box center [936, 274] width 92 height 43
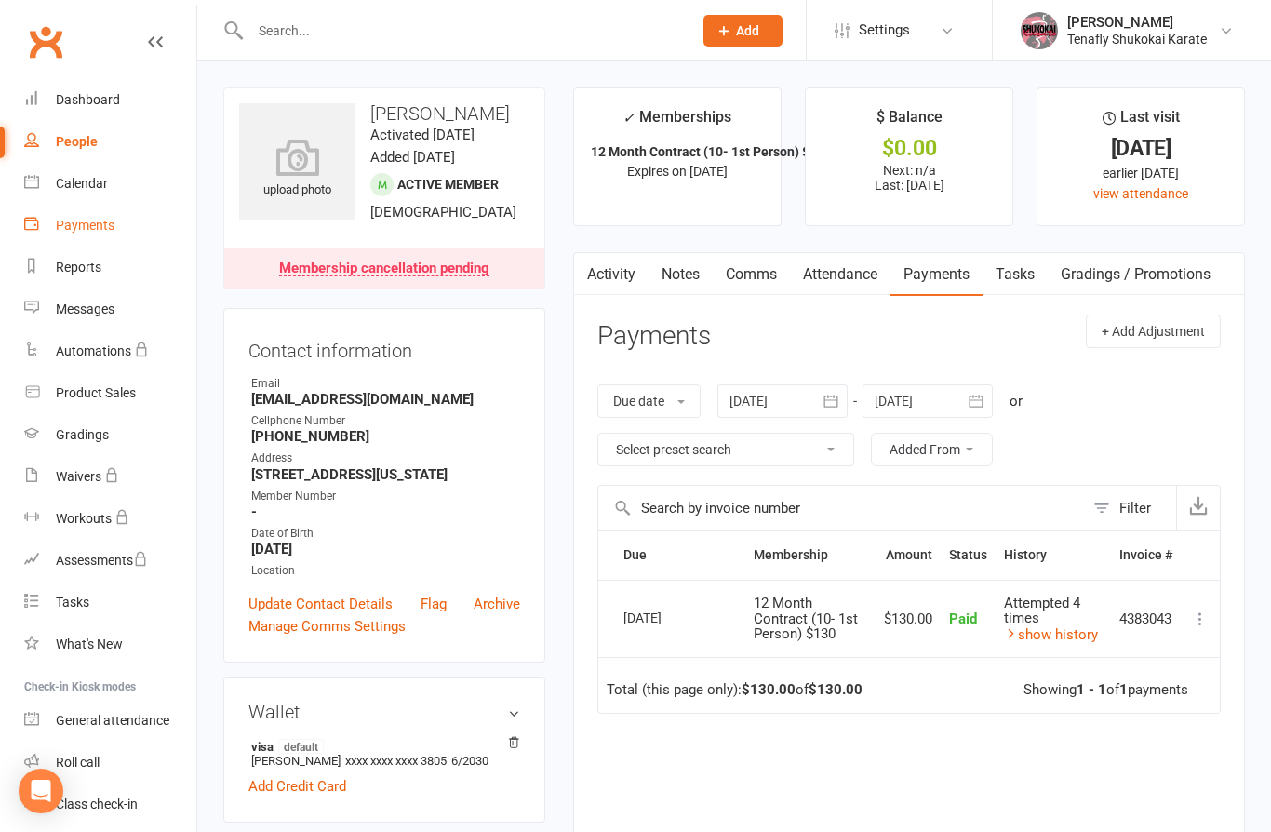
click at [85, 234] on link "Payments" at bounding box center [110, 226] width 172 height 42
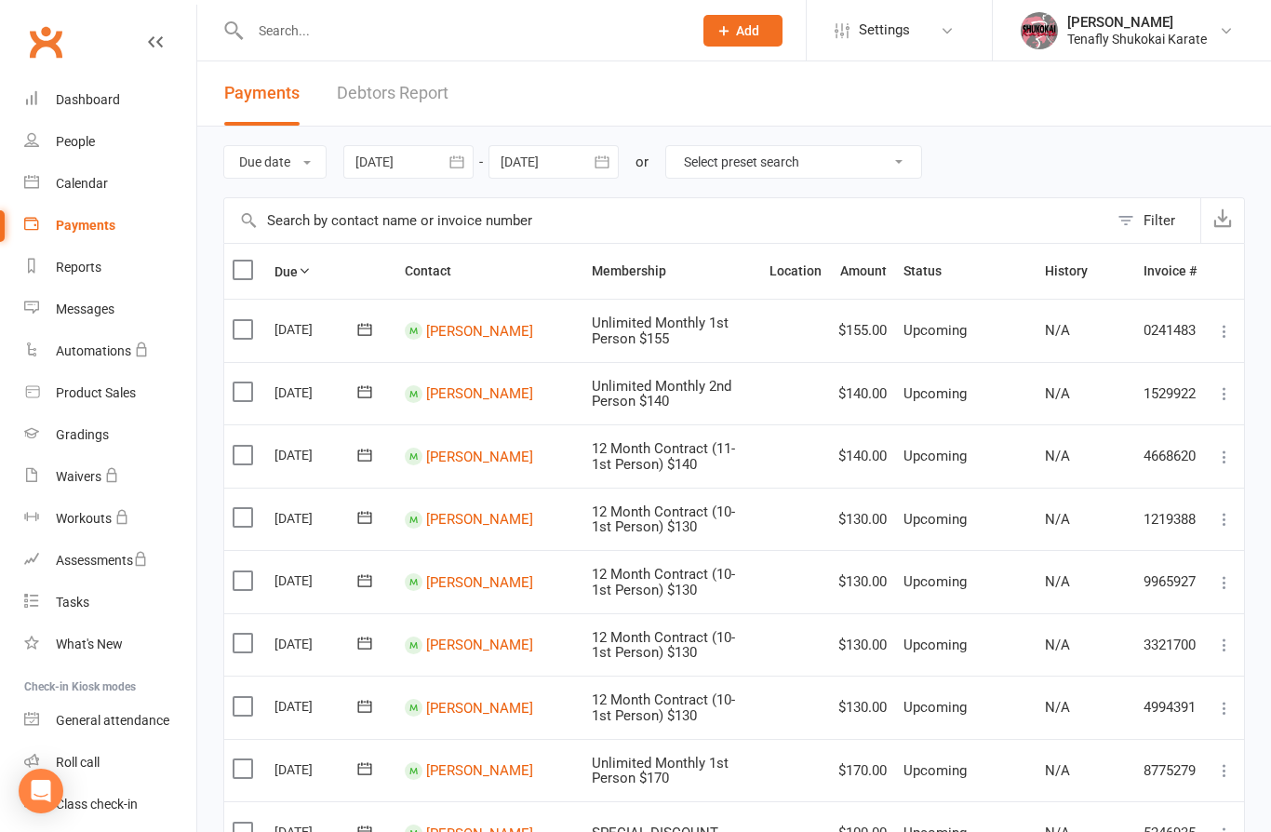
click at [302, 38] on input "text" at bounding box center [462, 31] width 434 height 26
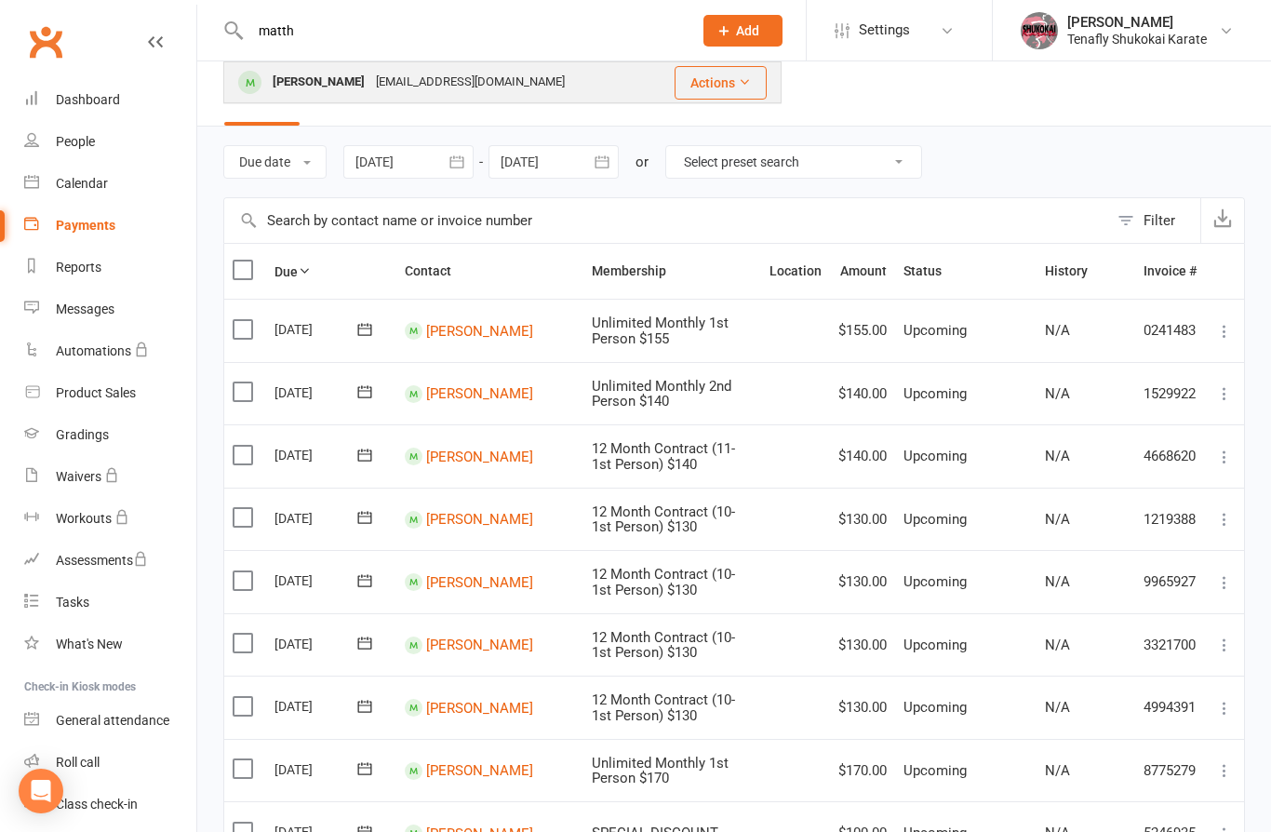
type input "matth"
click at [316, 92] on div "[PERSON_NAME]" at bounding box center [318, 82] width 103 height 27
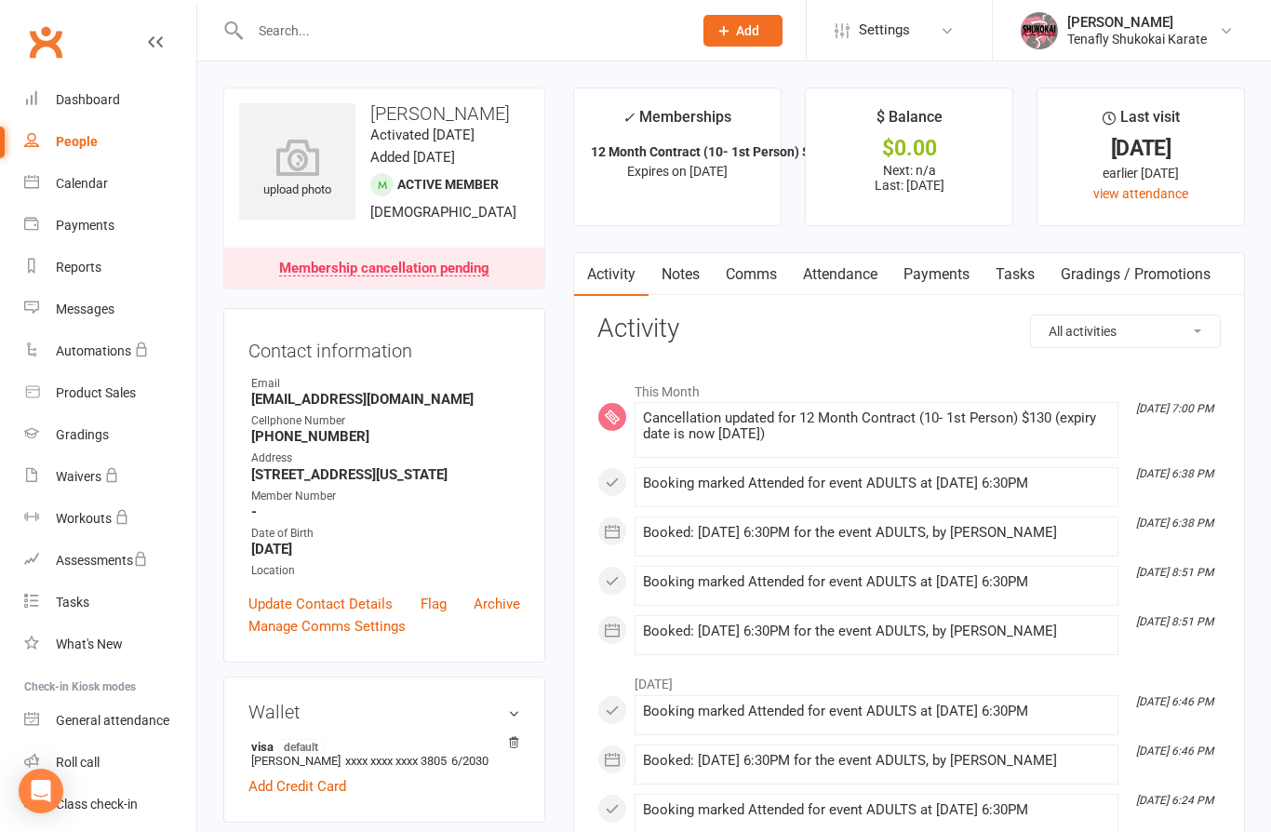
click at [942, 273] on link "Payments" at bounding box center [936, 274] width 92 height 43
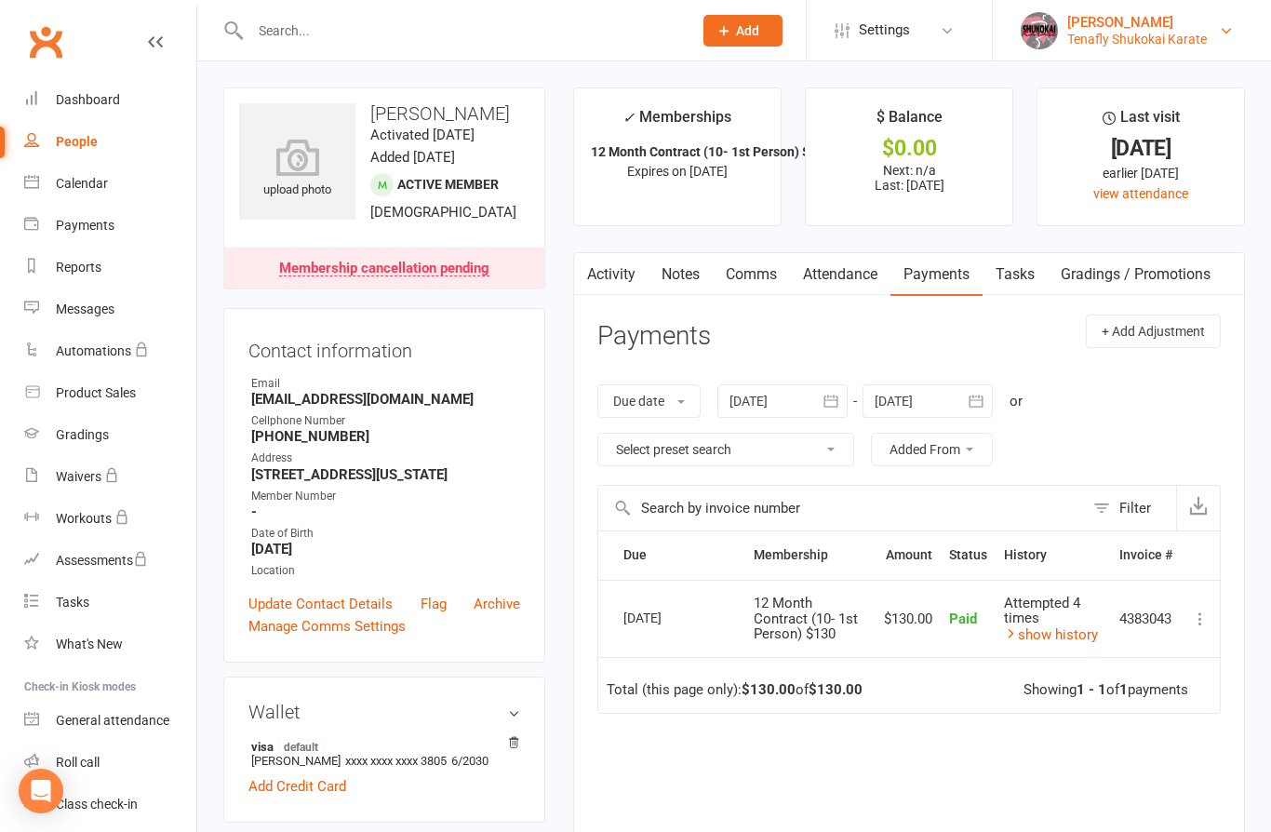
click at [1138, 34] on div "Tenafly Shukokai Karate" at bounding box center [1137, 39] width 140 height 17
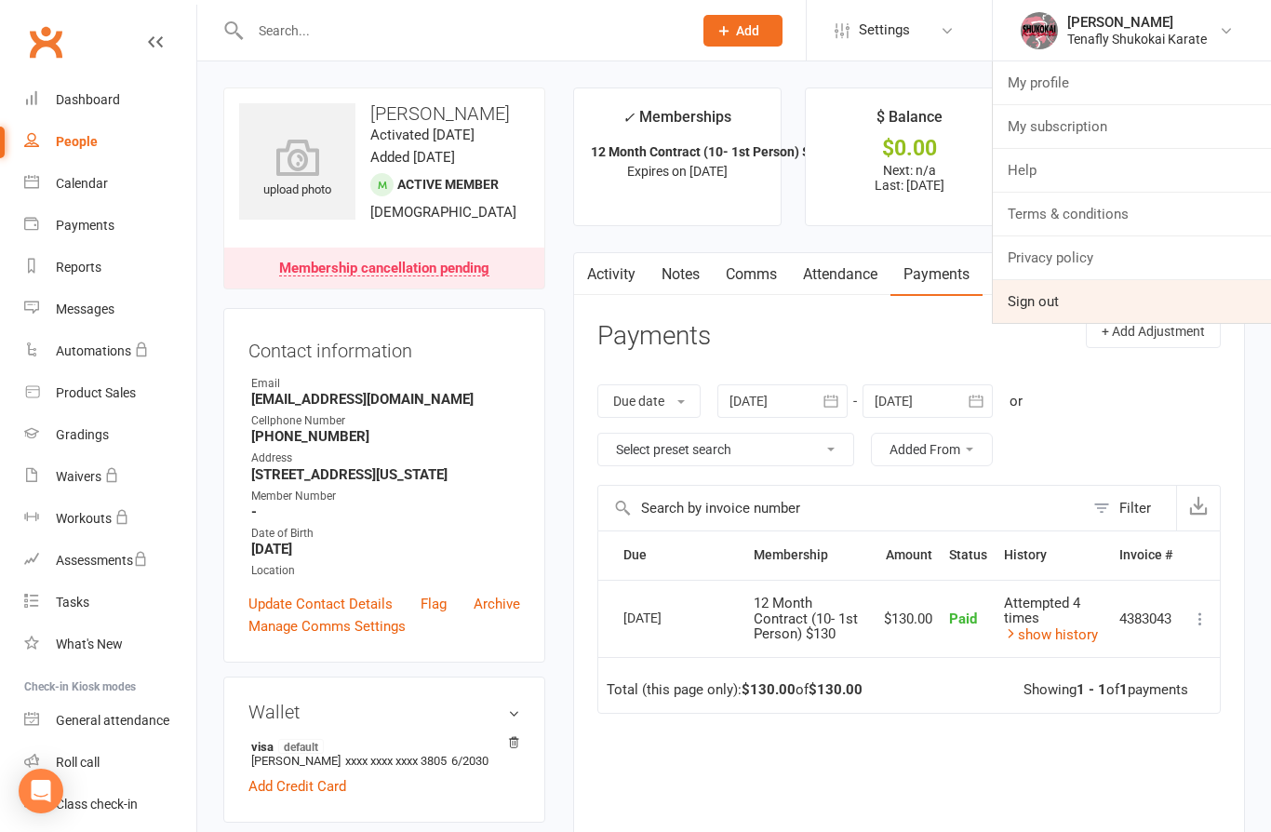
click at [1046, 302] on link "Sign out" at bounding box center [1132, 301] width 278 height 43
